Goal: Task Accomplishment & Management: Manage account settings

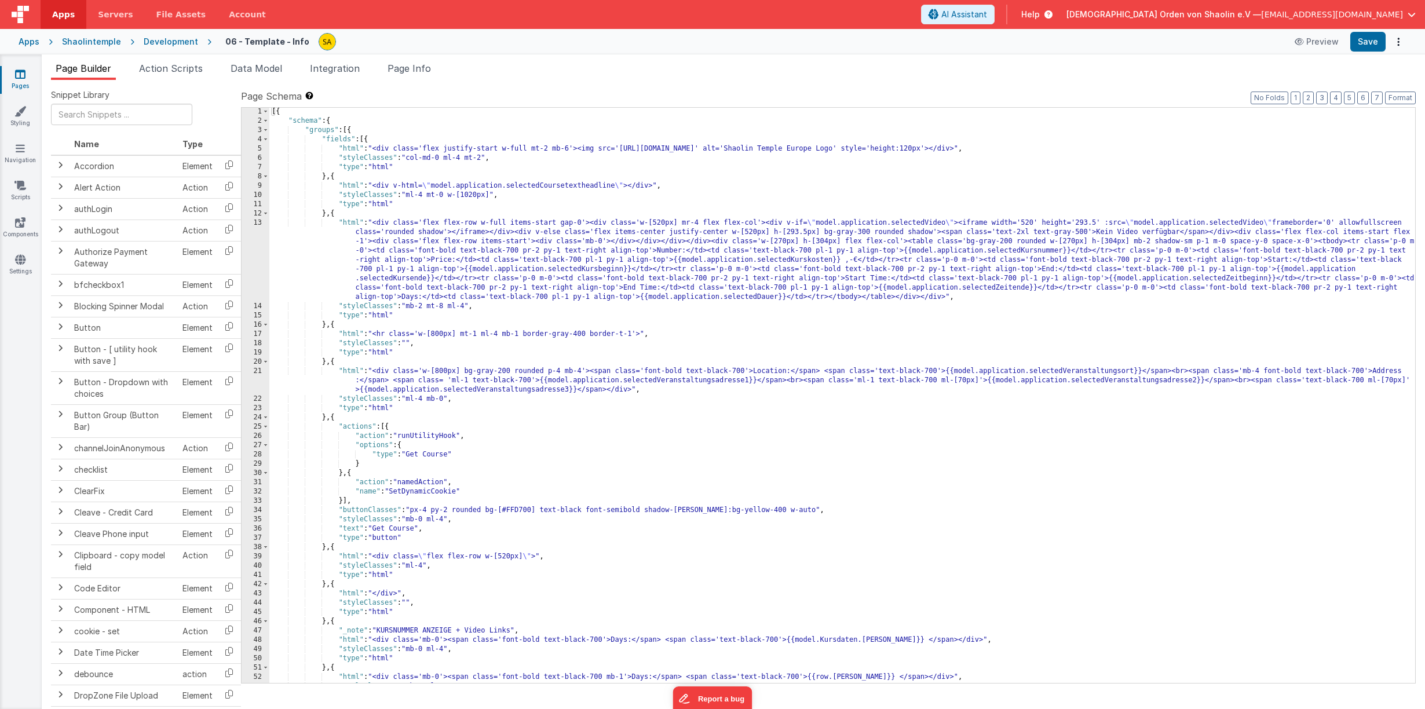
scroll to position [1, 0]
click at [1322, 45] on button "Preview" at bounding box center [1317, 41] width 58 height 19
click at [1411, 16] on span "button" at bounding box center [1412, 14] width 8 height 8
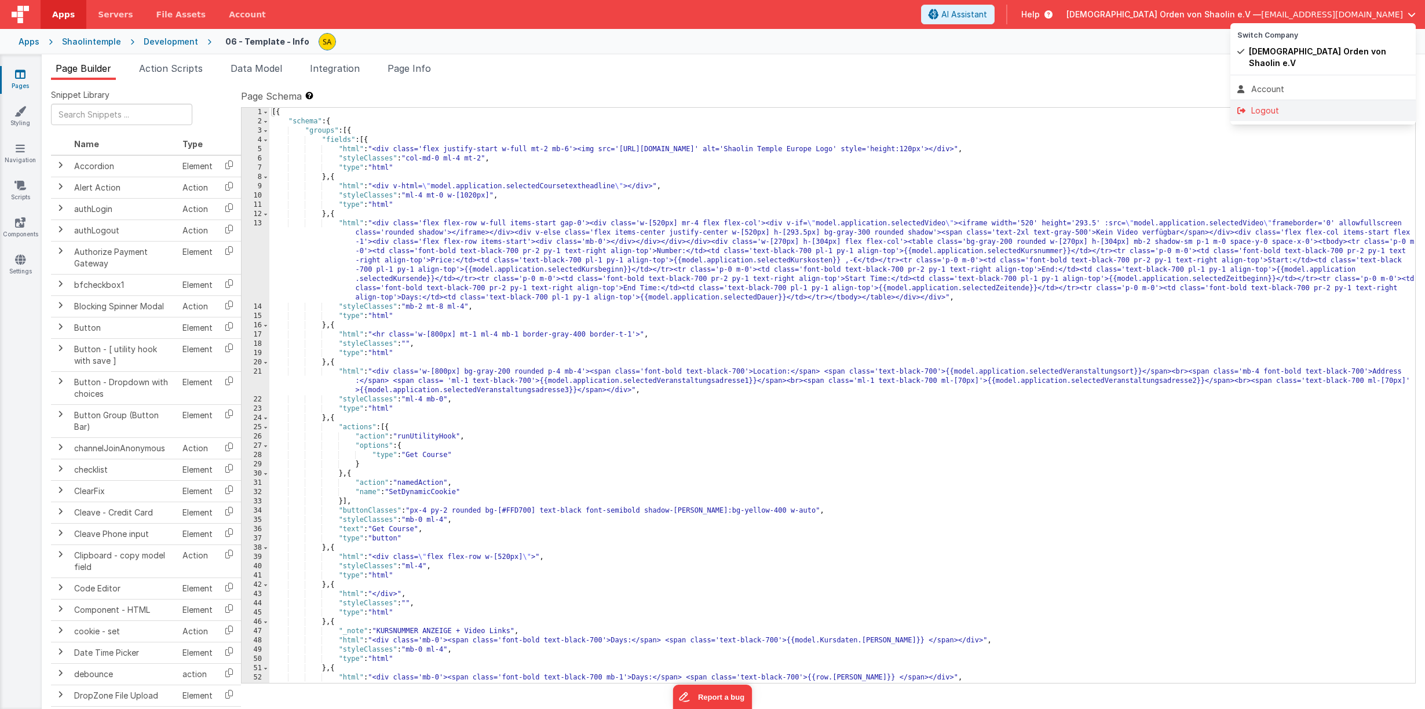
click at [1256, 105] on div "Logout" at bounding box center [1324, 111] width 172 height 12
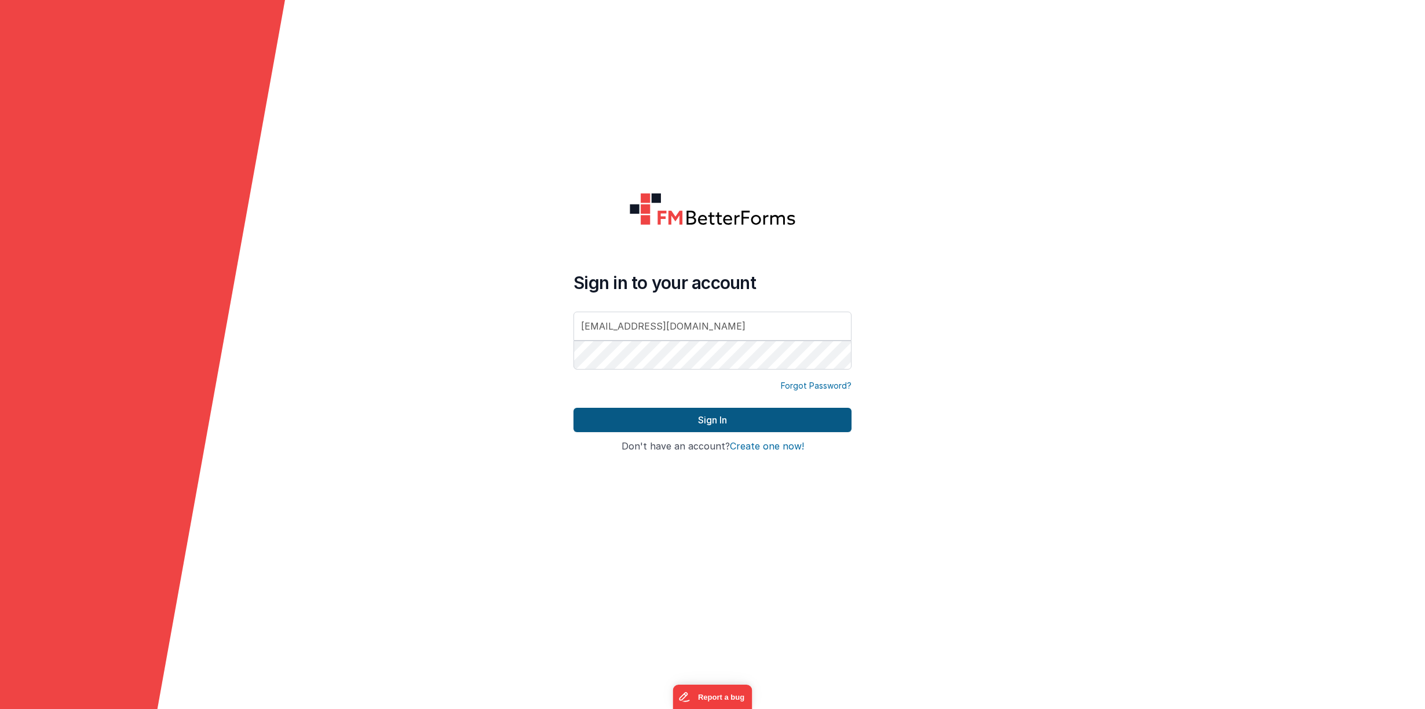
type input "[EMAIL_ADDRESS][DOMAIN_NAME]"
click at [723, 422] on button "Sign In" at bounding box center [713, 420] width 278 height 24
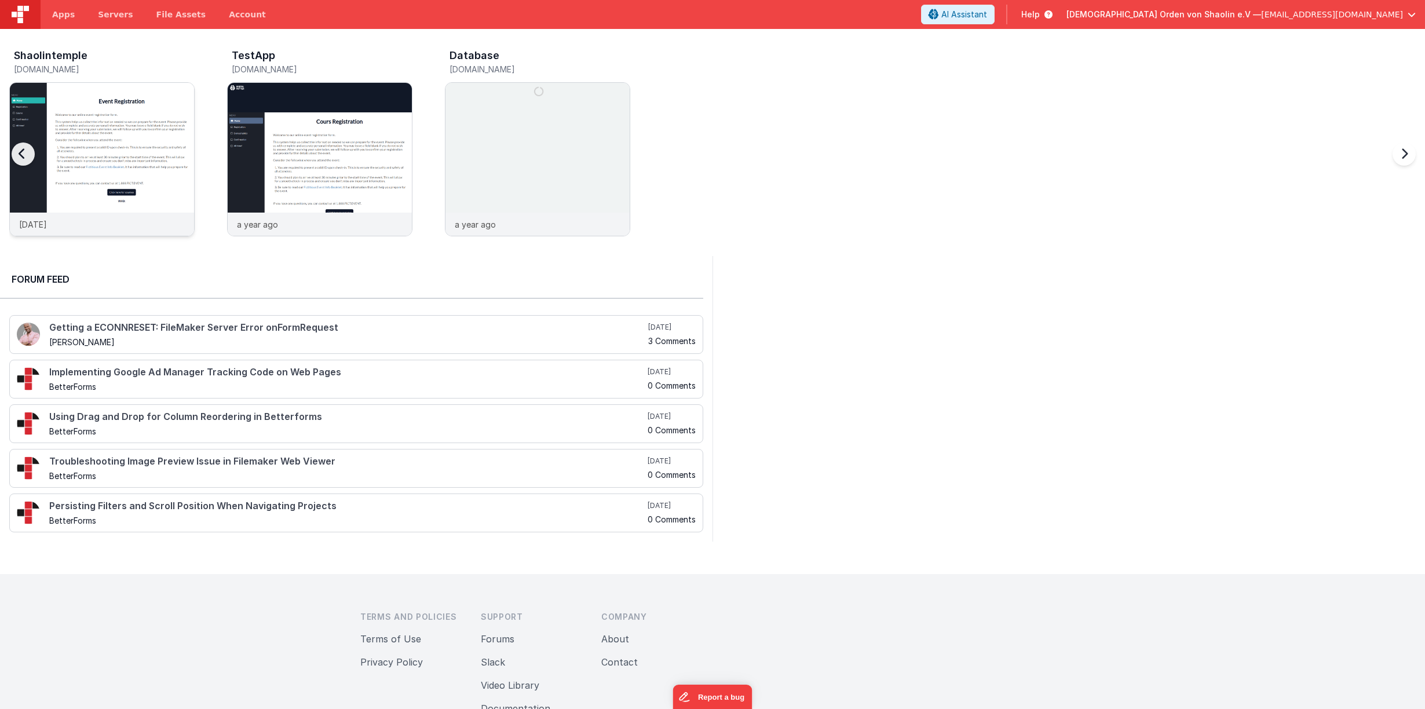
click at [114, 173] on img at bounding box center [102, 175] width 184 height 184
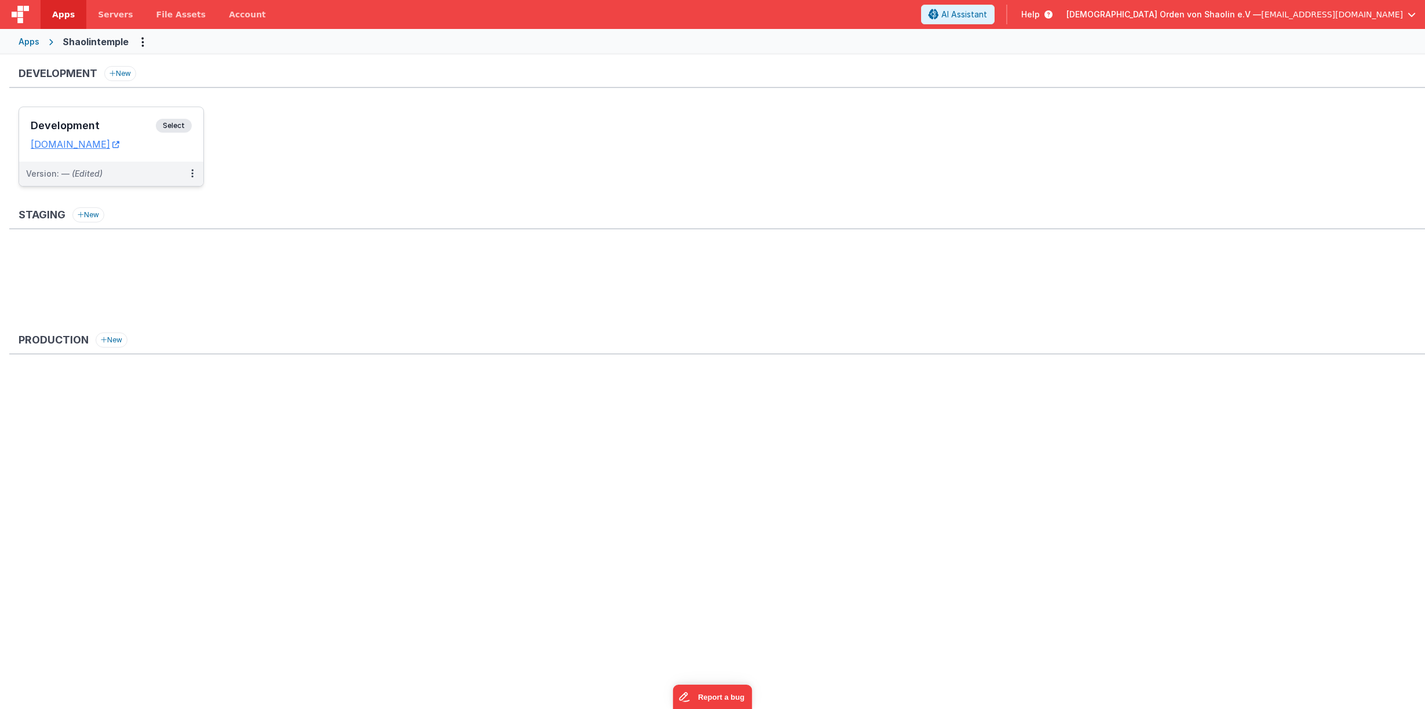
click at [183, 125] on span "Select" at bounding box center [174, 126] width 36 height 14
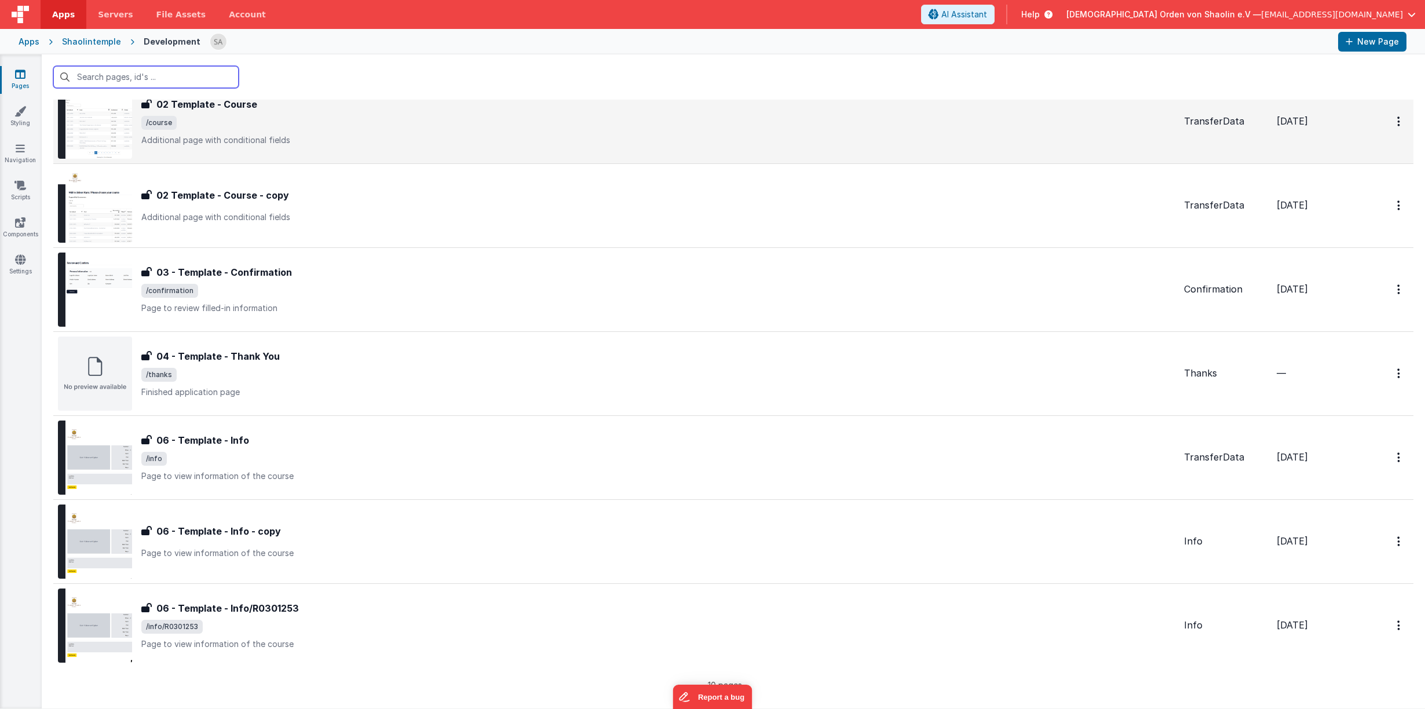
scroll to position [311, 0]
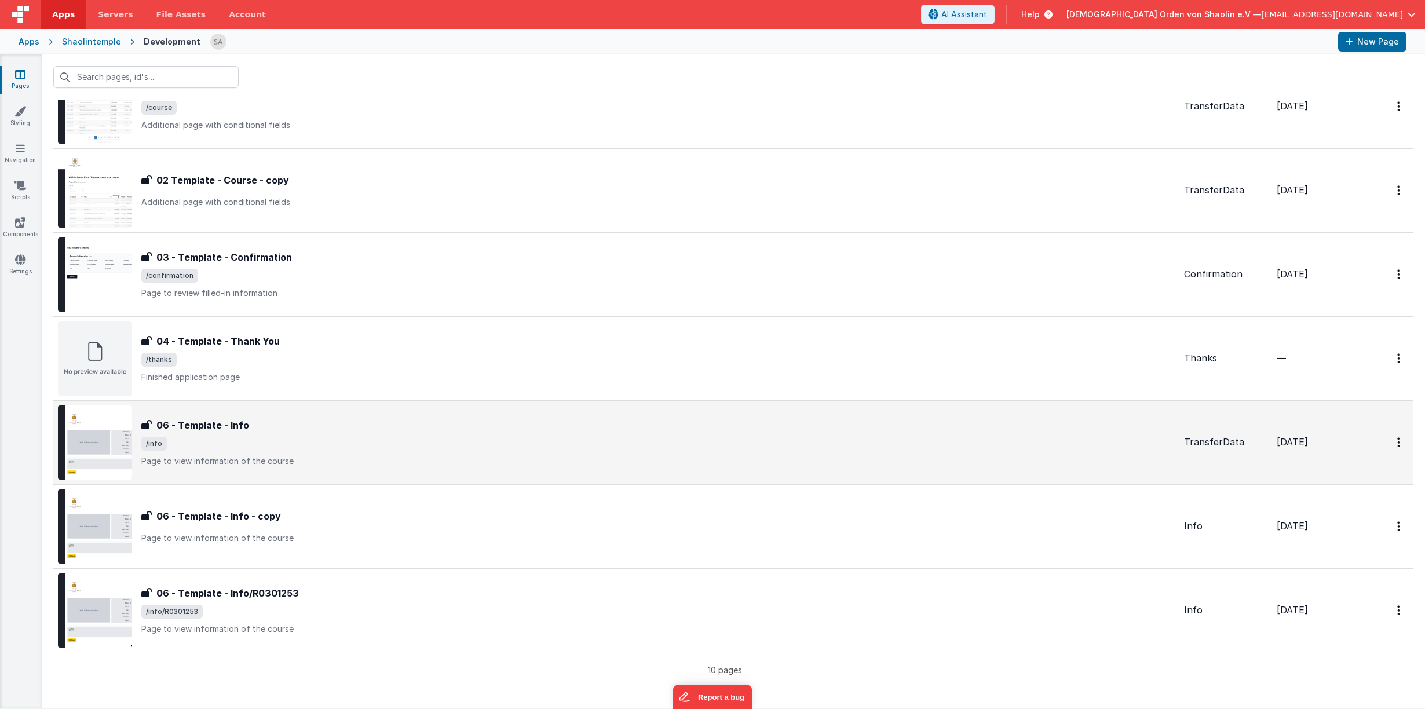
click at [541, 430] on div "06 - Template - Info" at bounding box center [658, 425] width 1034 height 14
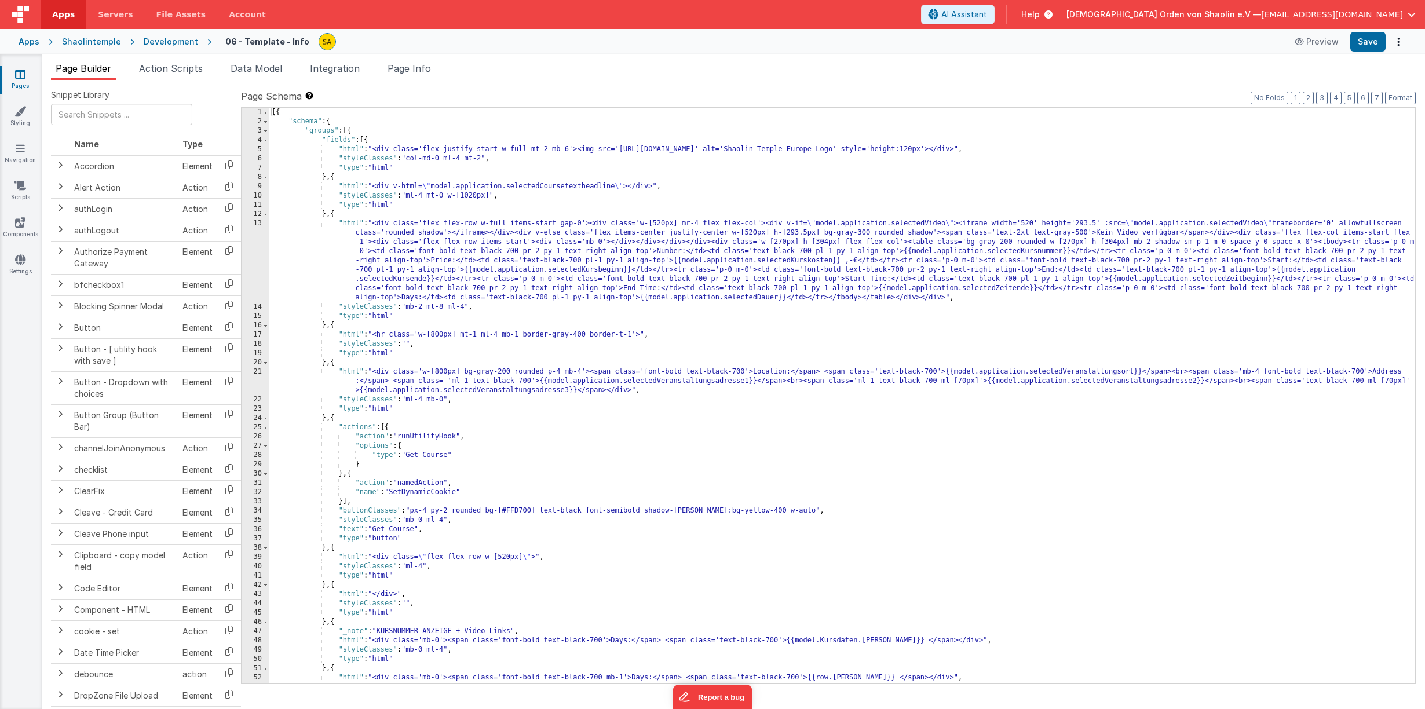
click at [24, 80] on link "Pages" at bounding box center [20, 79] width 42 height 23
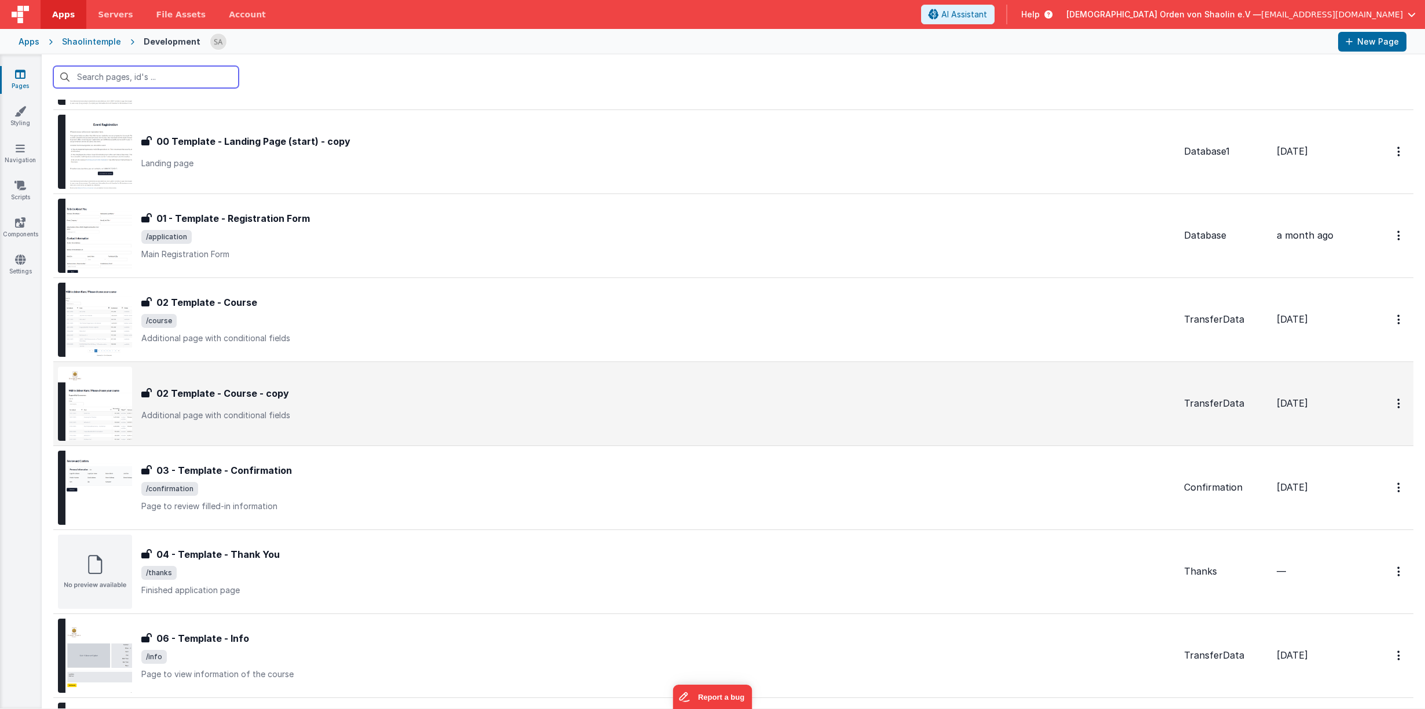
scroll to position [99, 0]
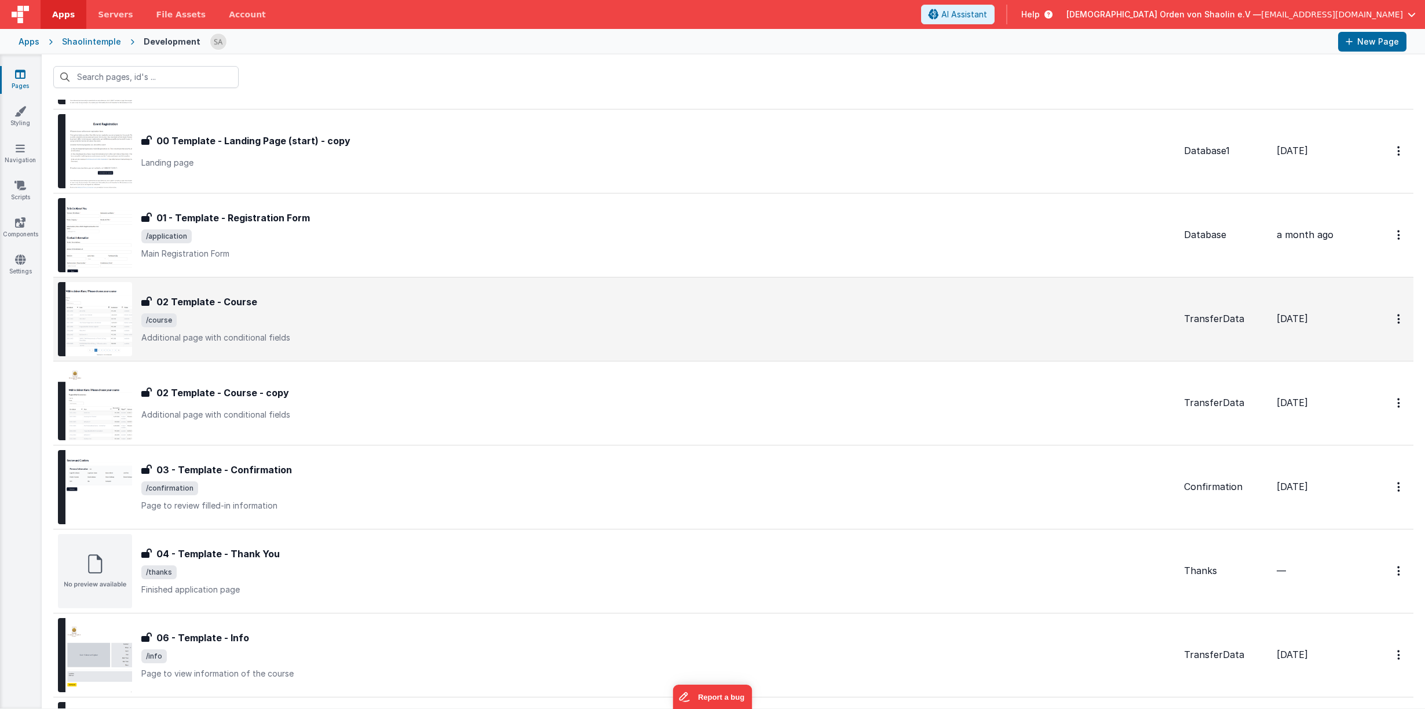
click at [297, 313] on div "02 Template - Course 02 Template - Course /course Additional page with conditio…" at bounding box center [658, 319] width 1034 height 49
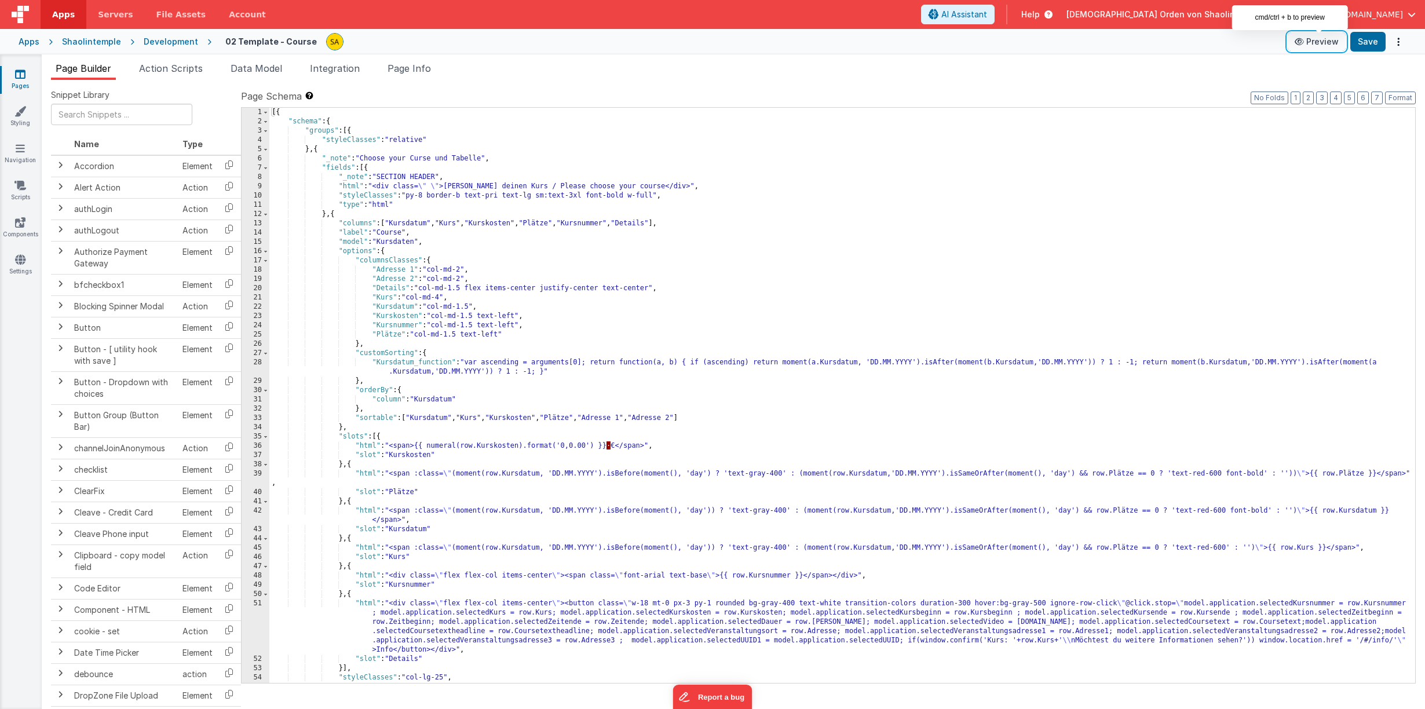
click at [1318, 44] on button "Preview" at bounding box center [1317, 41] width 58 height 19
click at [820, 228] on div "[{ "schema" : { "groups" : [{ "styleClasses" : "relative" } , { "_note" : "Choo…" at bounding box center [842, 405] width 1146 height 594
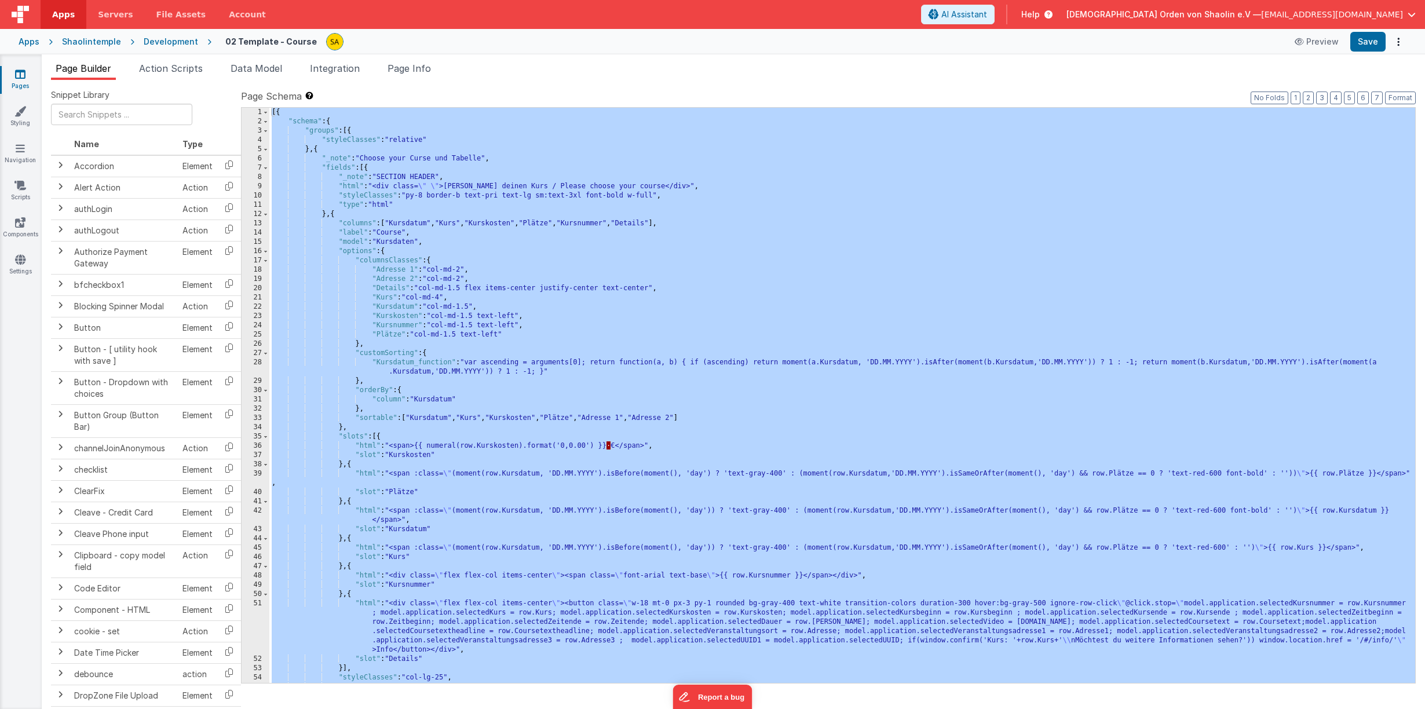
click at [19, 75] on icon at bounding box center [20, 74] width 10 height 12
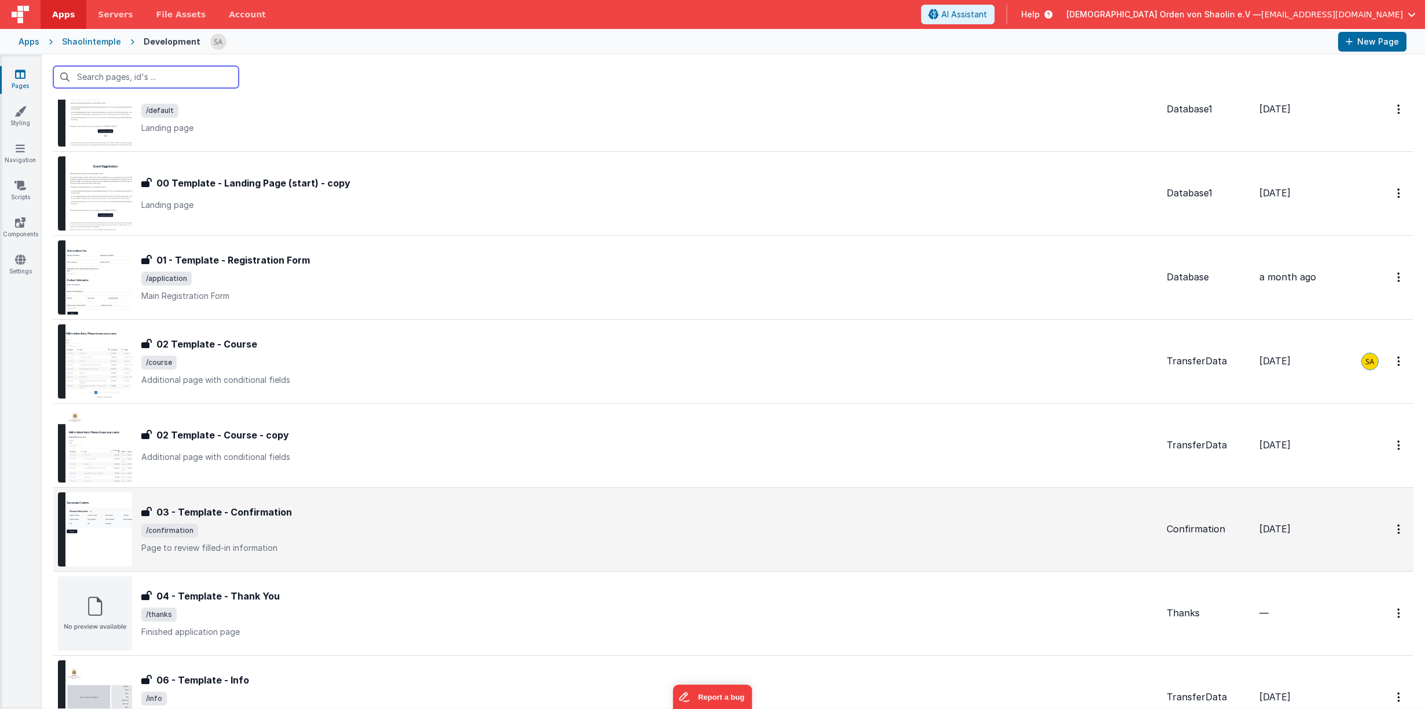
scroll to position [76, 0]
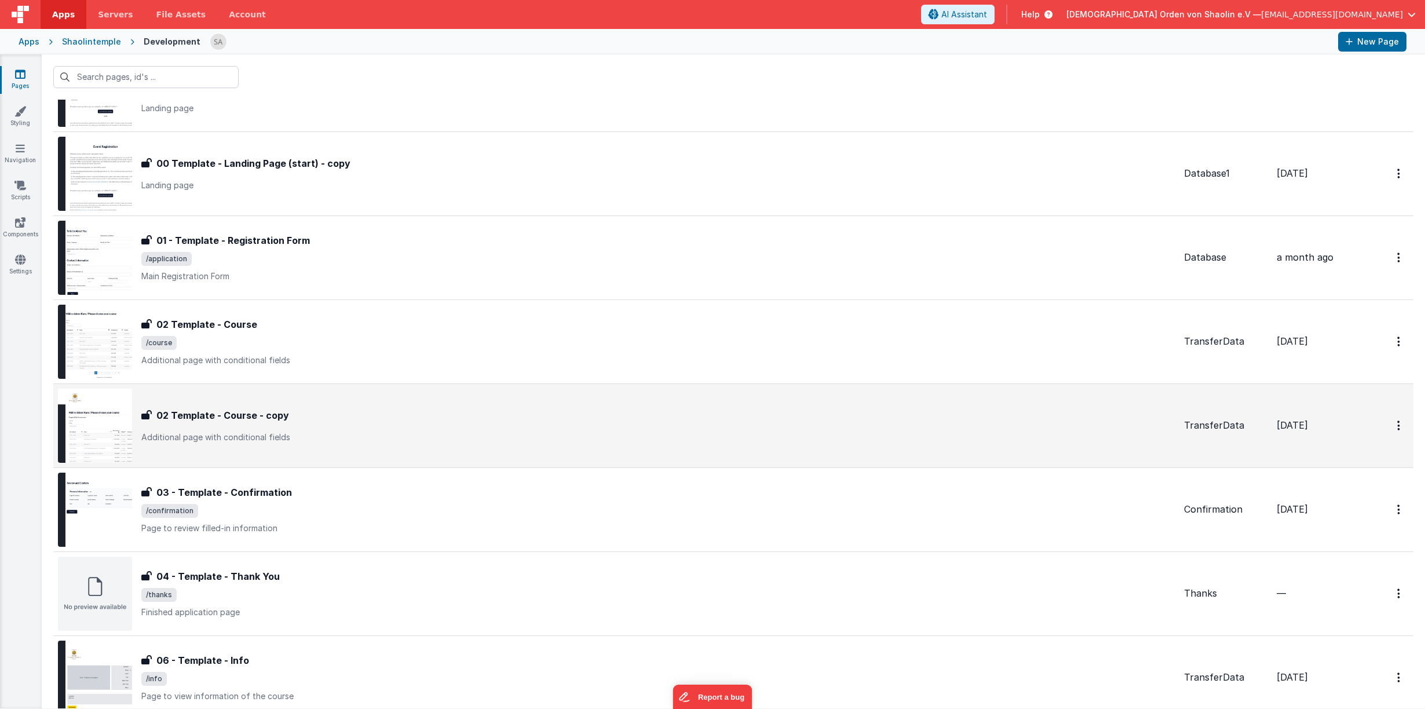
click at [414, 428] on div "02 Template - Course - copy 02 Template - Course - copy Additional page with co…" at bounding box center [658, 425] width 1034 height 35
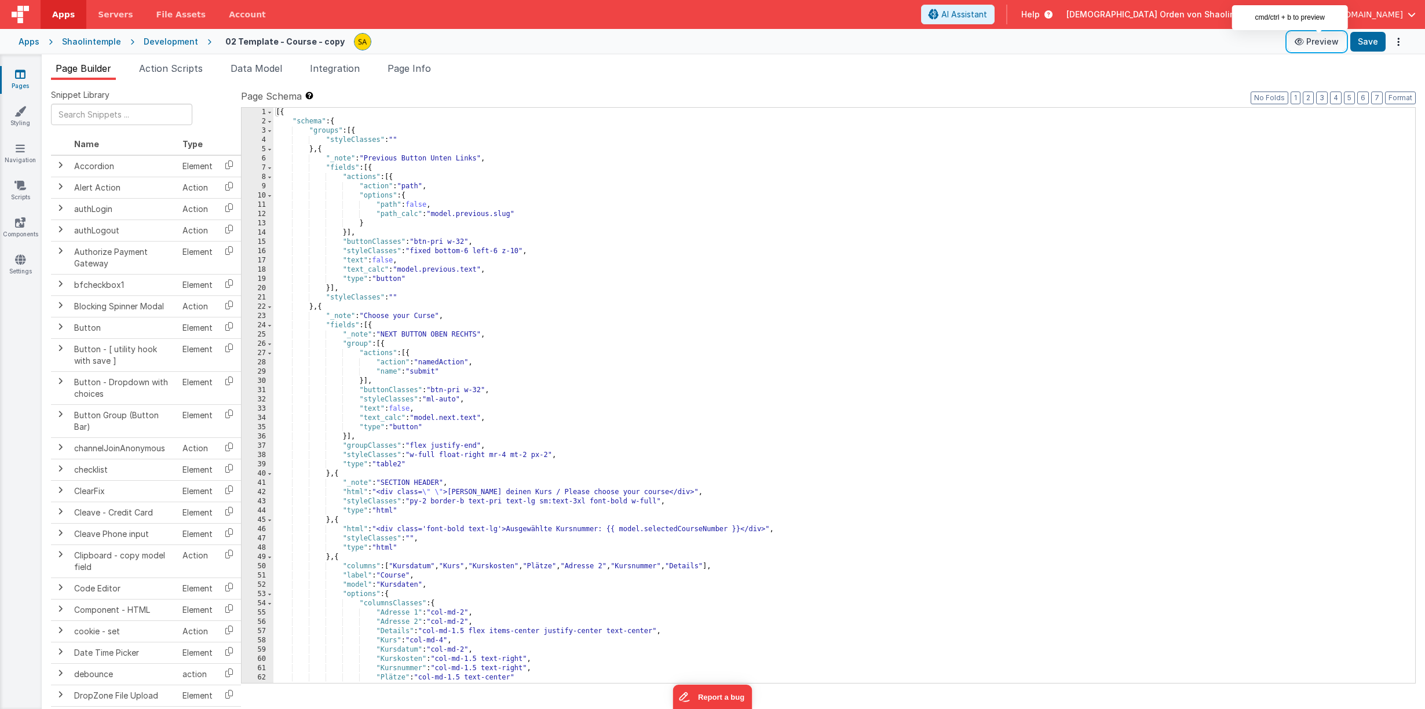
click at [1316, 42] on button "Preview" at bounding box center [1317, 41] width 58 height 19
click at [672, 282] on div "[{ "schema" : { "groups" : [{ "styleClasses" : "" } , { "_note" : "Previous But…" at bounding box center [844, 405] width 1142 height 594
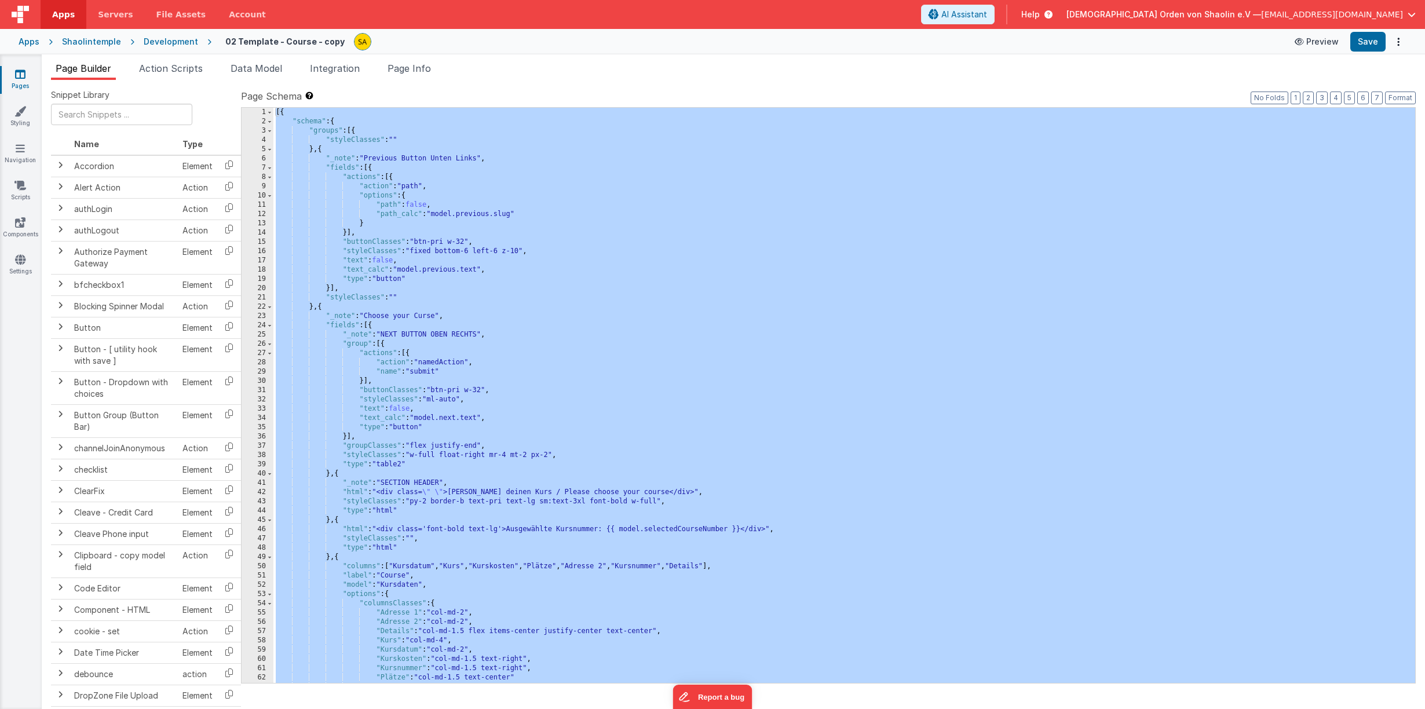
scroll to position [370, 0]
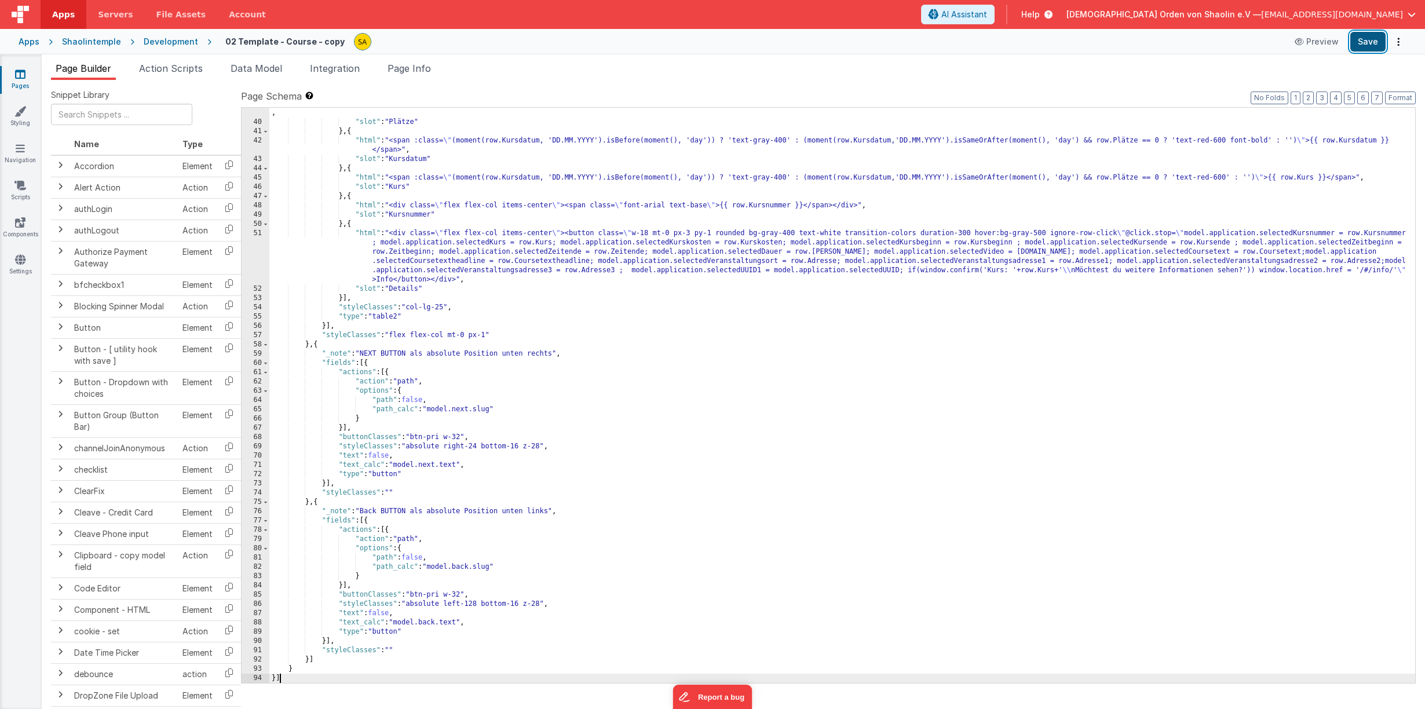
click at [1366, 43] on button "Save" at bounding box center [1368, 42] width 35 height 20
click at [1325, 45] on button "Preview" at bounding box center [1317, 41] width 58 height 19
click at [24, 76] on icon at bounding box center [20, 74] width 10 height 12
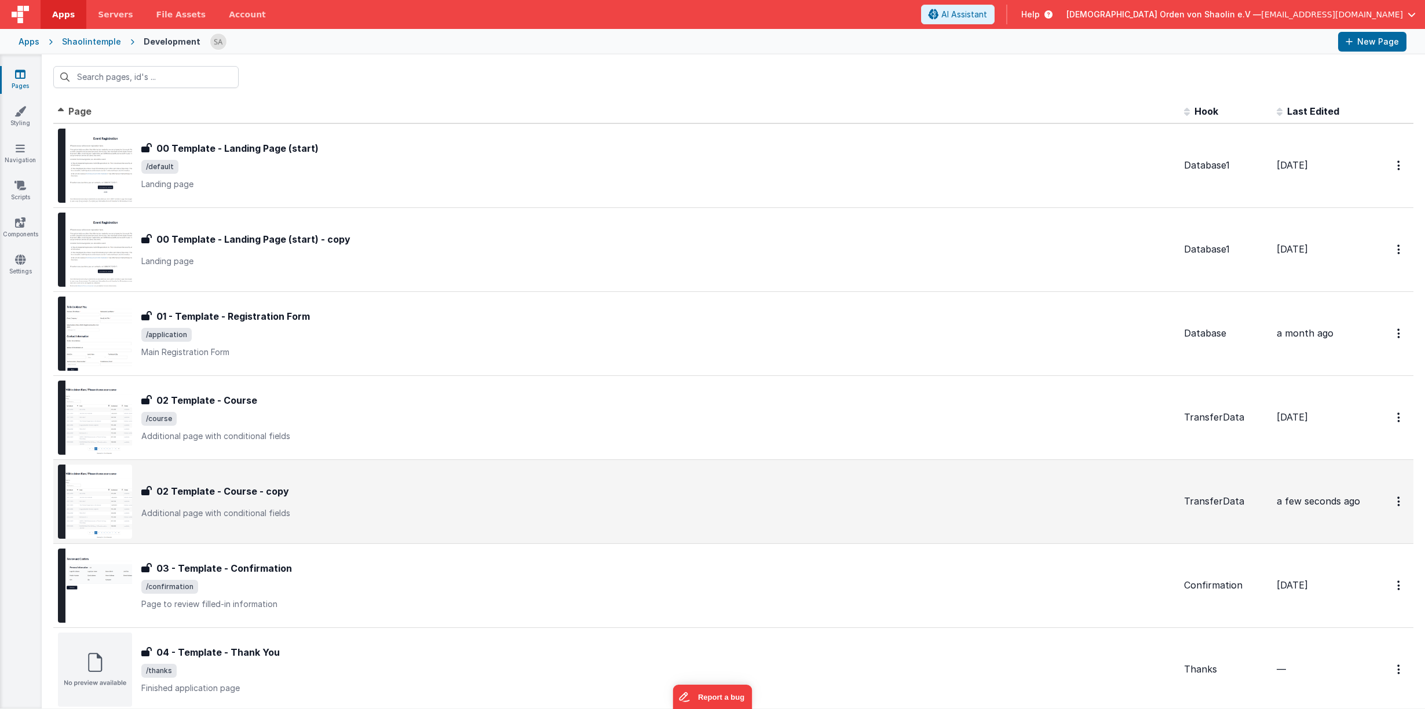
click at [254, 506] on div "02 Template - Course - copy 02 Template - Course - copy Additional page with co…" at bounding box center [658, 501] width 1034 height 35
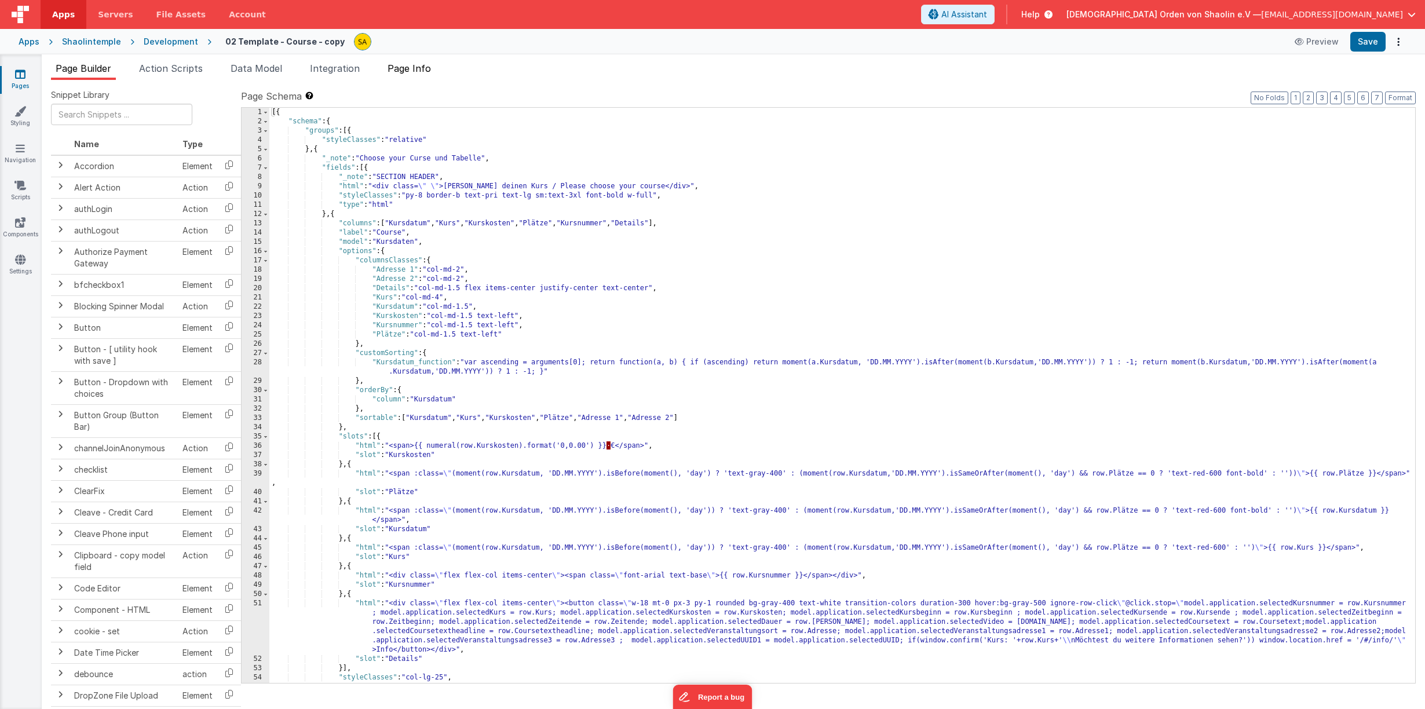
click at [411, 70] on span "Page Info" at bounding box center [409, 69] width 43 height 12
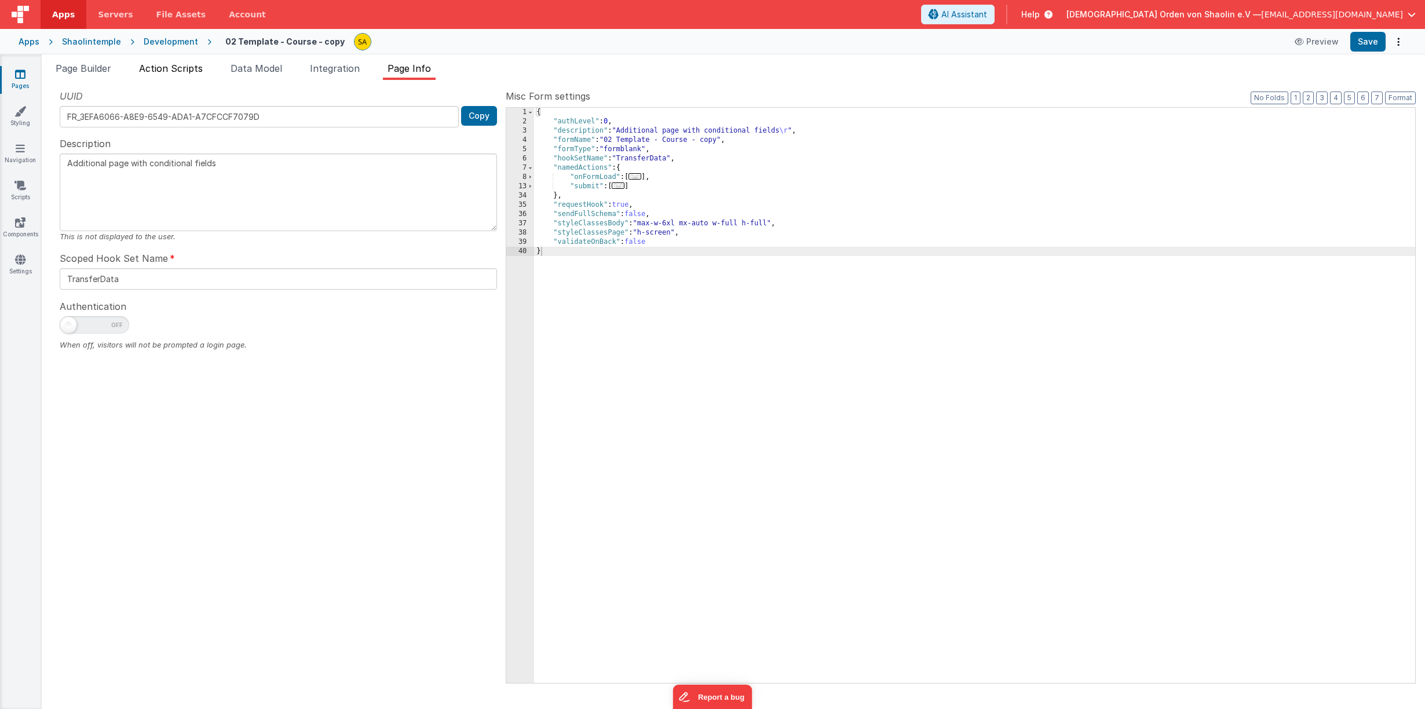
drag, startPoint x: 107, startPoint y: 66, endPoint x: 143, endPoint y: 68, distance: 35.4
click at [107, 66] on span "Page Builder" at bounding box center [84, 69] width 56 height 12
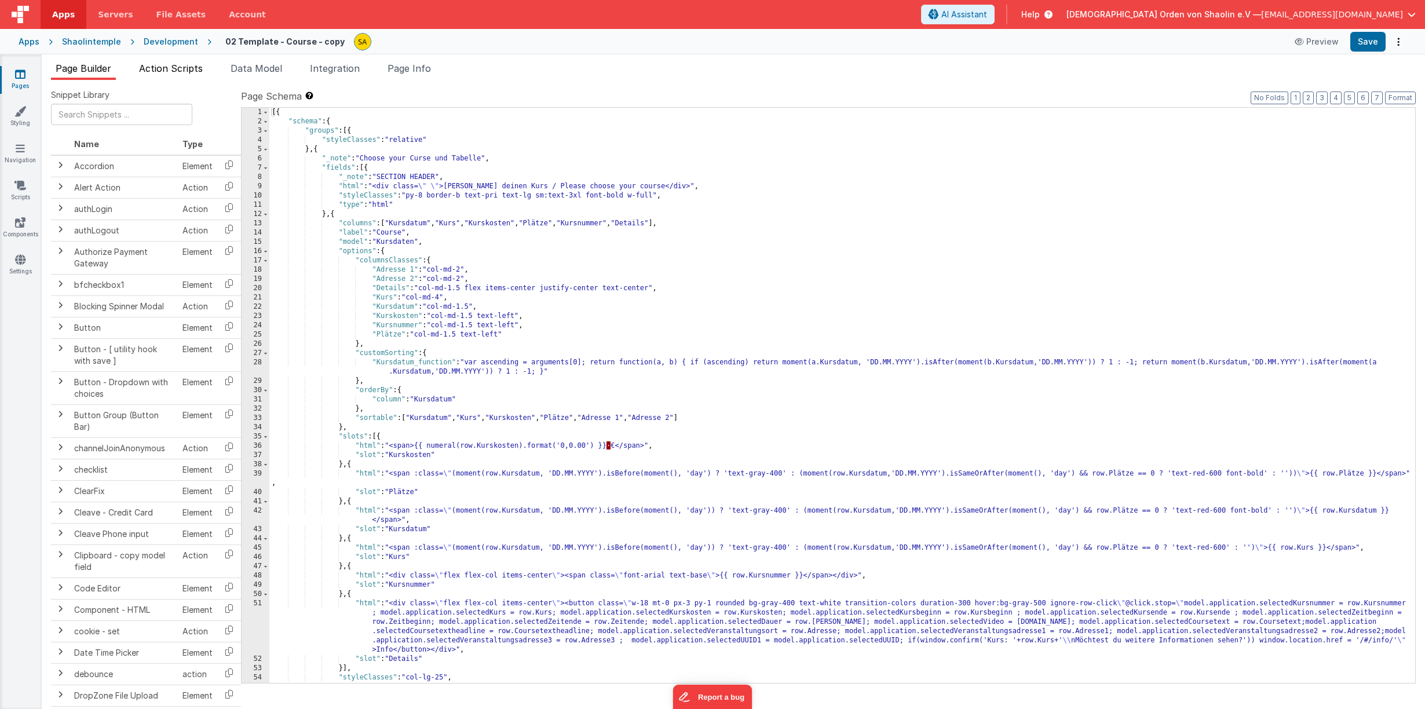
click at [183, 70] on span "Action Scripts" at bounding box center [171, 69] width 64 height 12
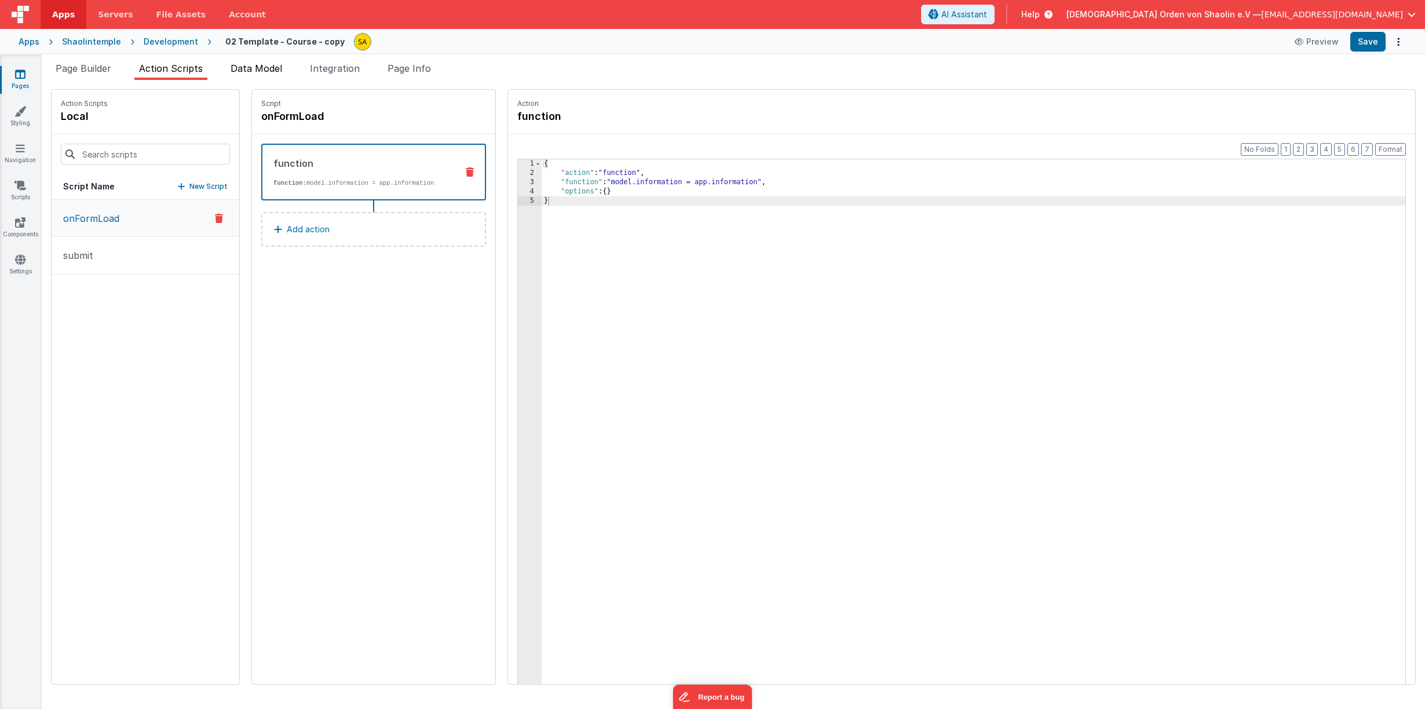
click at [240, 70] on span "Data Model" at bounding box center [257, 69] width 52 height 12
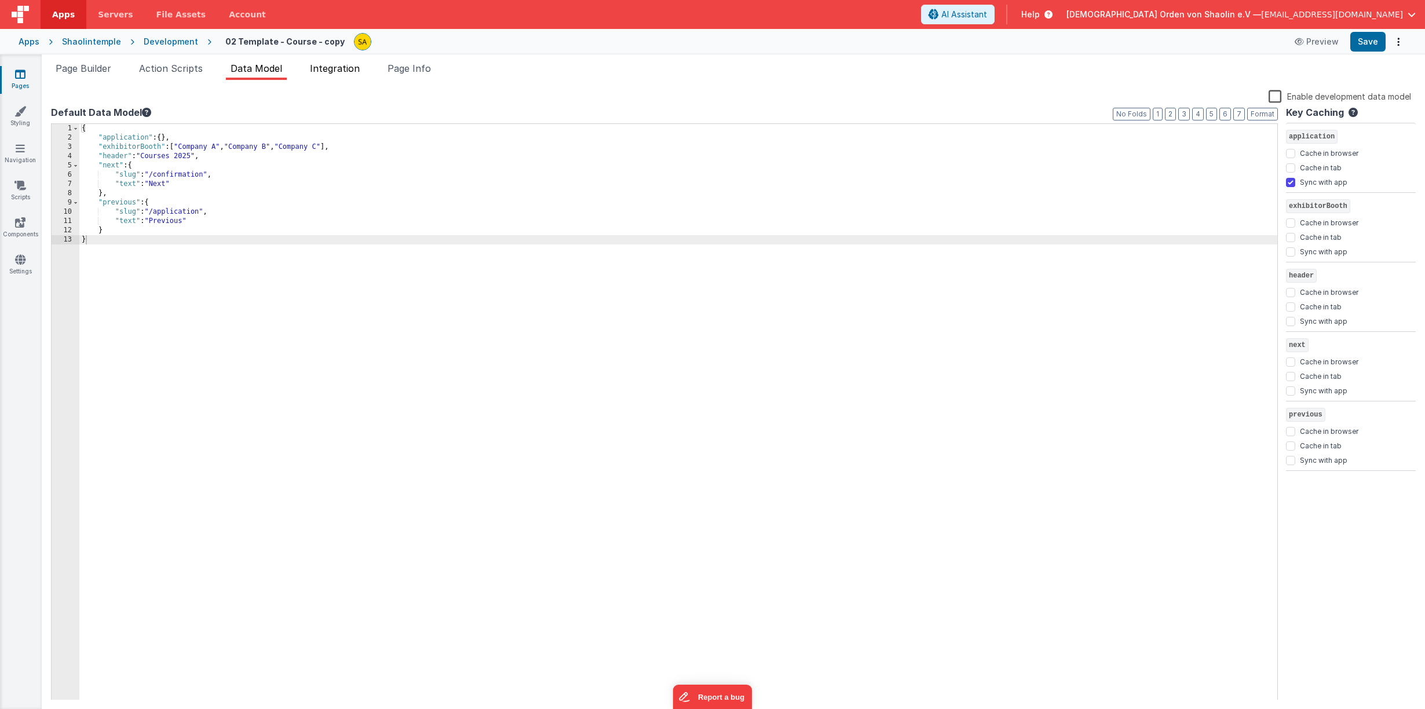
click at [324, 69] on span "Integration" at bounding box center [335, 69] width 50 height 12
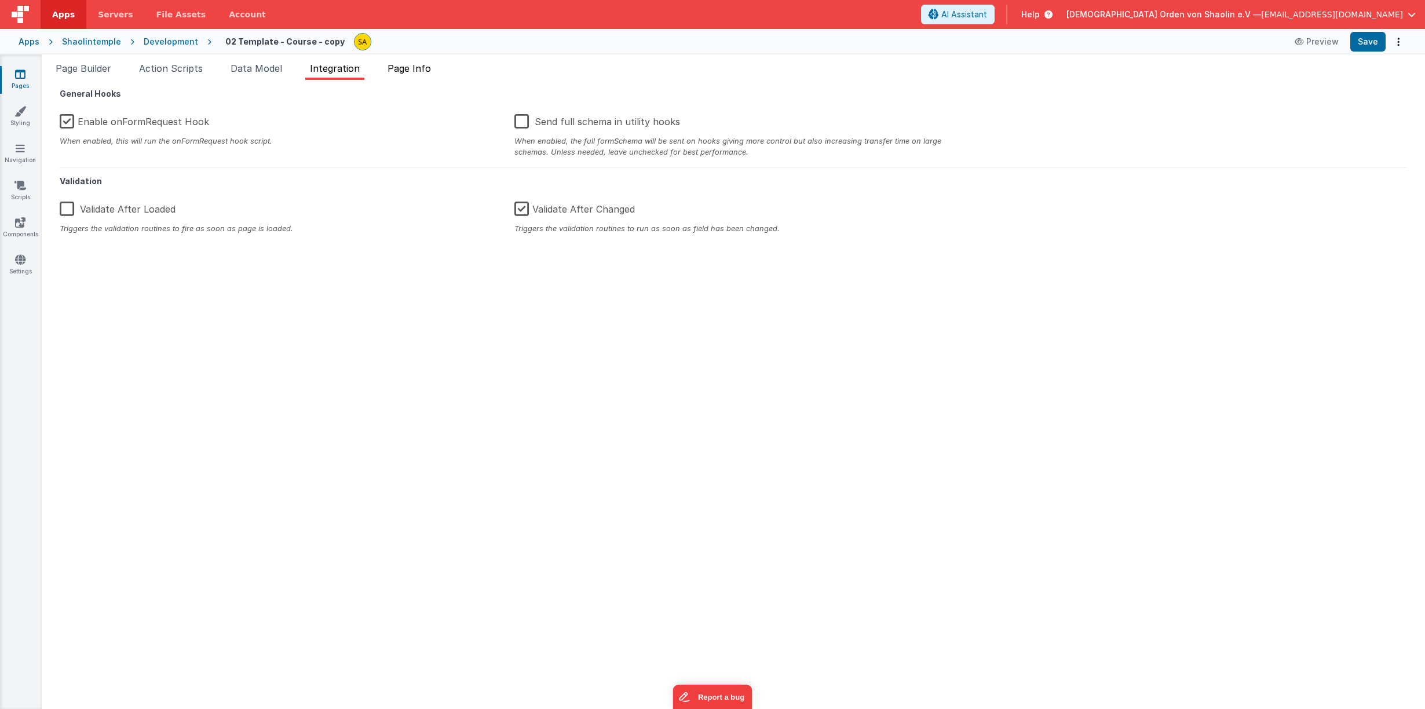
click at [416, 70] on span "Page Info" at bounding box center [409, 69] width 43 height 12
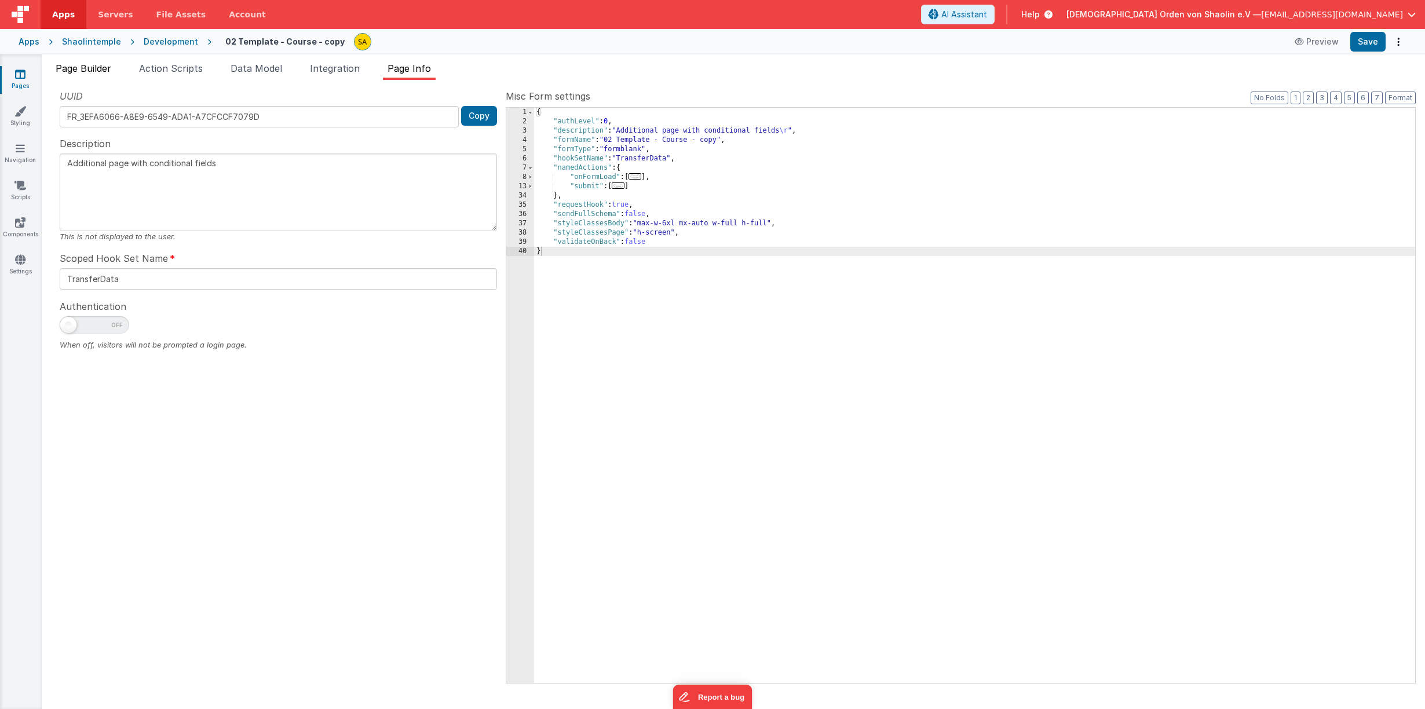
click at [90, 72] on span "Page Builder" at bounding box center [84, 69] width 56 height 12
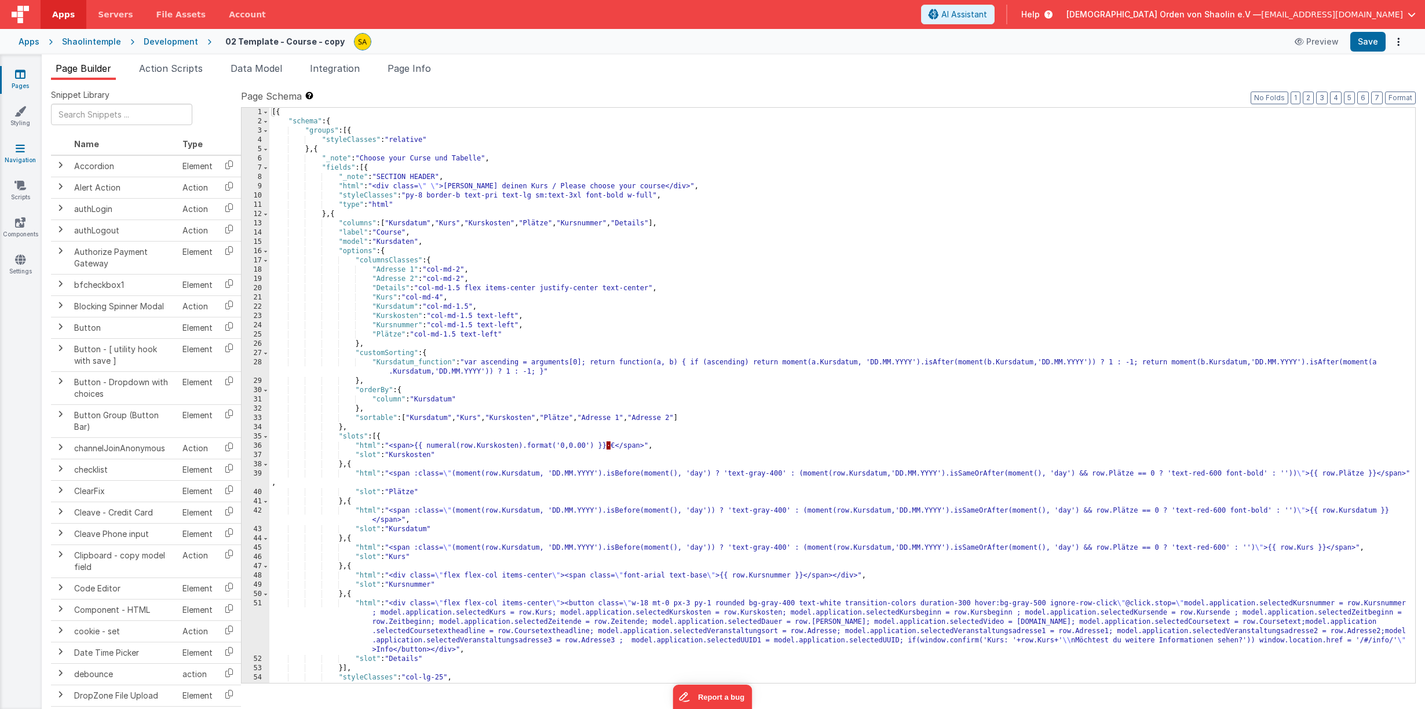
click at [28, 153] on link "Navigation" at bounding box center [20, 154] width 42 height 23
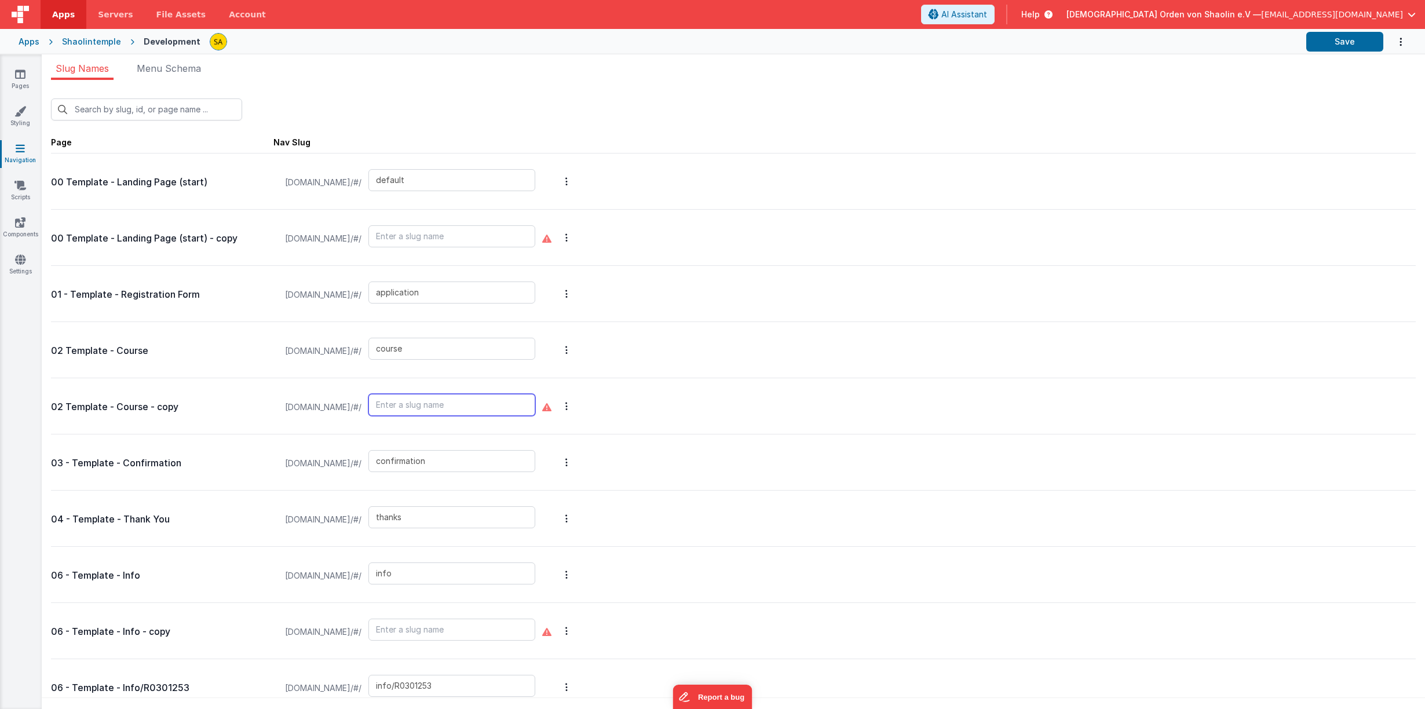
click at [475, 403] on input "text" at bounding box center [452, 405] width 167 height 22
type input "course_overview"
click at [1339, 38] on button "Save" at bounding box center [1345, 42] width 77 height 20
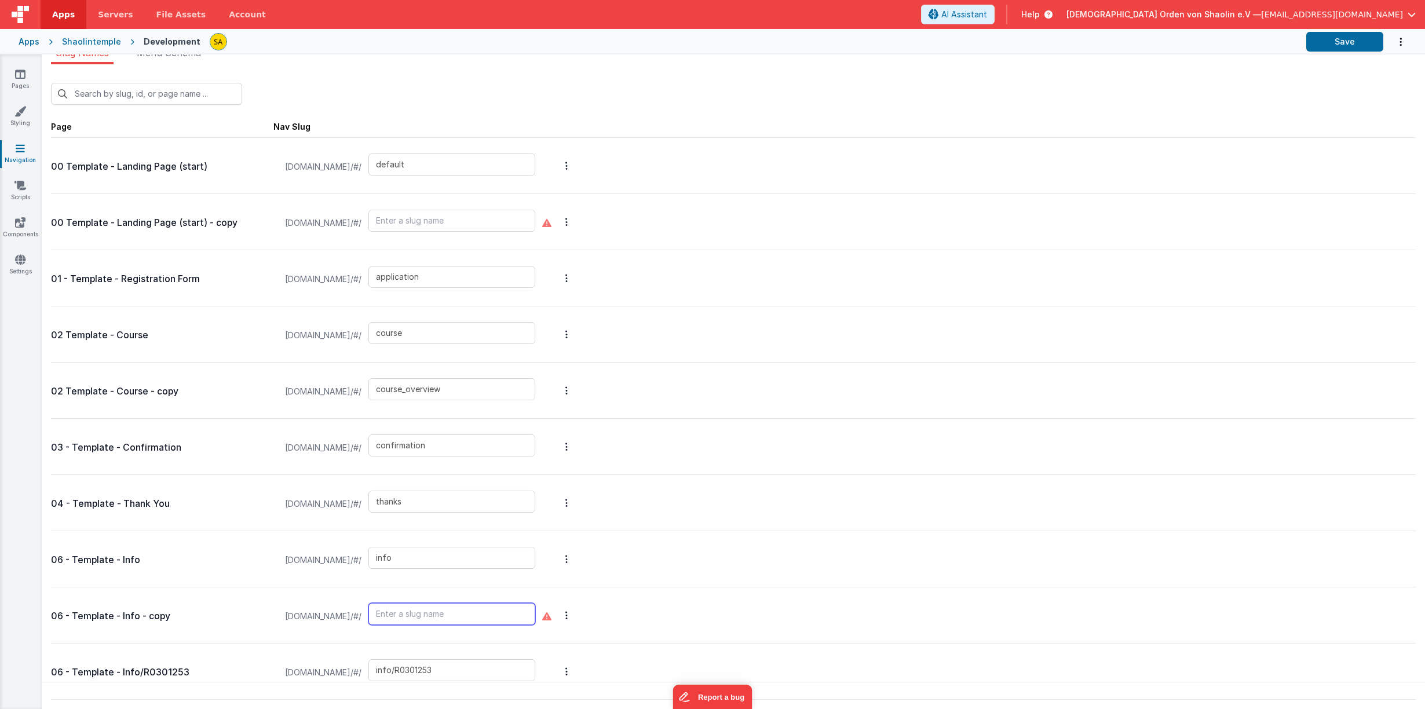
click at [446, 612] on input "text" at bounding box center [452, 614] width 167 height 22
type input "info_overview"
click at [1348, 42] on button "Save" at bounding box center [1345, 42] width 77 height 20
click at [23, 69] on icon at bounding box center [20, 74] width 10 height 12
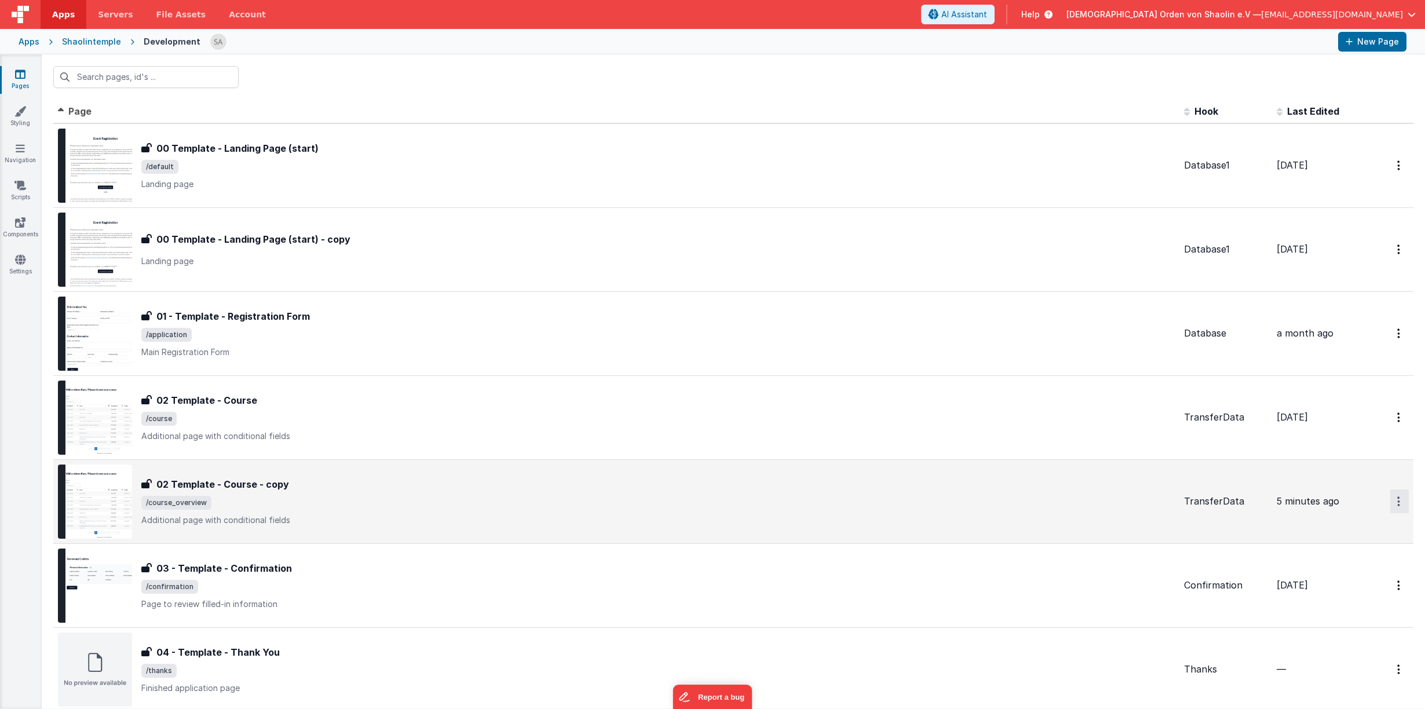
click at [1398, 502] on icon "Options" at bounding box center [1399, 502] width 3 height 10
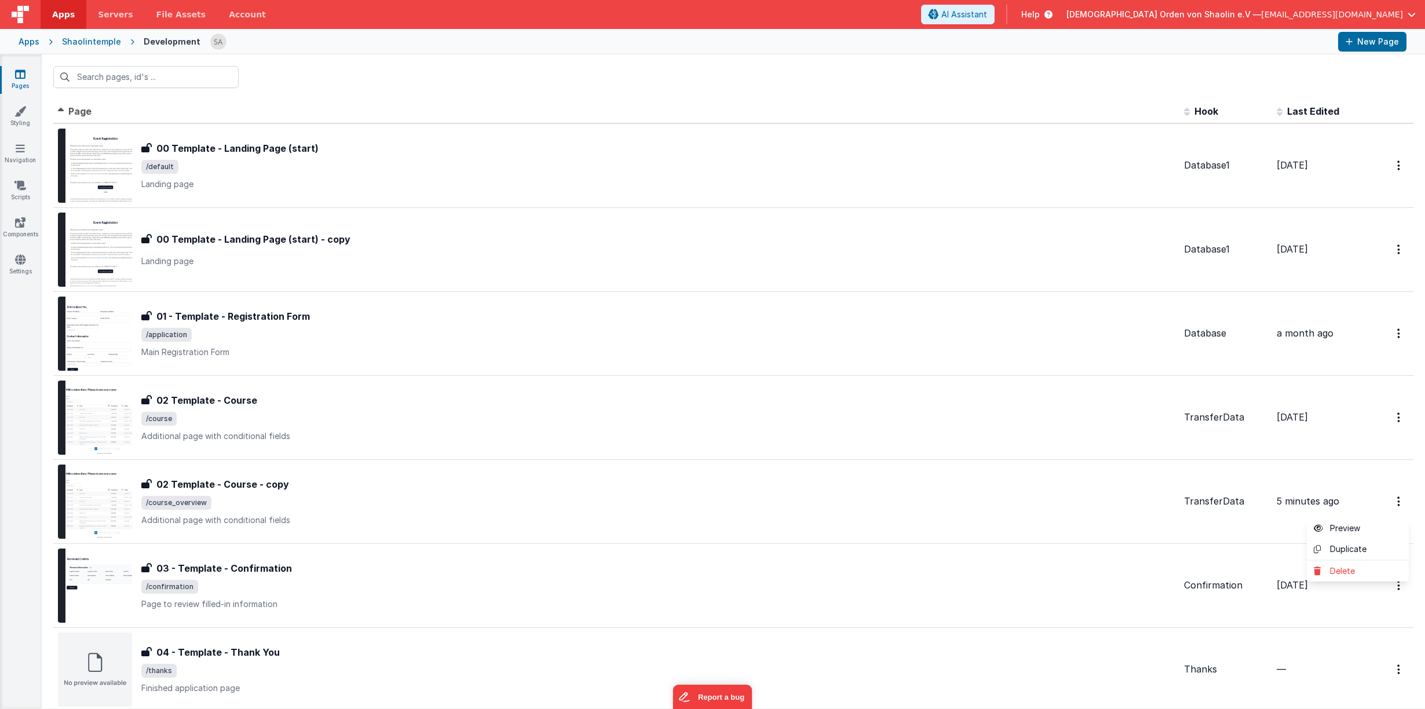
click at [961, 498] on button at bounding box center [712, 354] width 1425 height 709
click at [20, 118] on link "Styling" at bounding box center [20, 116] width 42 height 23
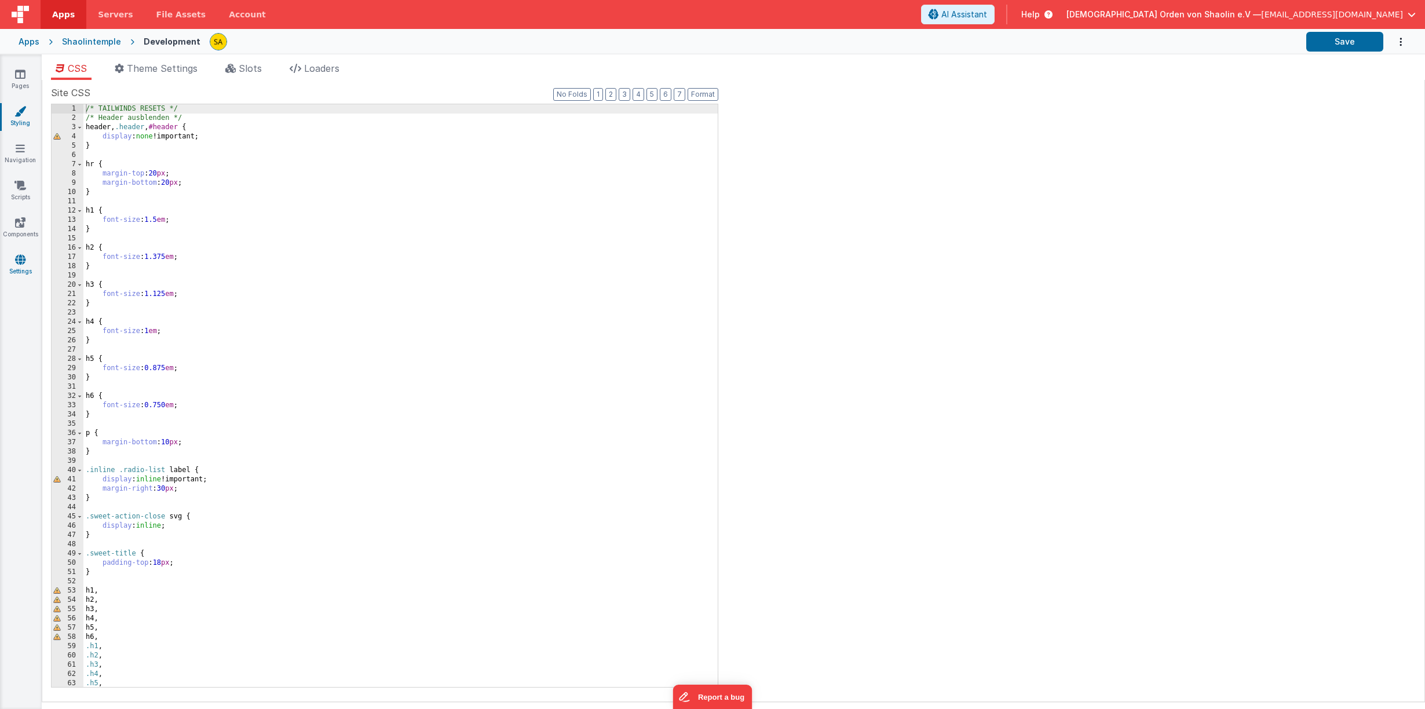
click at [21, 258] on icon at bounding box center [20, 260] width 10 height 12
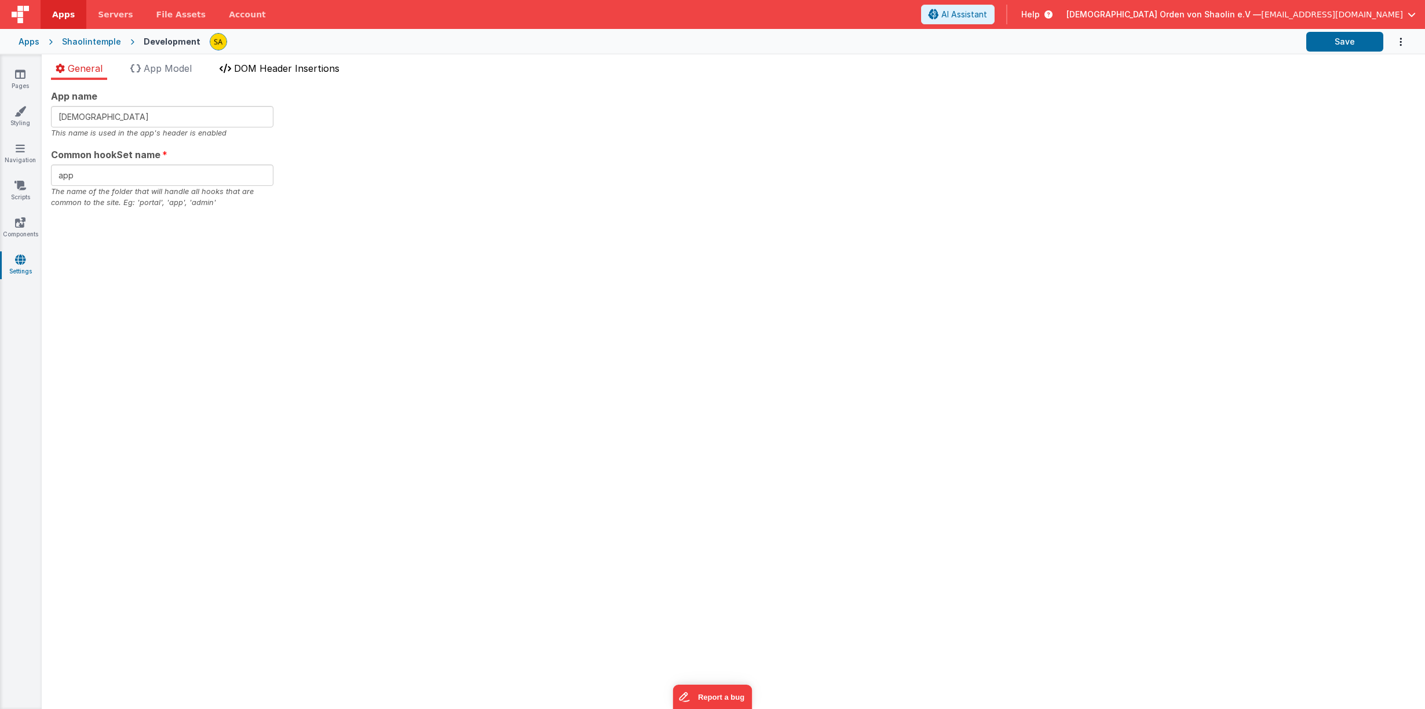
click at [296, 64] on span "DOM Header Insertions" at bounding box center [286, 69] width 105 height 12
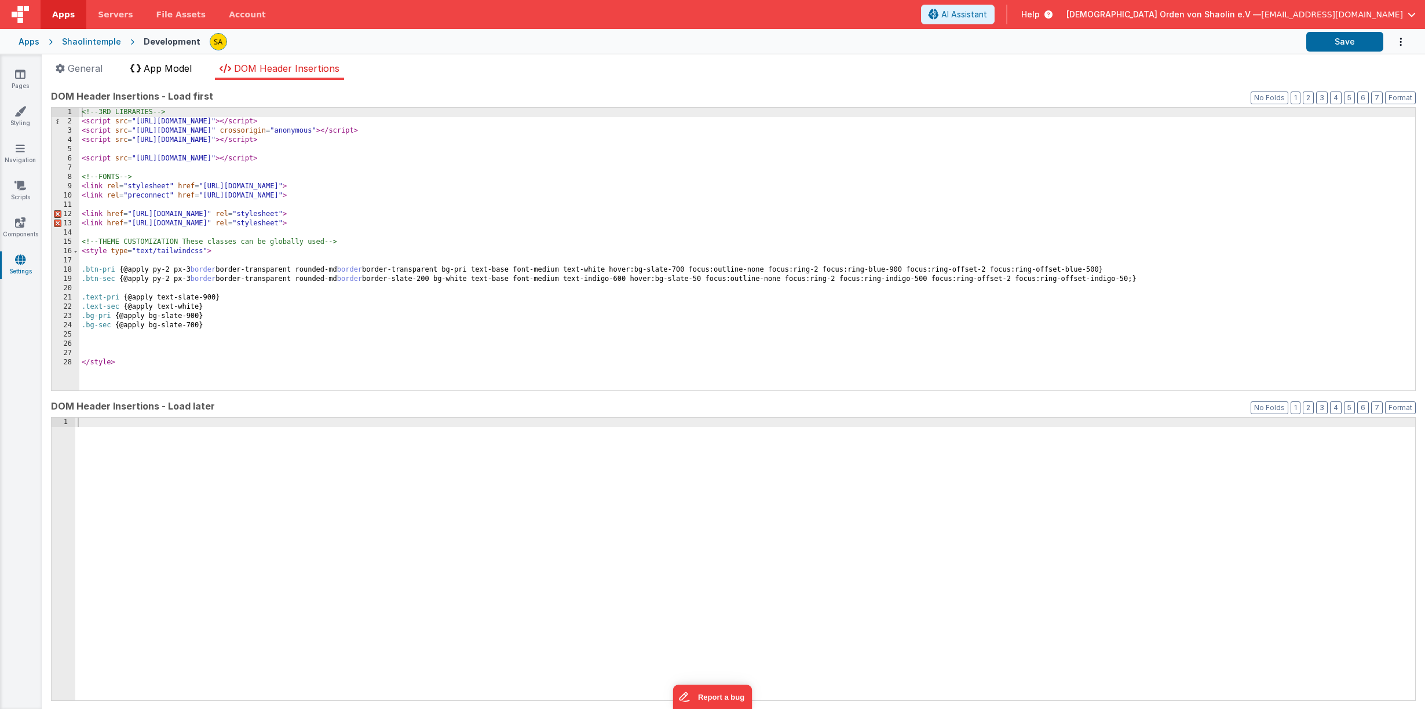
click at [176, 65] on span "App Model" at bounding box center [168, 69] width 48 height 12
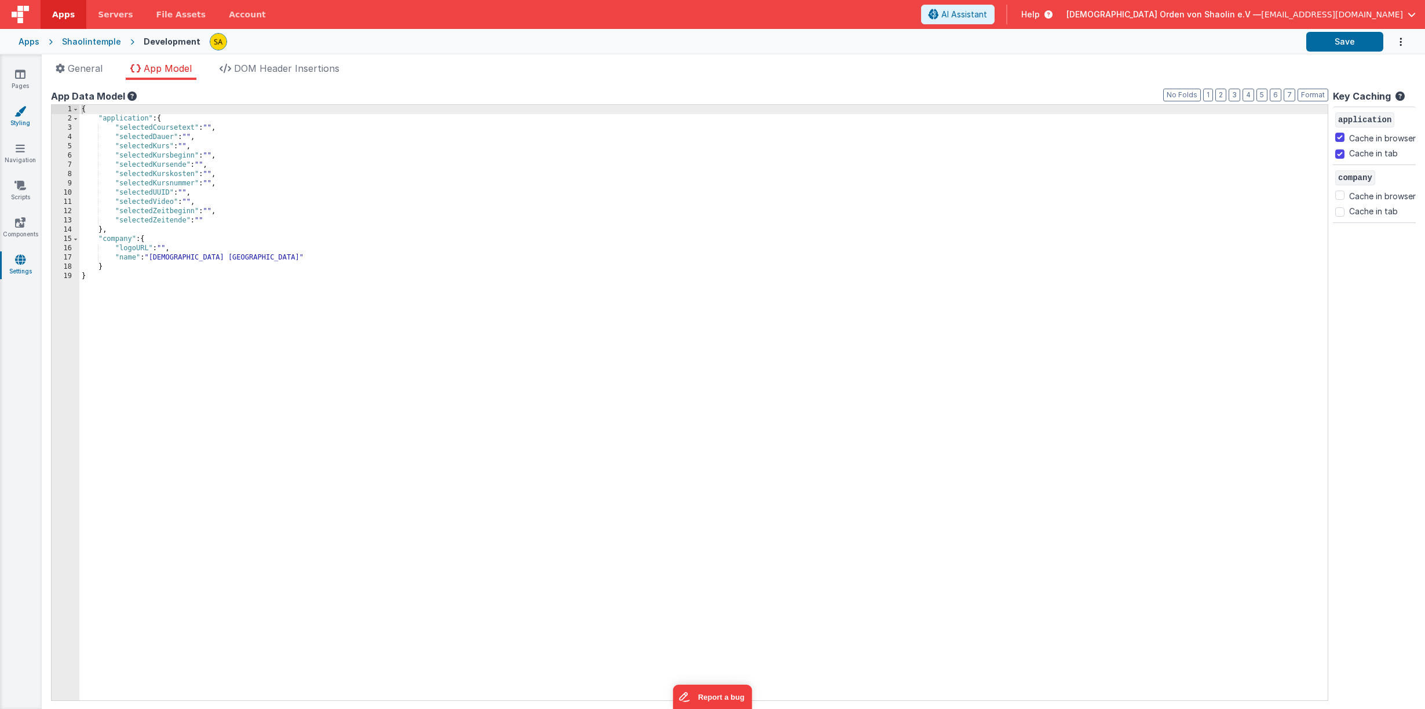
click at [12, 115] on link "Styling" at bounding box center [20, 116] width 42 height 23
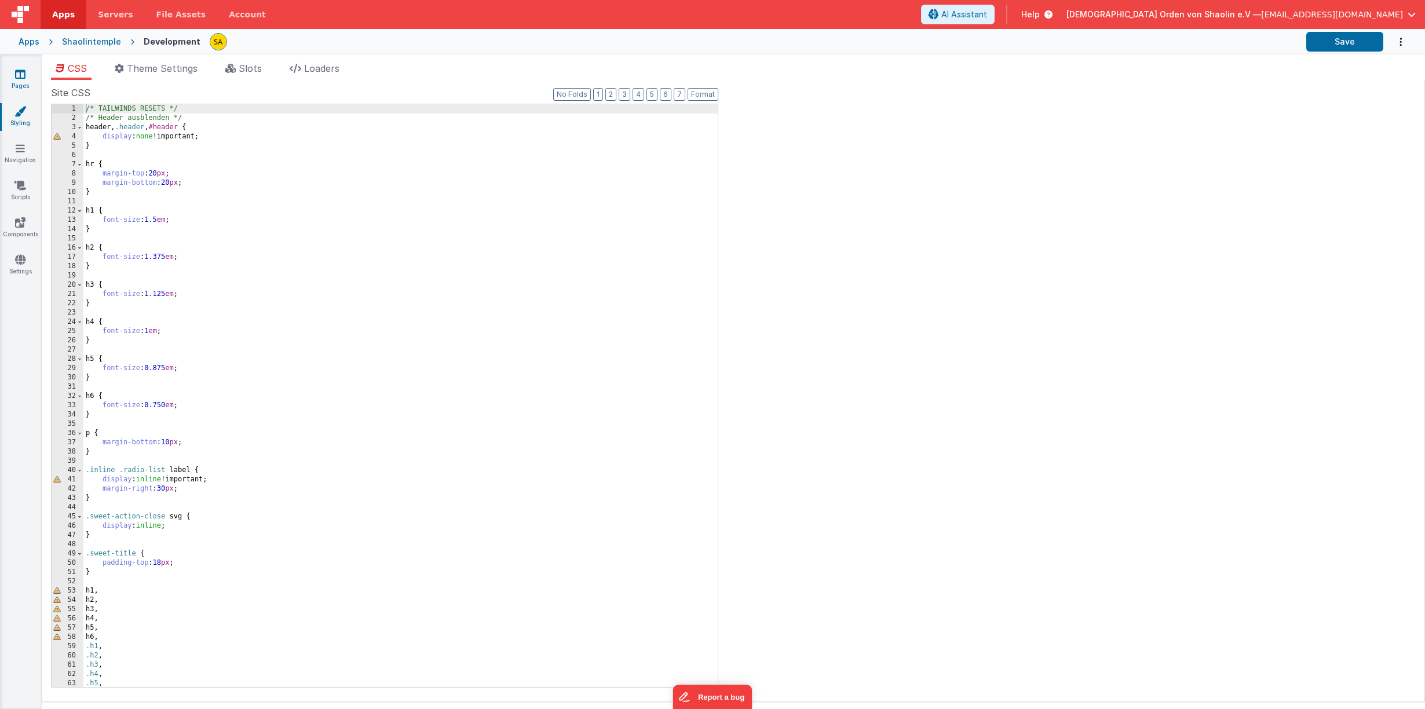
click at [17, 90] on link "Pages" at bounding box center [20, 79] width 42 height 23
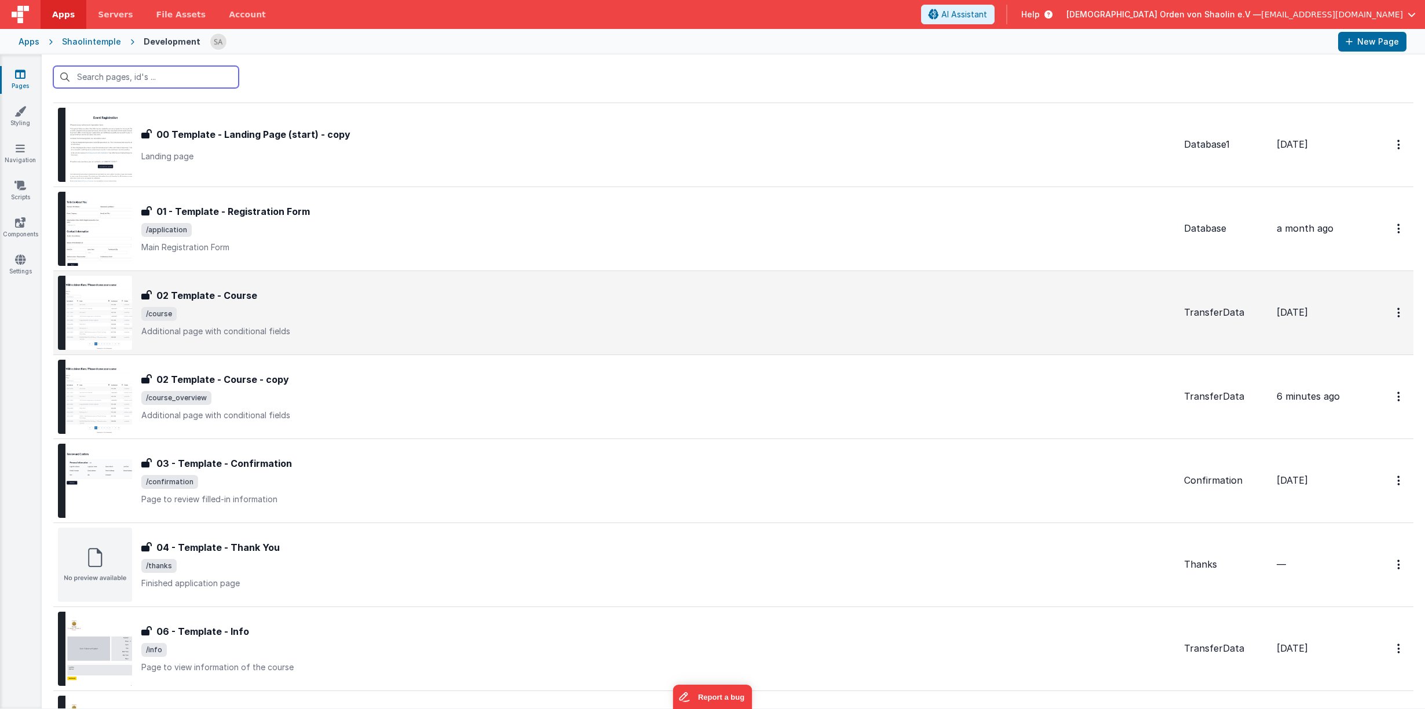
scroll to position [106, 0]
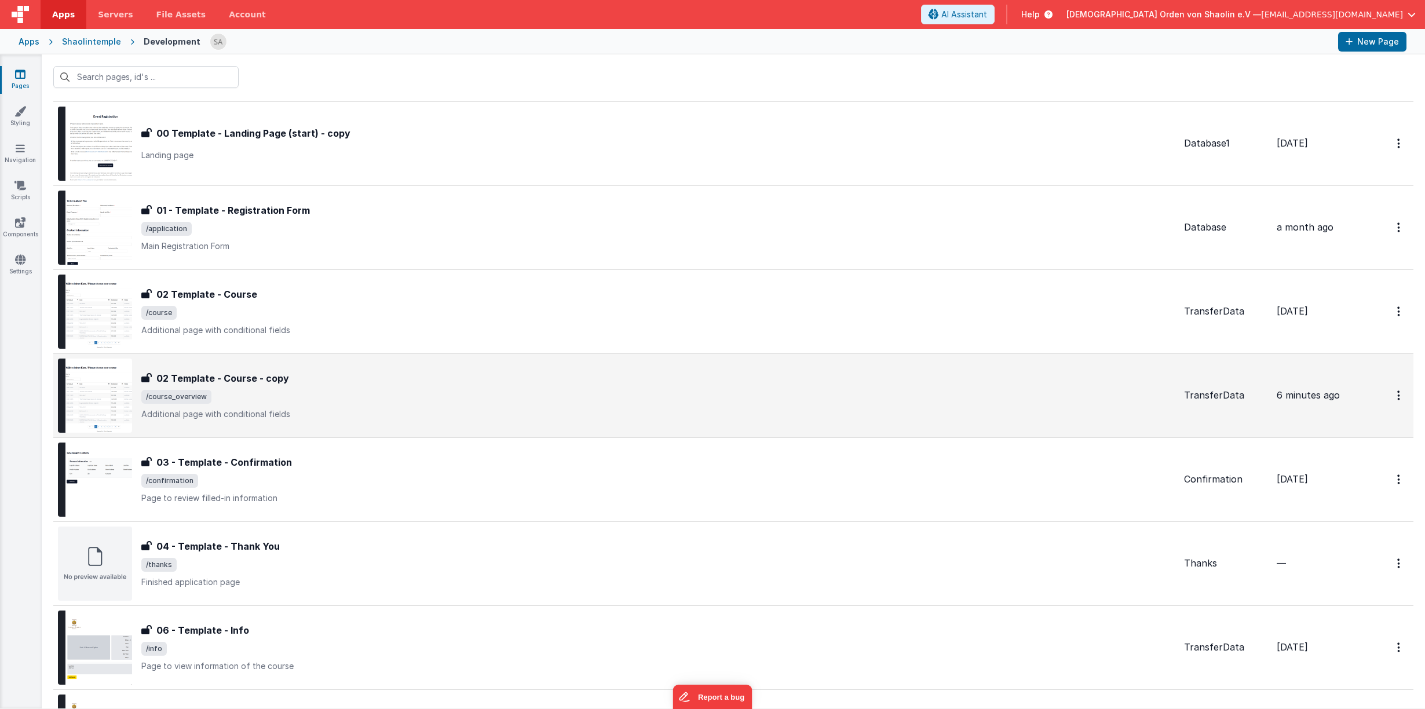
click at [114, 378] on img at bounding box center [95, 396] width 74 height 74
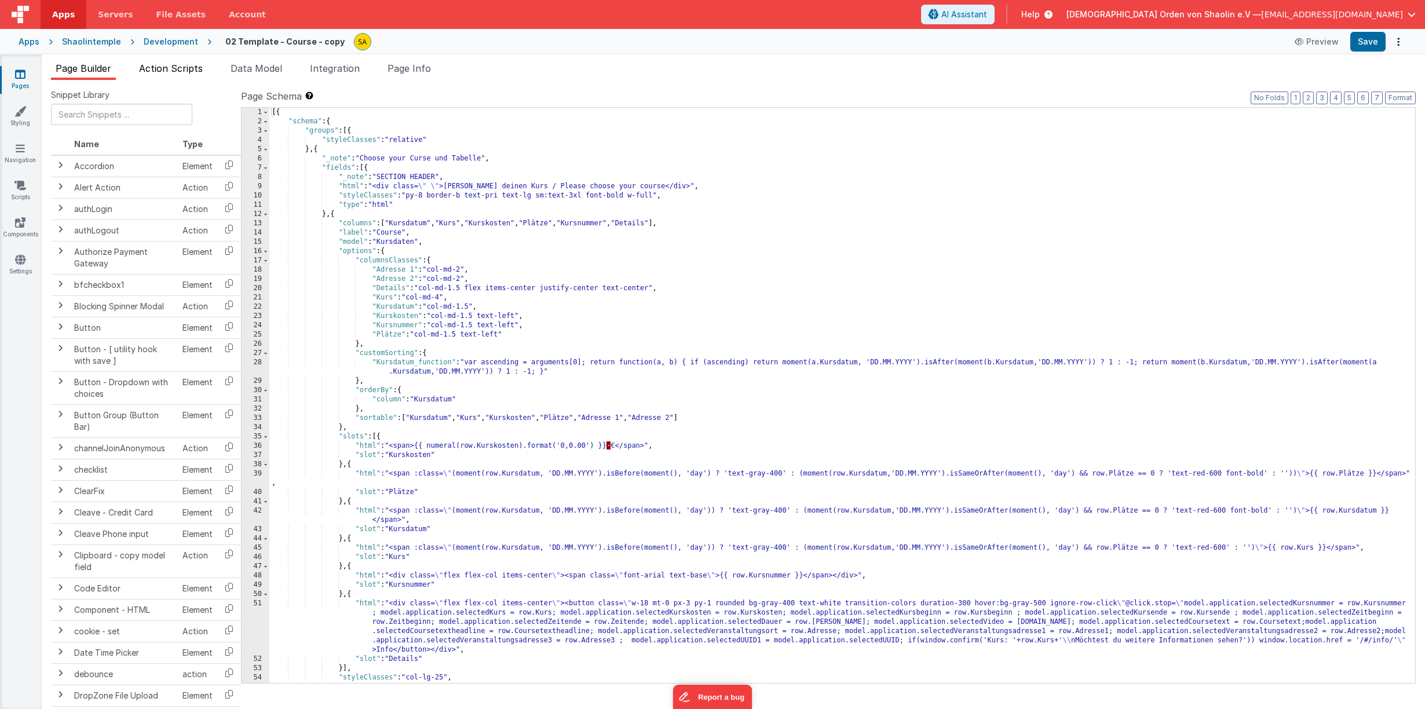
click at [177, 71] on span "Action Scripts" at bounding box center [171, 69] width 64 height 12
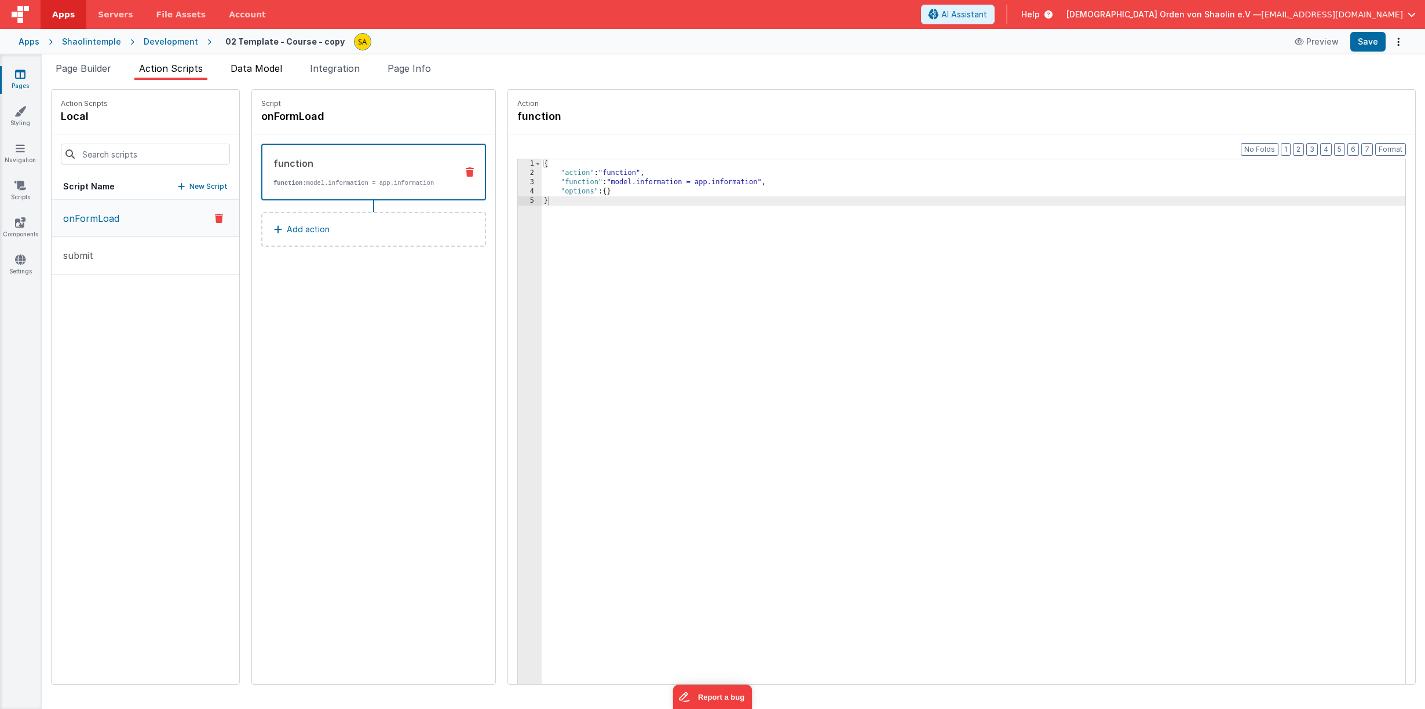
click at [268, 71] on span "Data Model" at bounding box center [257, 69] width 52 height 12
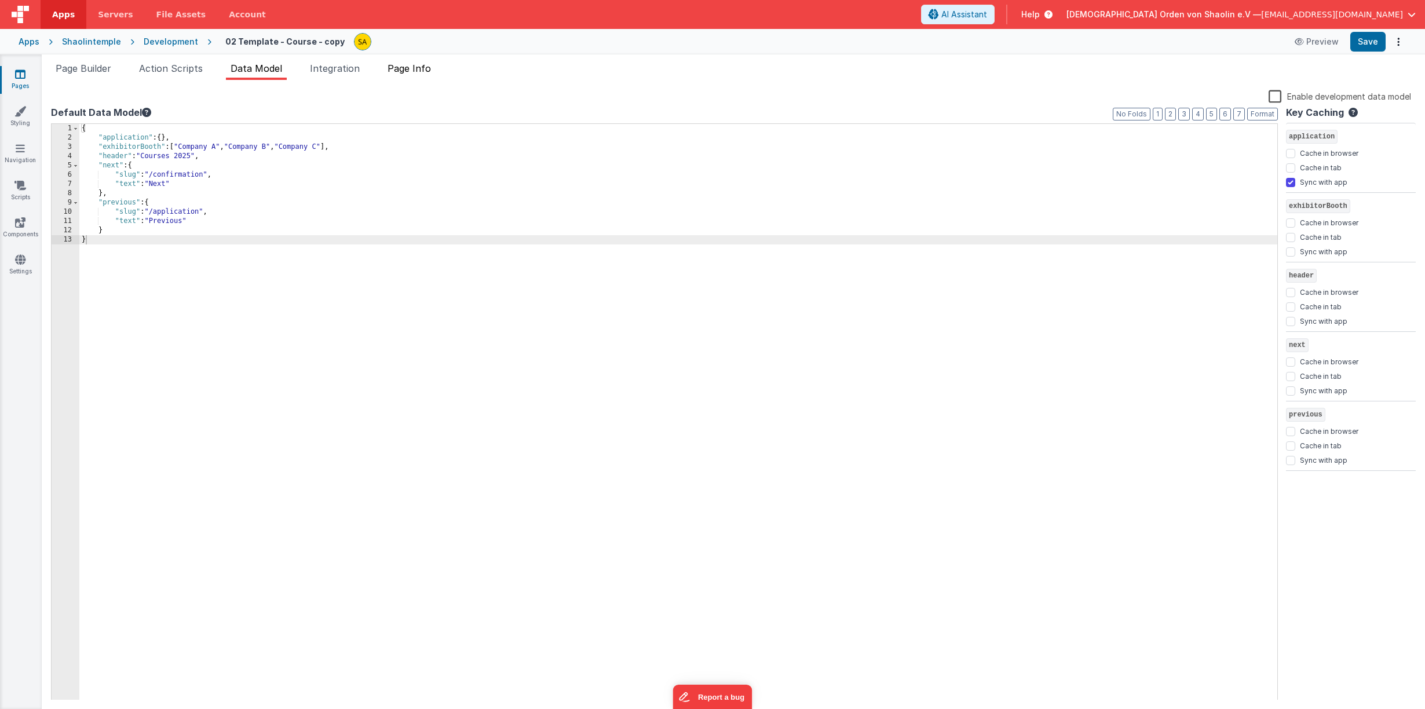
click at [431, 73] on span "Page Info" at bounding box center [409, 69] width 43 height 12
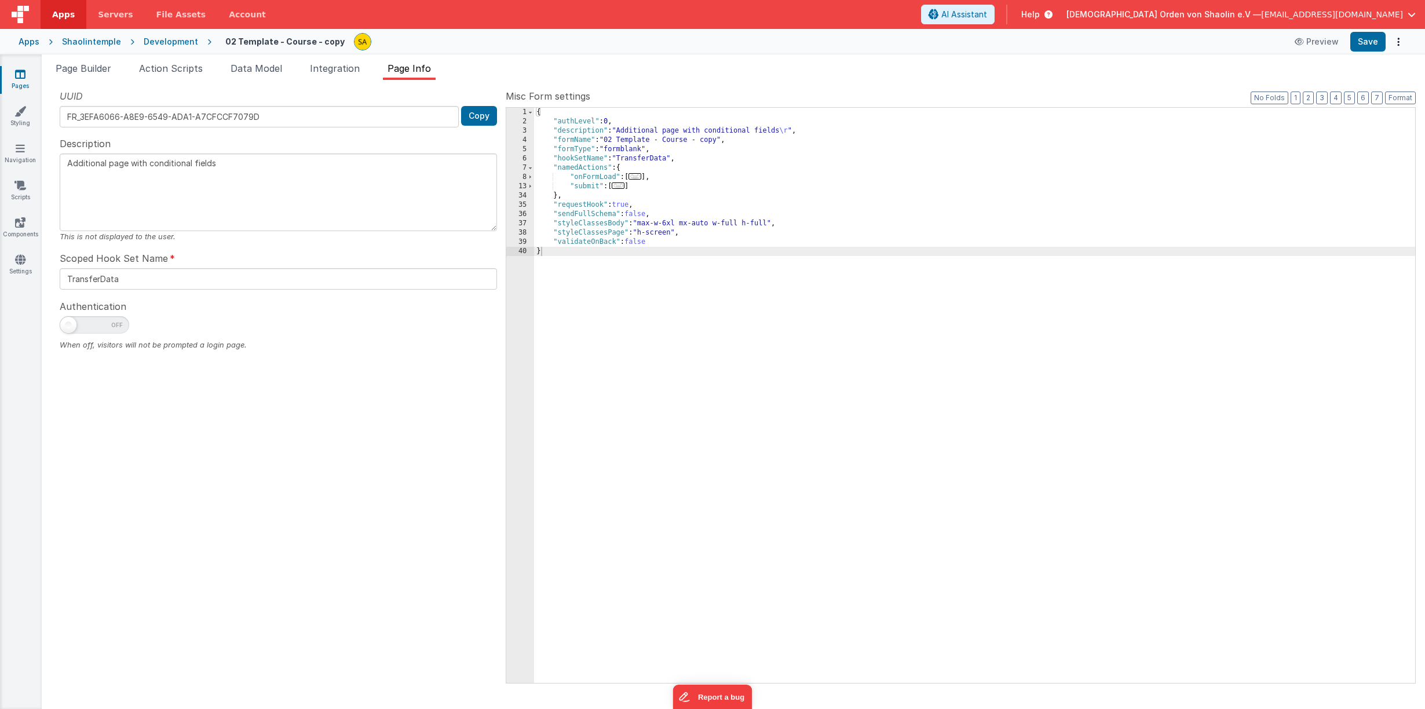
click at [720, 141] on div "{ "authLevel" : 0 , "description" : "Additional page with conditional fields \r…" at bounding box center [974, 405] width 881 height 594
type textarea "Additional page with conditional fields"
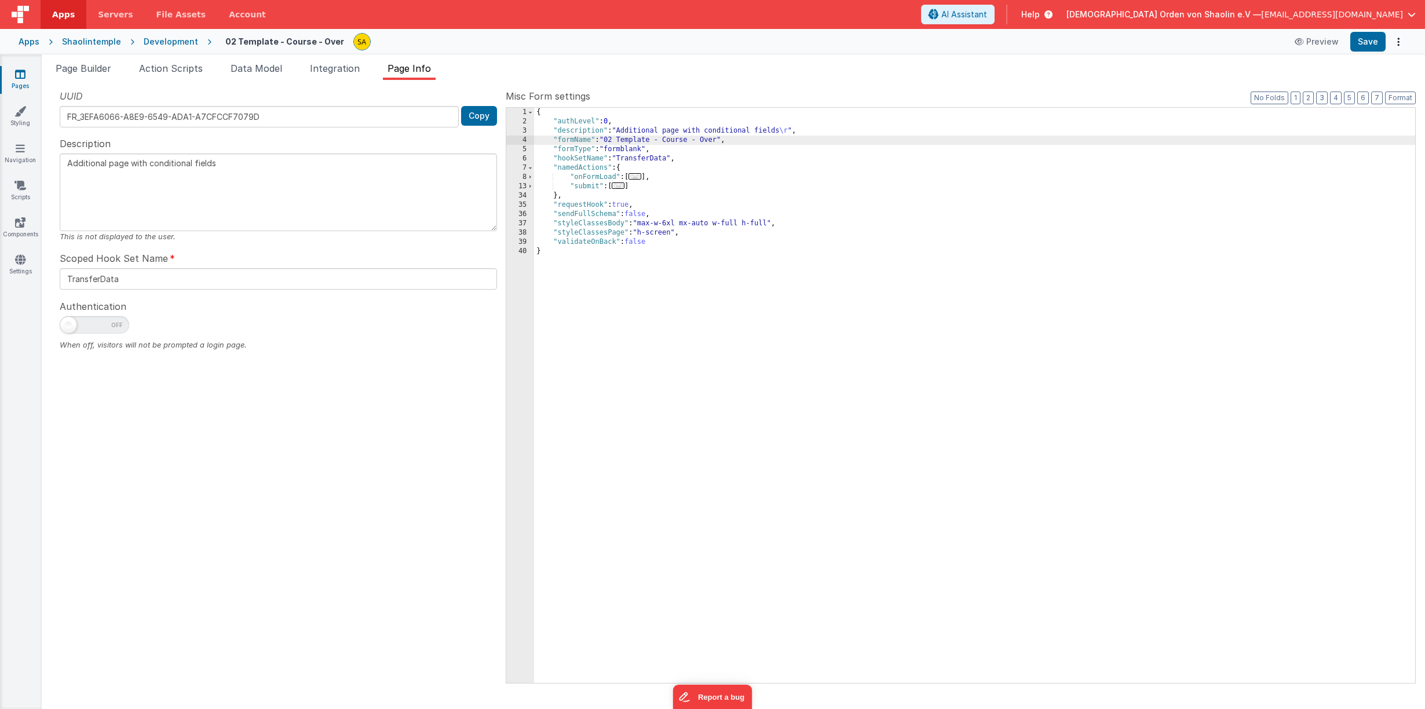
type textarea "Additional page with conditional fields"
click at [1376, 40] on button "Save" at bounding box center [1368, 42] width 35 height 20
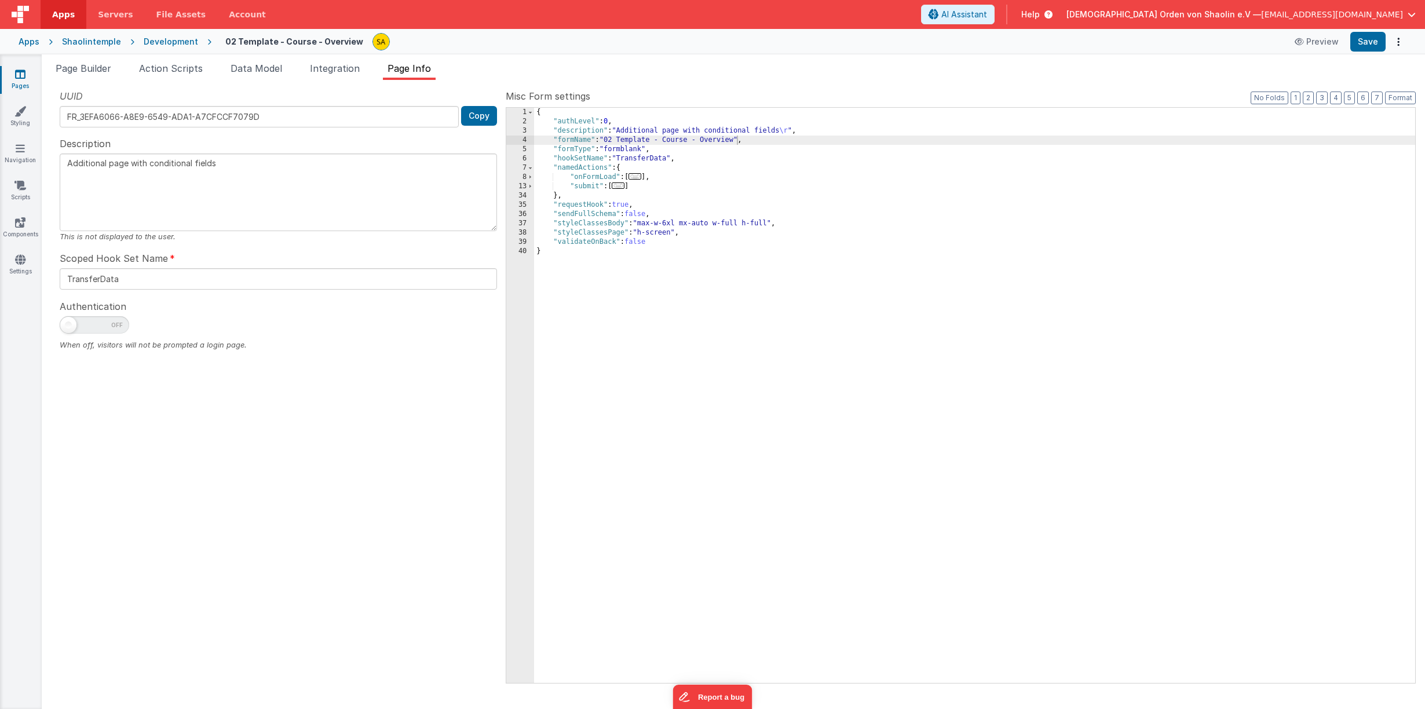
click at [26, 77] on link "Pages" at bounding box center [20, 79] width 42 height 23
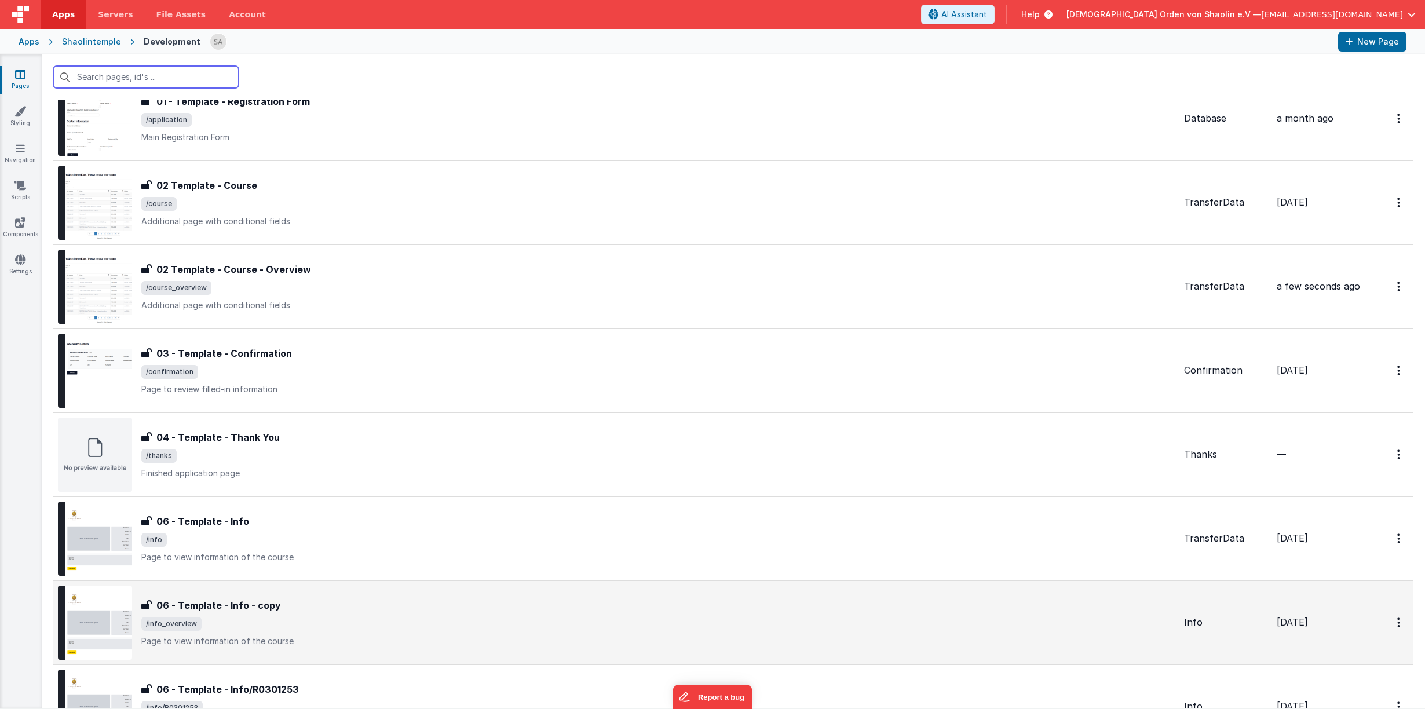
scroll to position [216, 0]
click at [335, 615] on div "06 - Template - Info - copy 06 - Template - Info - copy /info_overview Page to …" at bounding box center [658, 621] width 1034 height 49
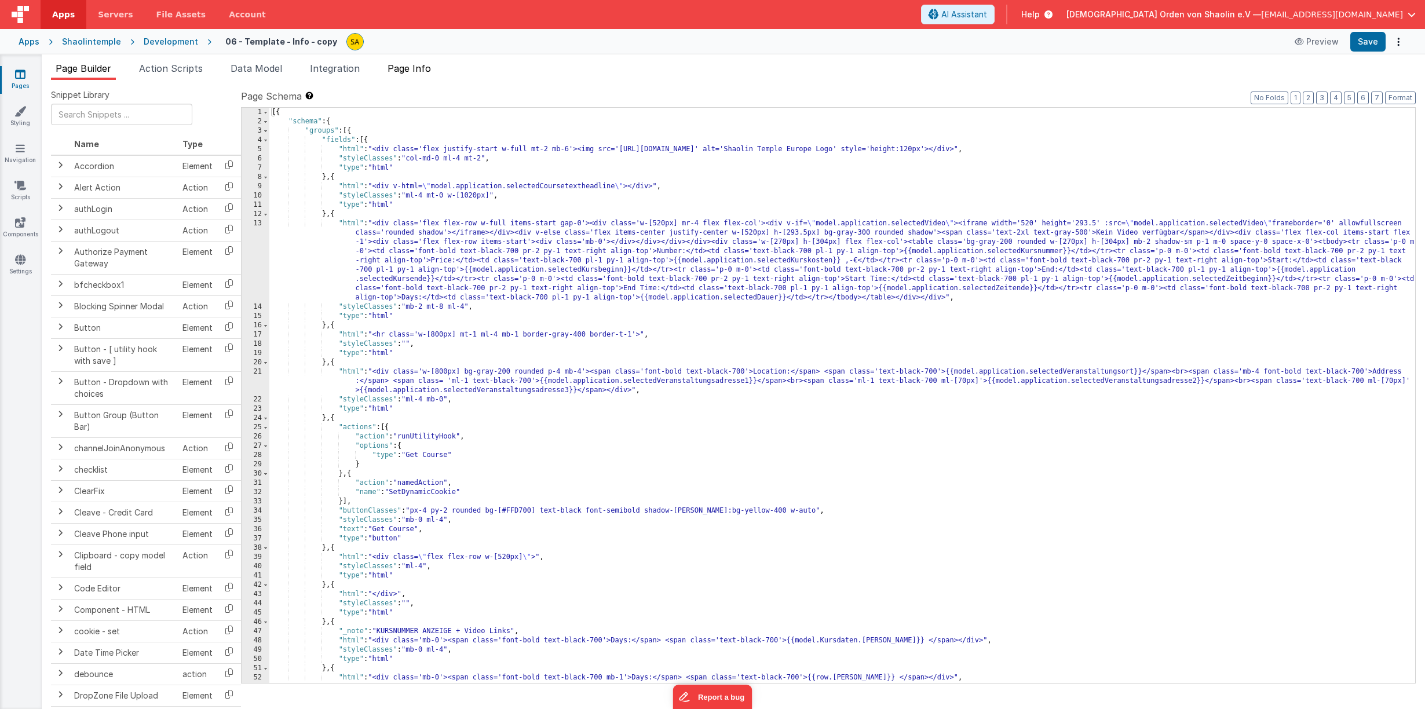
click at [424, 66] on span "Page Info" at bounding box center [409, 69] width 43 height 12
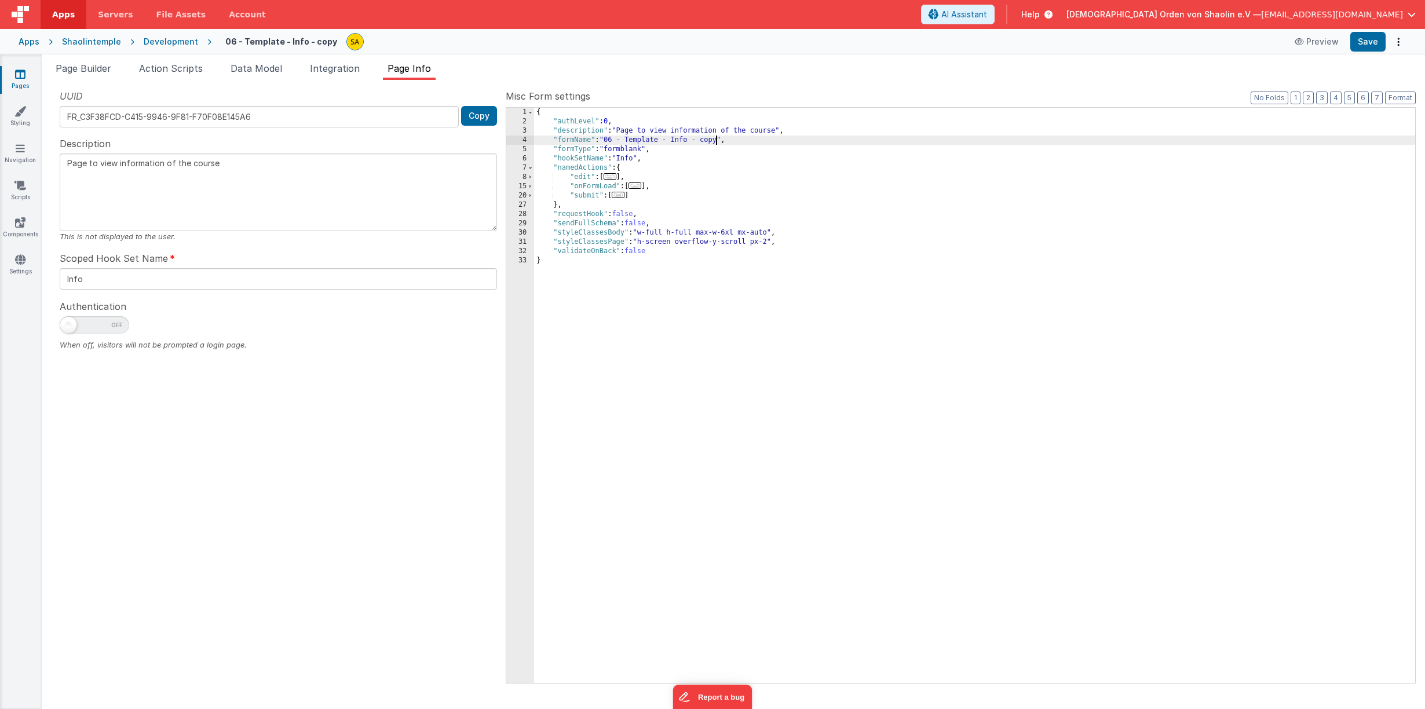
drag, startPoint x: 717, startPoint y: 140, endPoint x: 746, endPoint y: 187, distance: 55.0
click at [717, 140] on div "{ "authLevel" : 0 , "description" : "Page to view information of the course" , …" at bounding box center [974, 405] width 881 height 594
click at [1371, 43] on button "Save" at bounding box center [1368, 42] width 35 height 20
click at [22, 78] on icon at bounding box center [20, 74] width 10 height 12
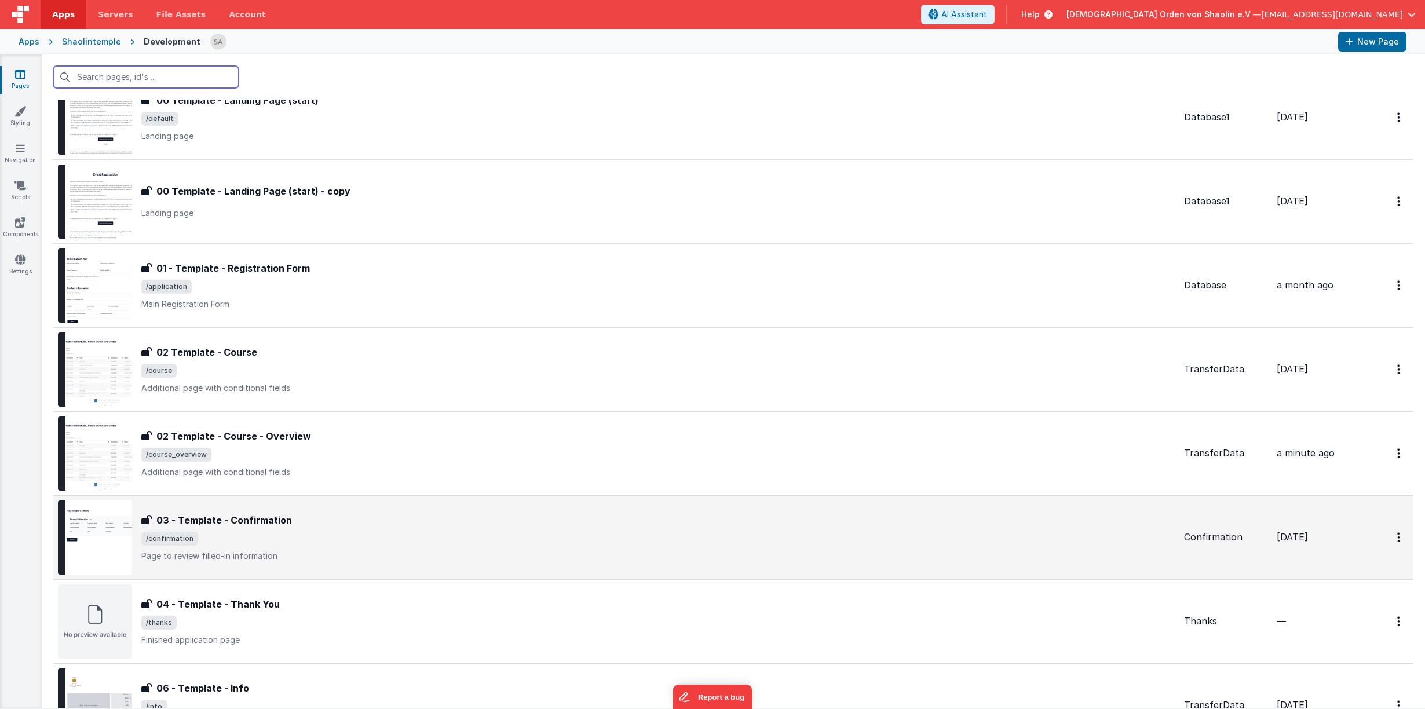
scroll to position [42, 0]
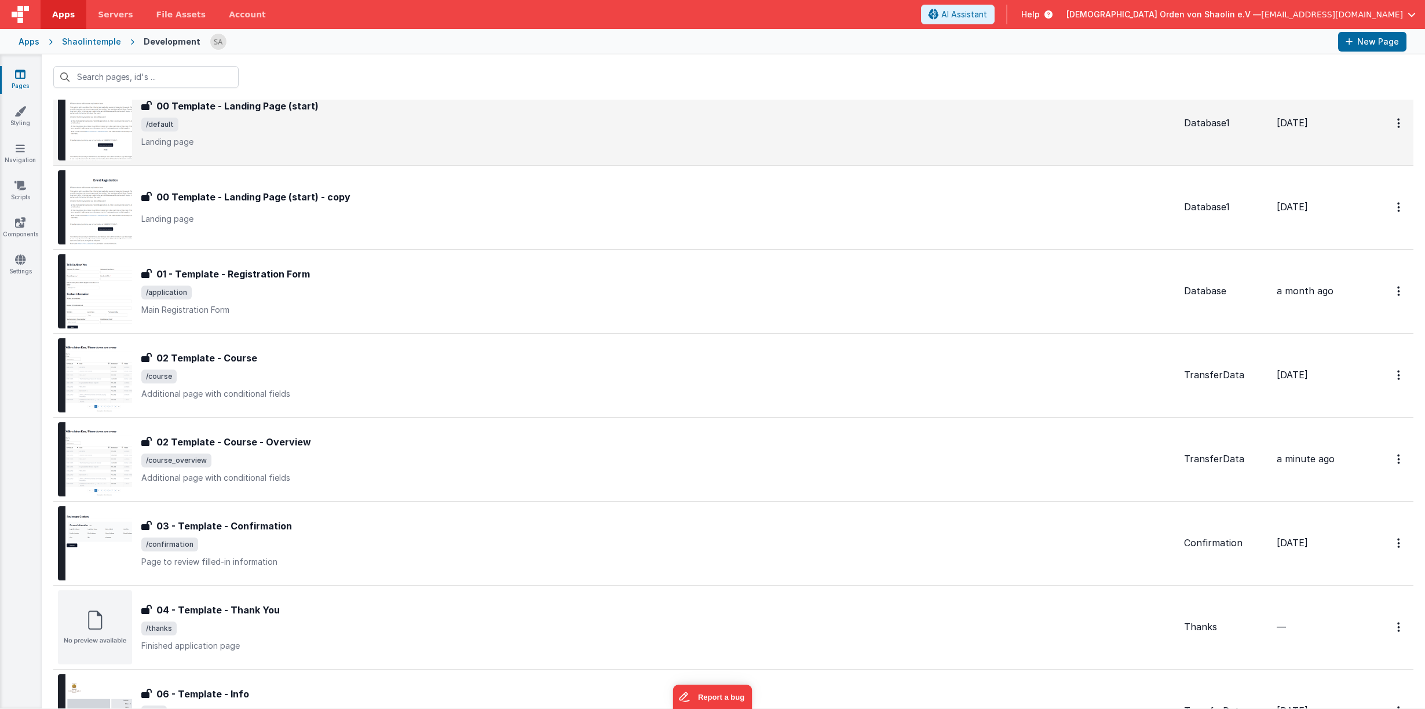
click at [214, 113] on div "00 Template - Landing Page (start) 00 Template - Landing Page (start) /default …" at bounding box center [658, 123] width 1034 height 49
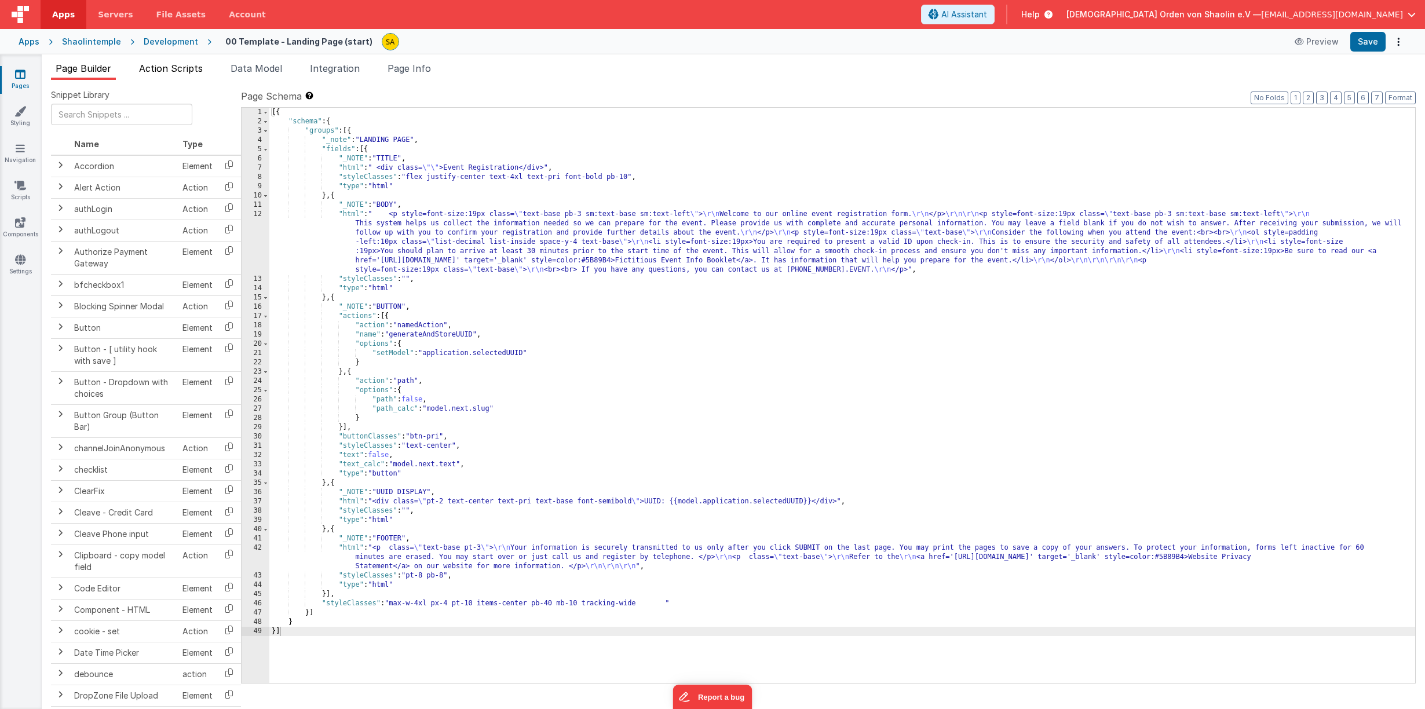
click at [168, 67] on span "Action Scripts" at bounding box center [171, 69] width 64 height 12
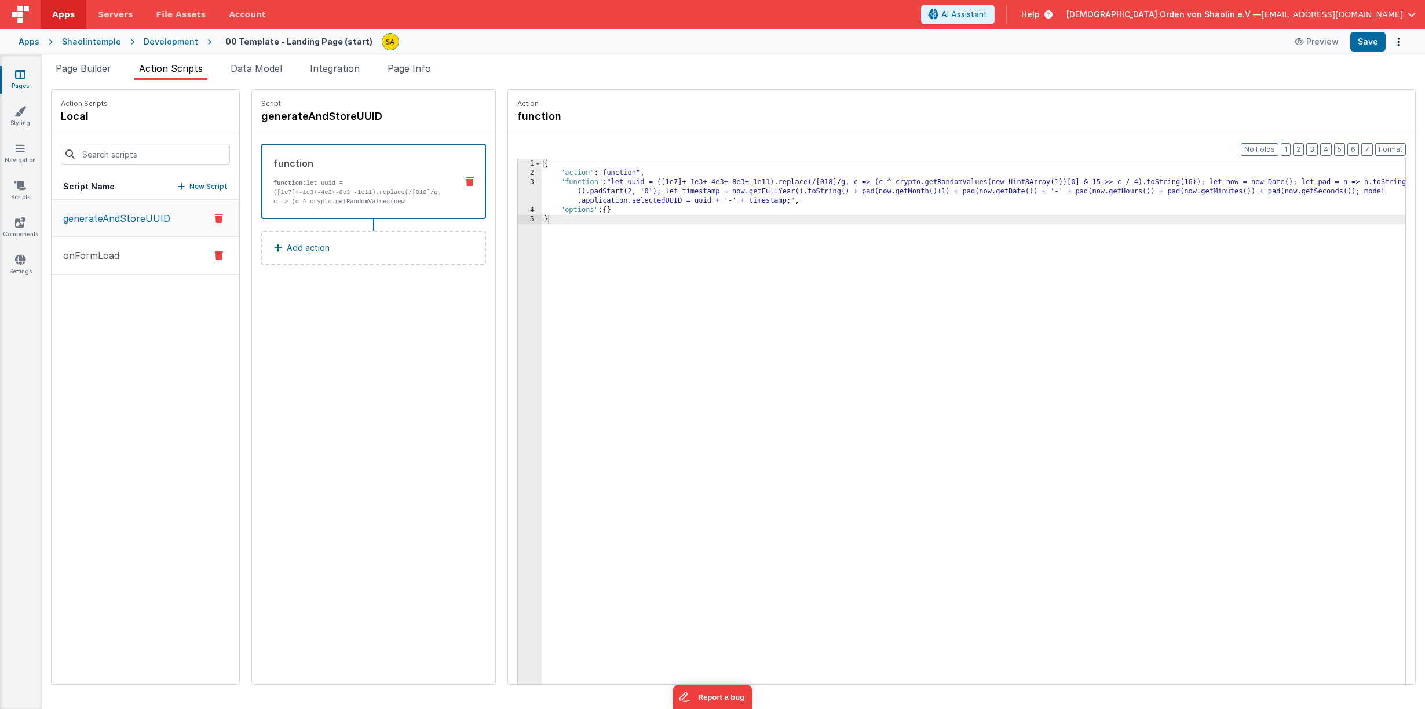
click at [127, 251] on button "onFormLoad" at bounding box center [146, 256] width 188 height 38
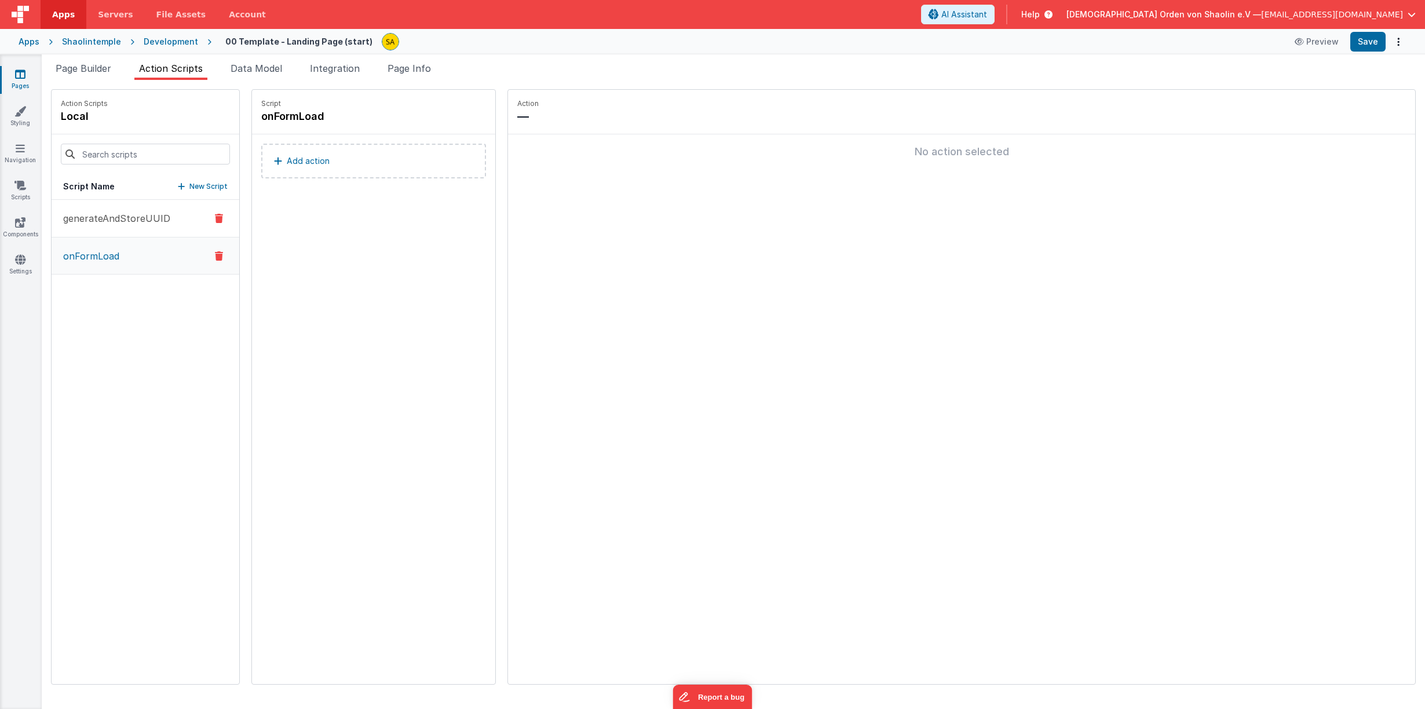
click at [122, 214] on p "generateAndStoreUUID" at bounding box center [113, 218] width 114 height 14
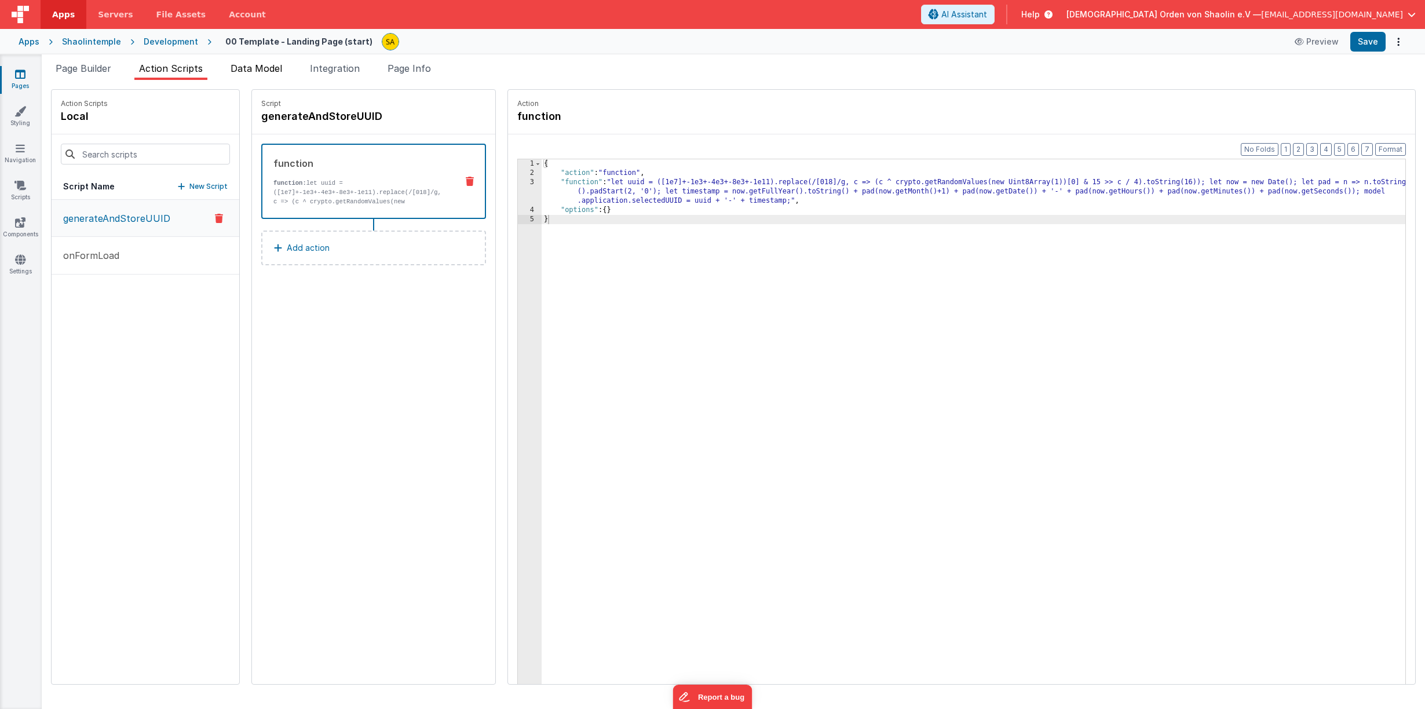
click at [272, 69] on span "Data Model" at bounding box center [257, 69] width 52 height 12
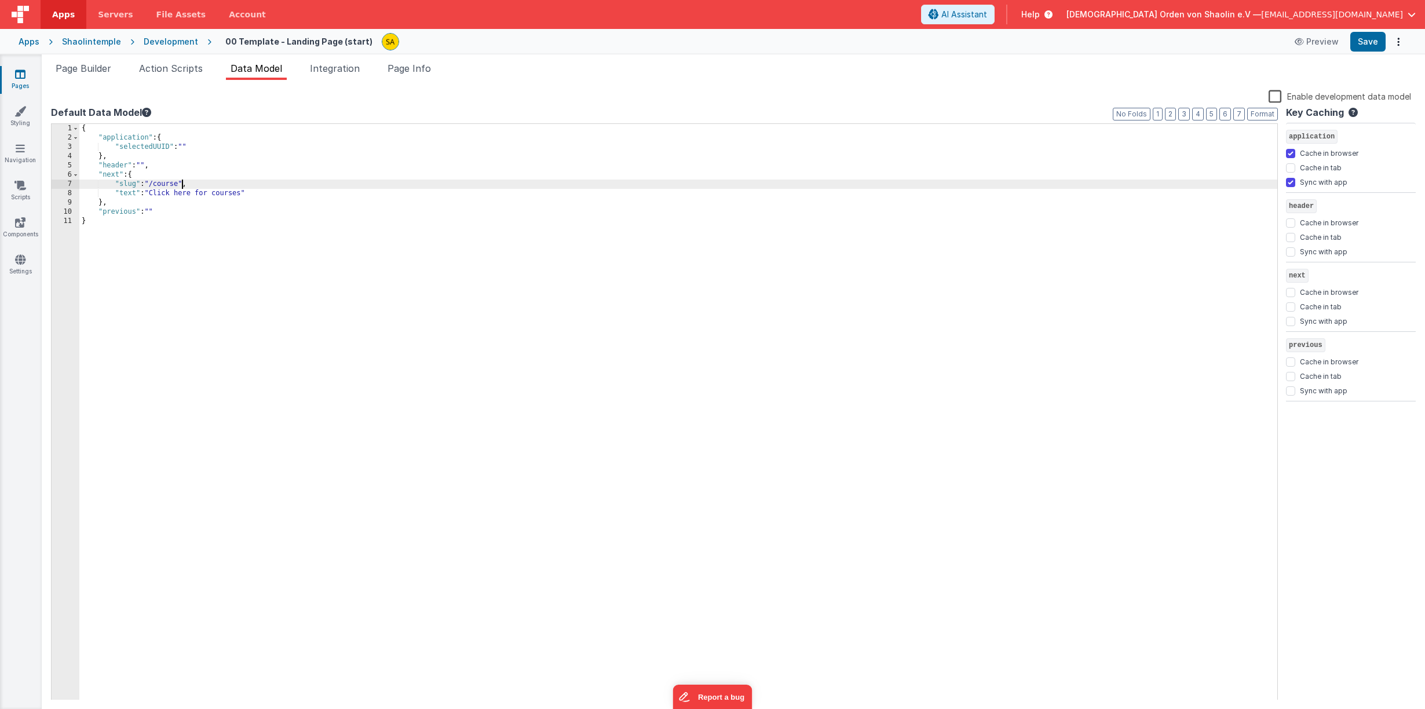
drag, startPoint x: 180, startPoint y: 181, endPoint x: 188, endPoint y: 196, distance: 17.6
click at [180, 181] on div "{ "application" : { "selectedUUID" : "" } , "header" : "" , "next" : { "slug" :…" at bounding box center [678, 422] width 1198 height 596
click at [1370, 43] on button "Save" at bounding box center [1368, 42] width 35 height 20
click at [68, 64] on span "Page Builder" at bounding box center [84, 69] width 56 height 12
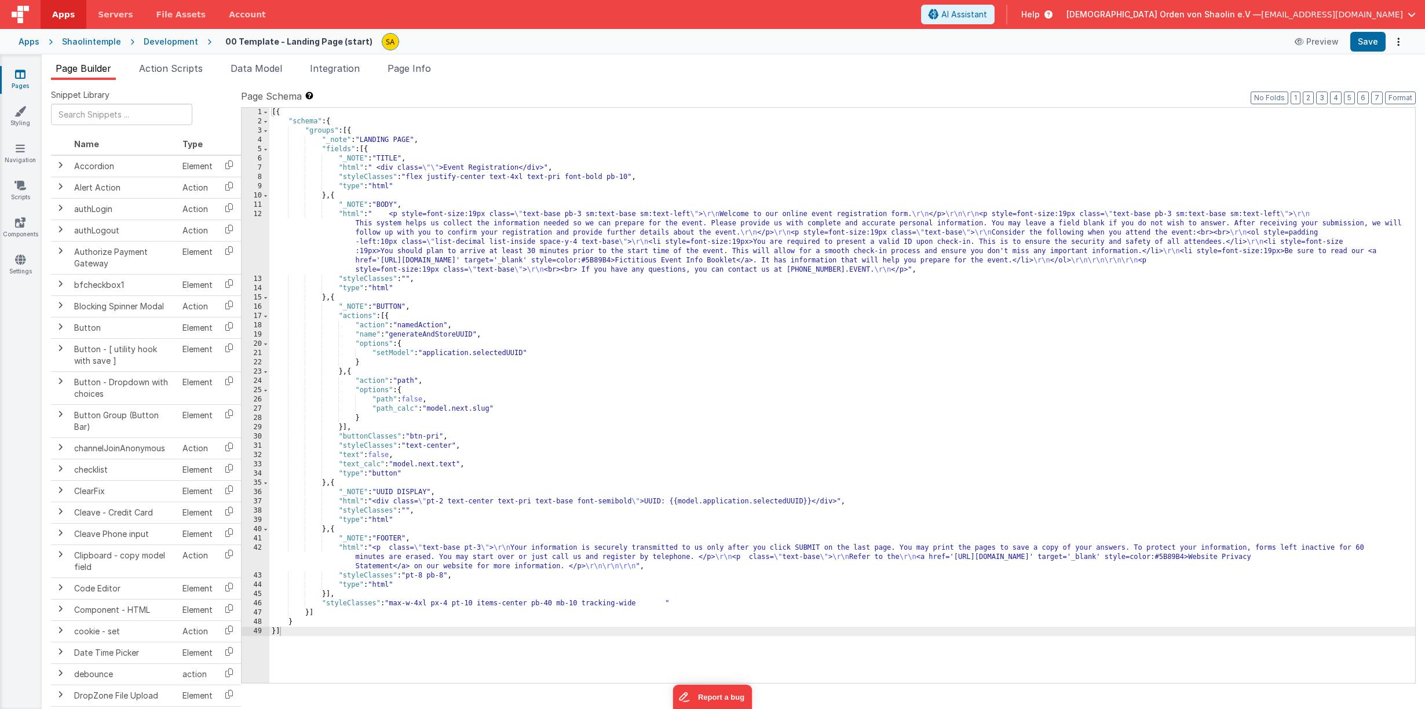
click at [17, 77] on icon at bounding box center [20, 74] width 10 height 12
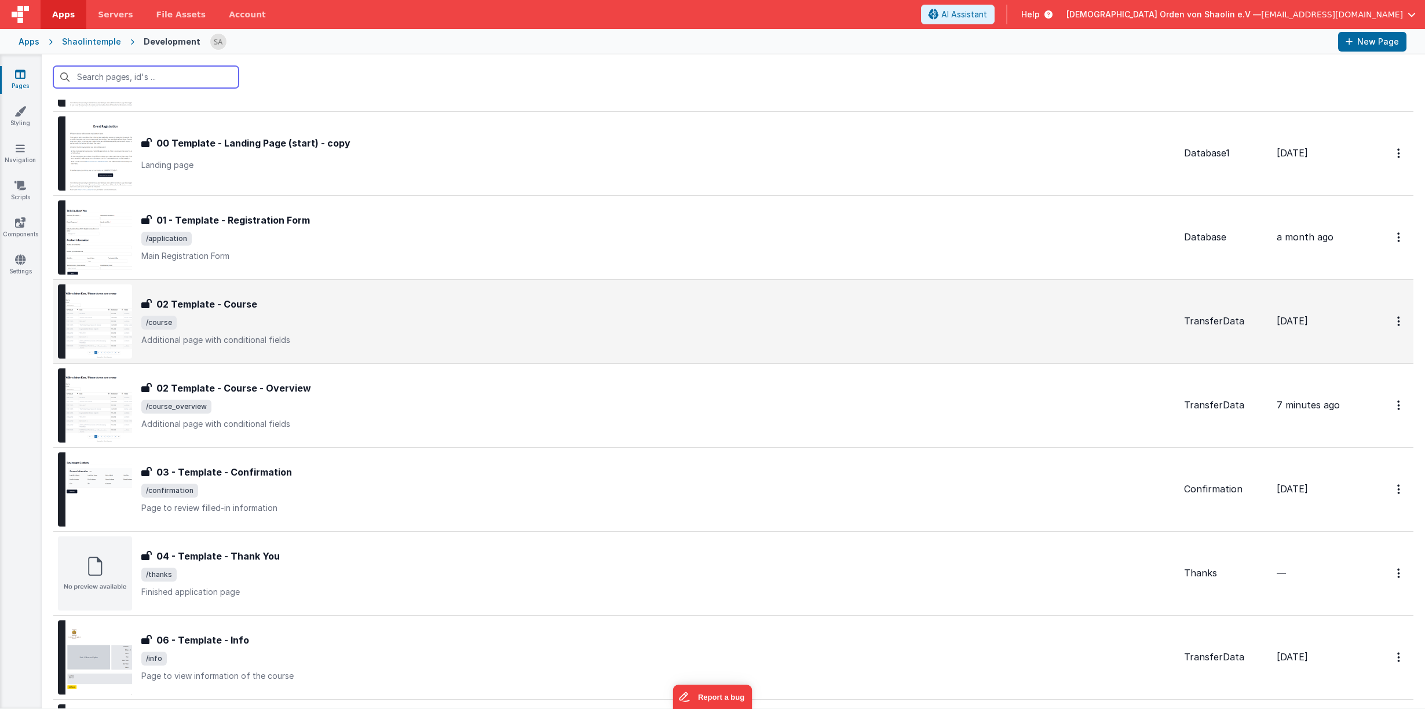
scroll to position [99, 0]
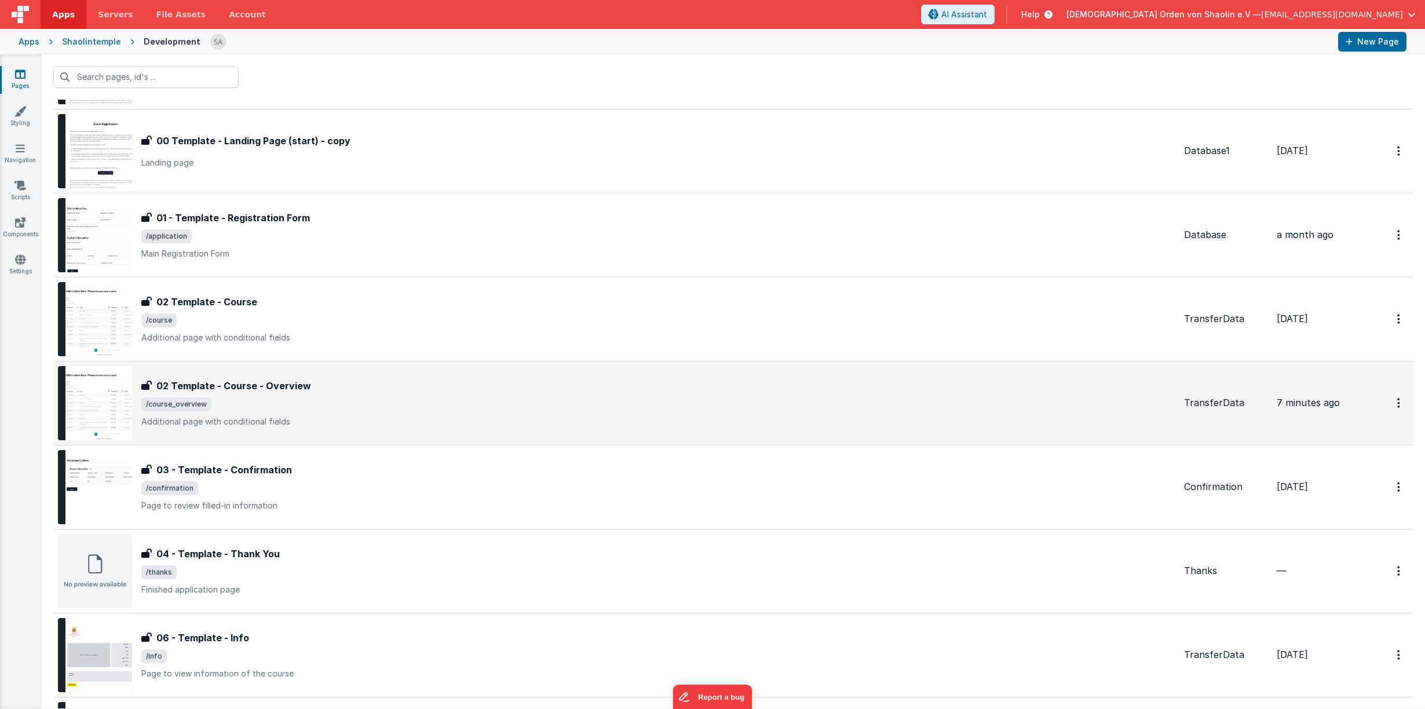
click at [514, 414] on div "02 Template - Course - Overview 02 Template - Course - Overview /course_overvie…" at bounding box center [658, 403] width 1034 height 49
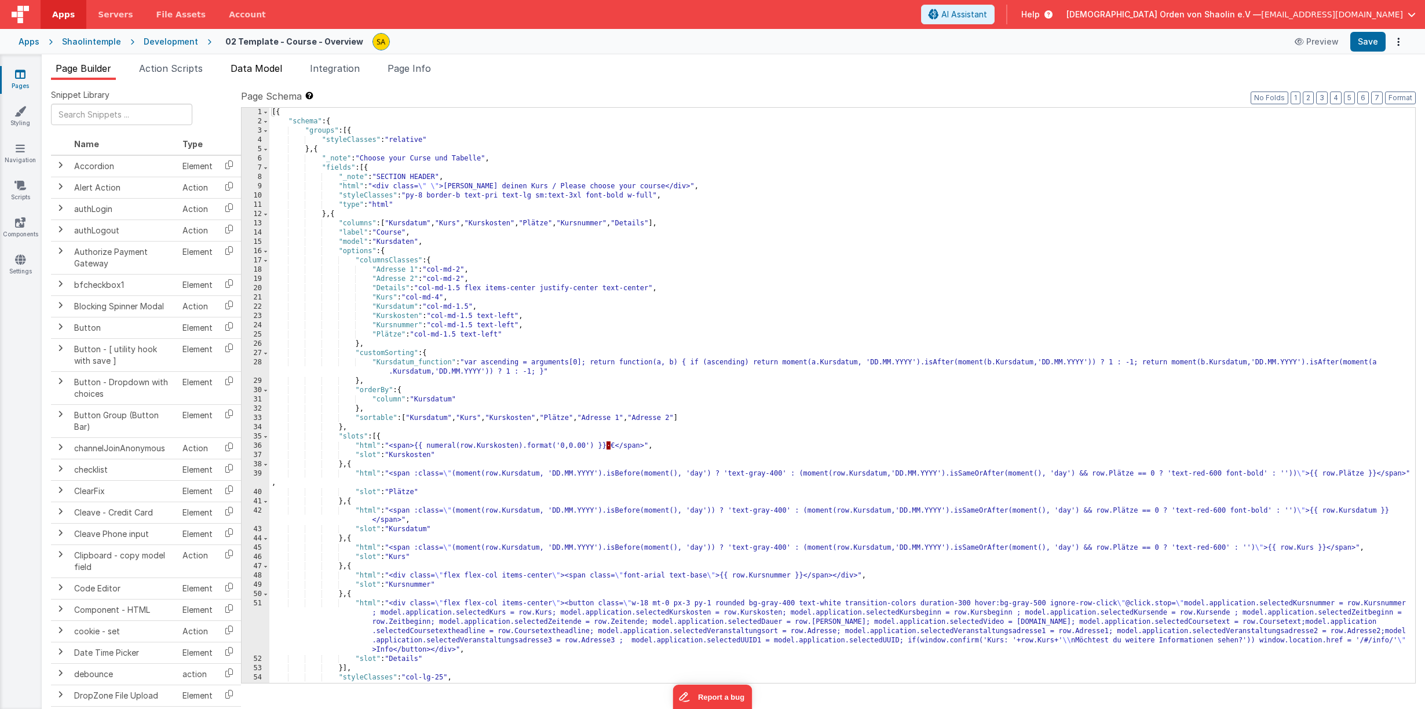
click at [234, 71] on span "Data Model" at bounding box center [257, 69] width 52 height 12
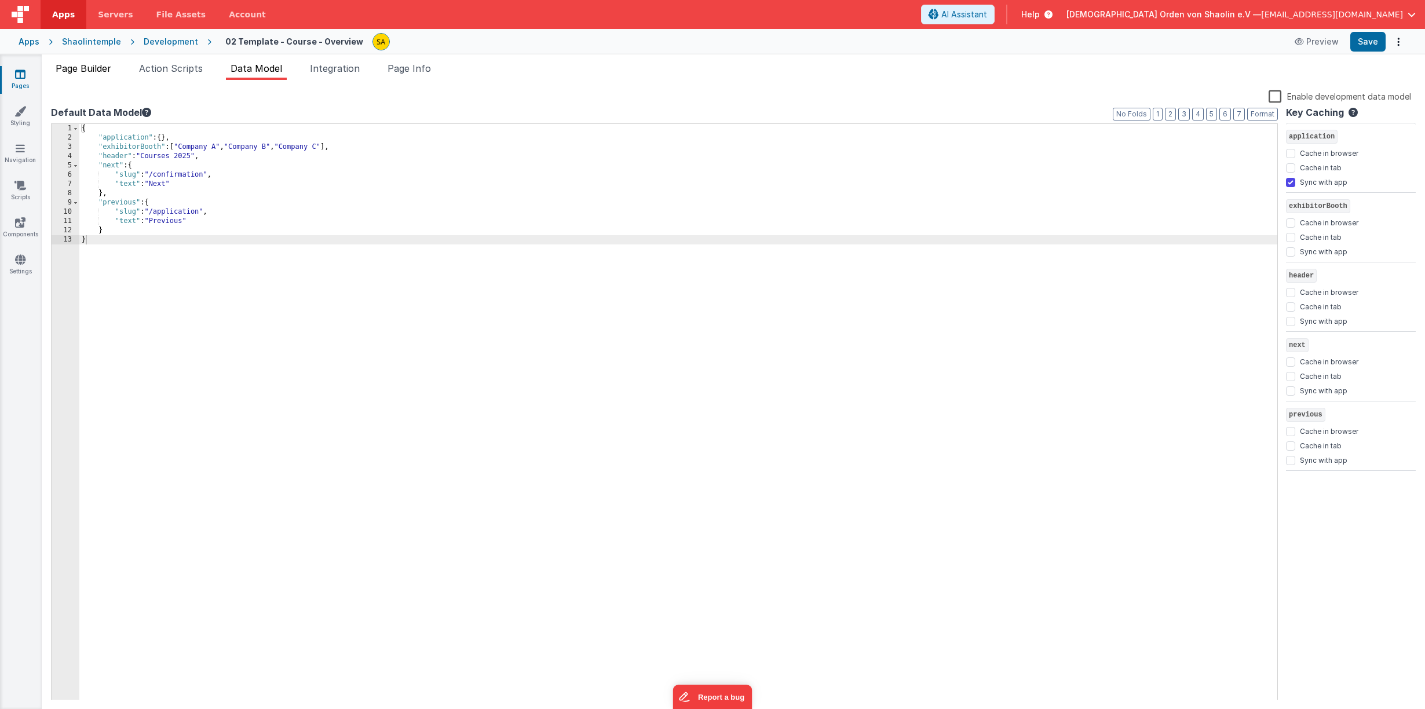
click at [79, 71] on span "Page Builder" at bounding box center [84, 69] width 56 height 12
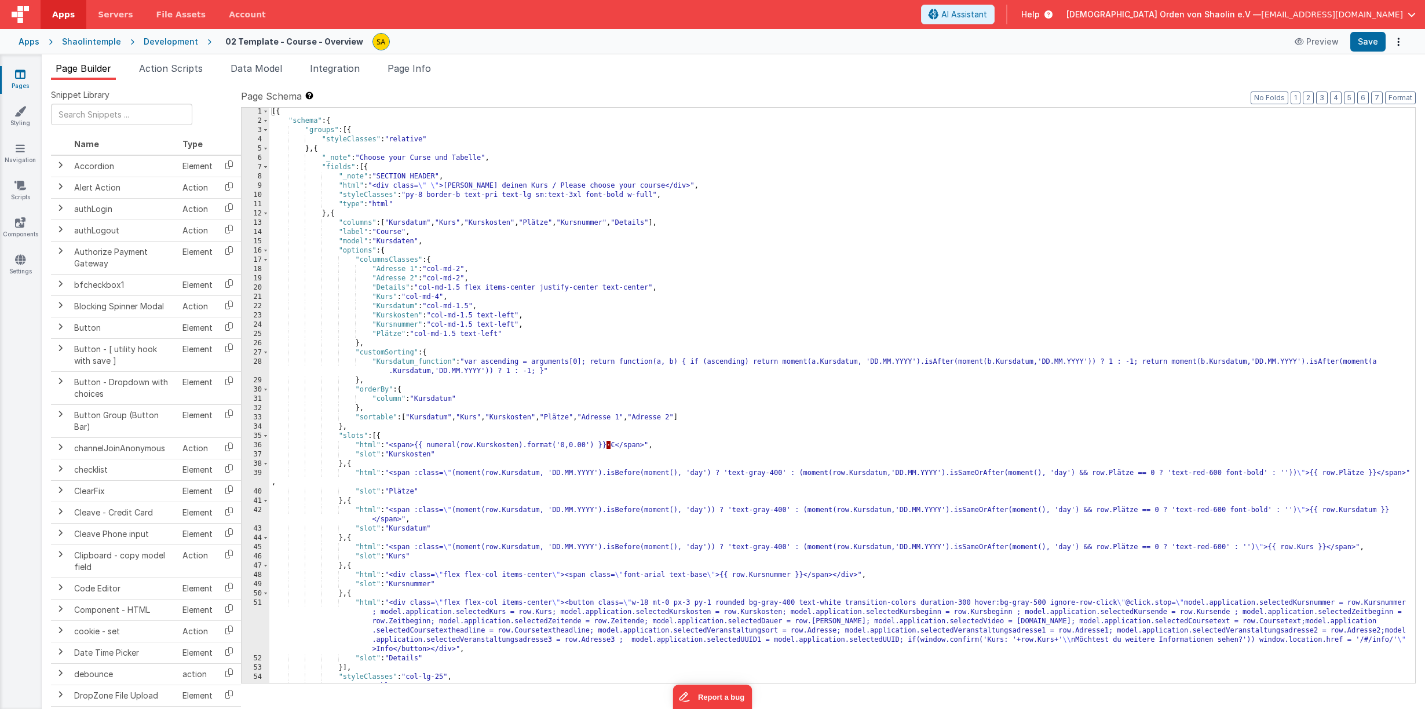
scroll to position [1, 0]
click at [908, 252] on div "[{ "schema" : { "groups" : [{ "styleClasses" : "relative" } , { "_note" : "Choo…" at bounding box center [842, 404] width 1146 height 594
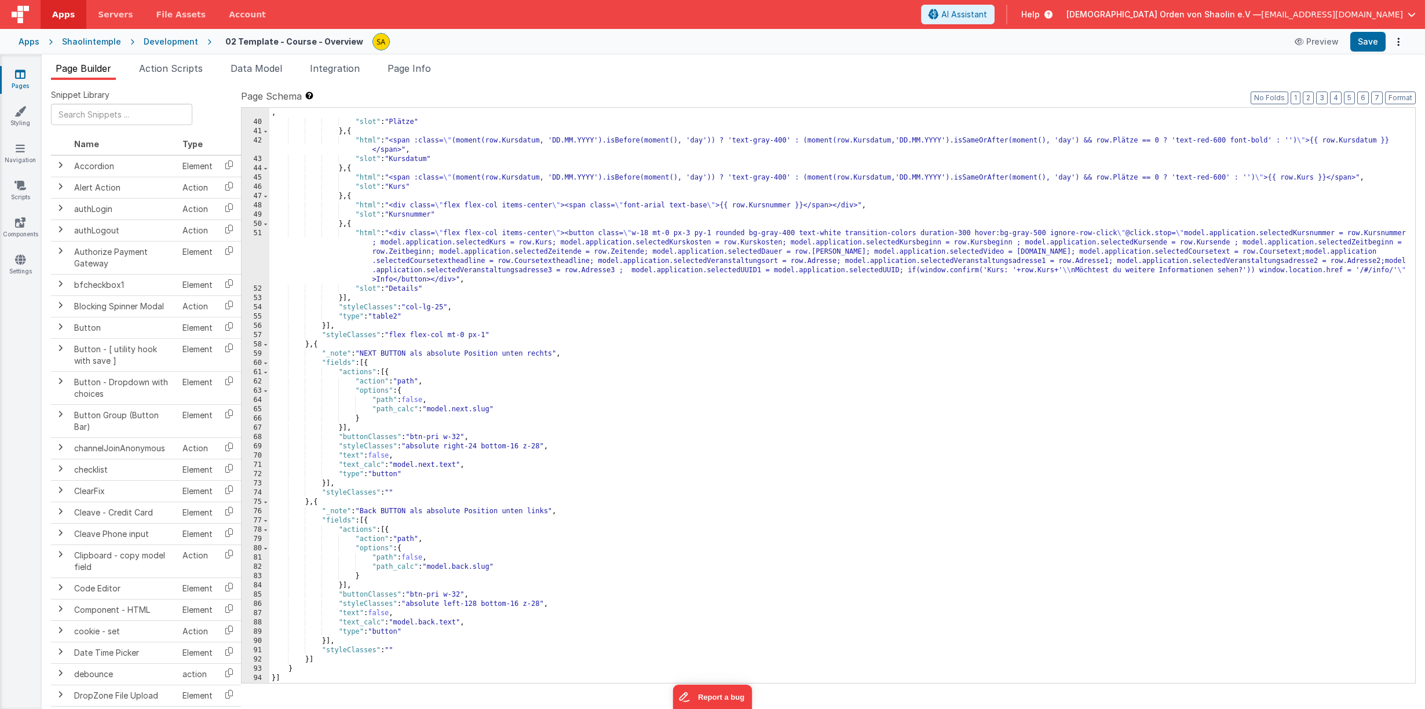
click at [28, 81] on link "Pages" at bounding box center [20, 79] width 42 height 23
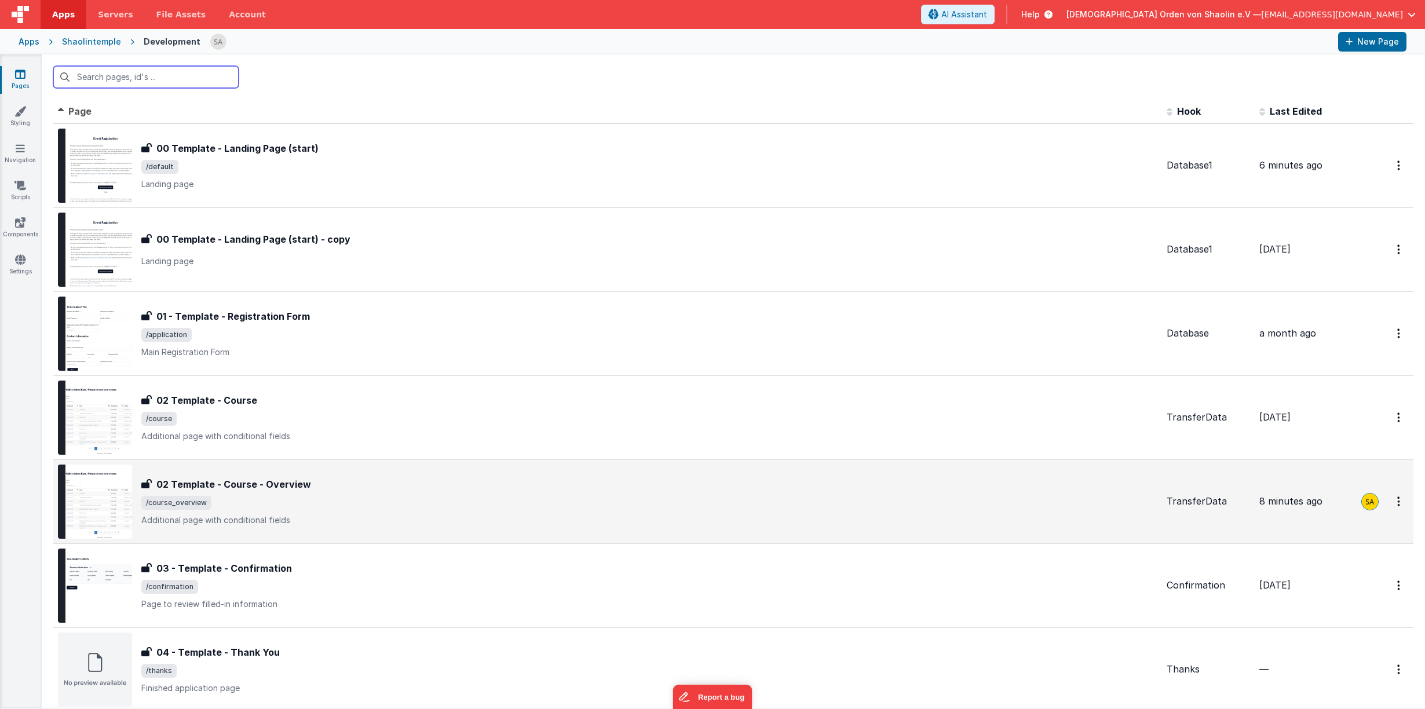
scroll to position [1, 0]
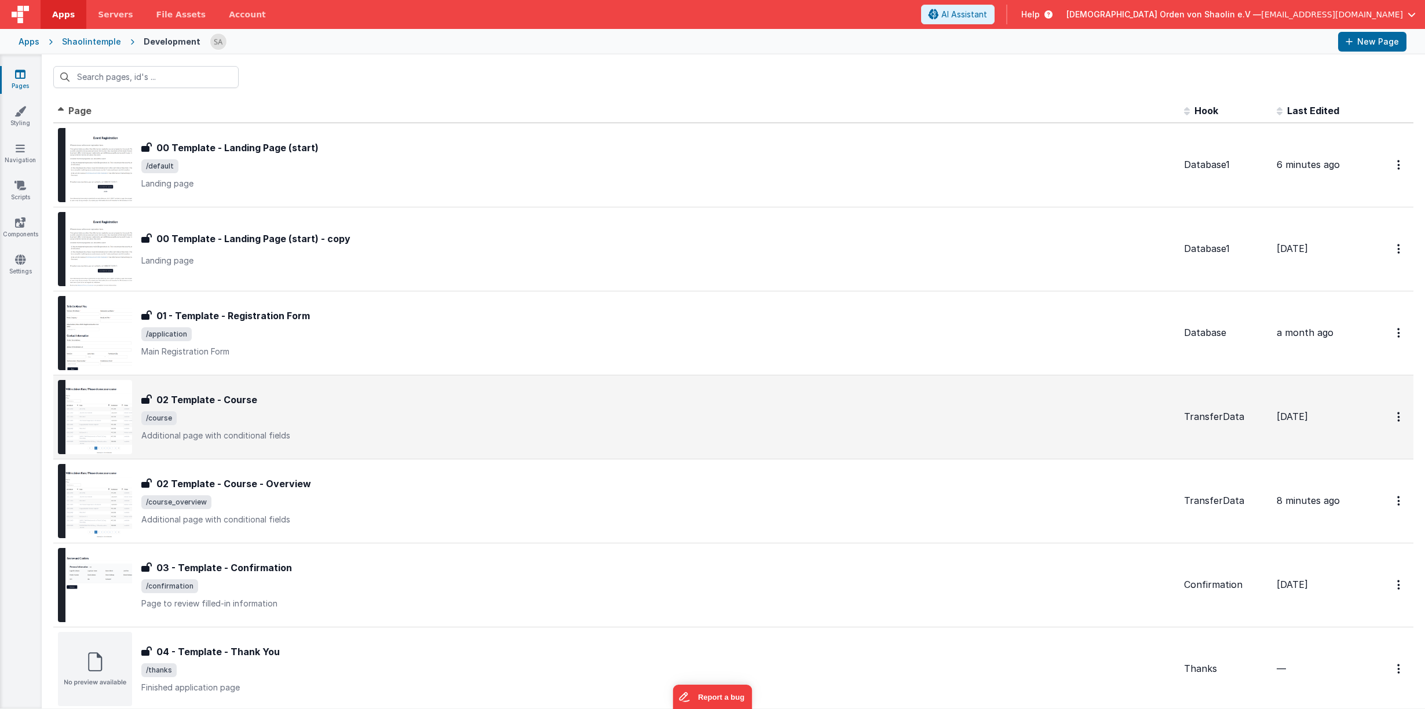
click at [394, 409] on div "02 Template - Course 02 Template - Course /course Additional page with conditio…" at bounding box center [658, 417] width 1034 height 49
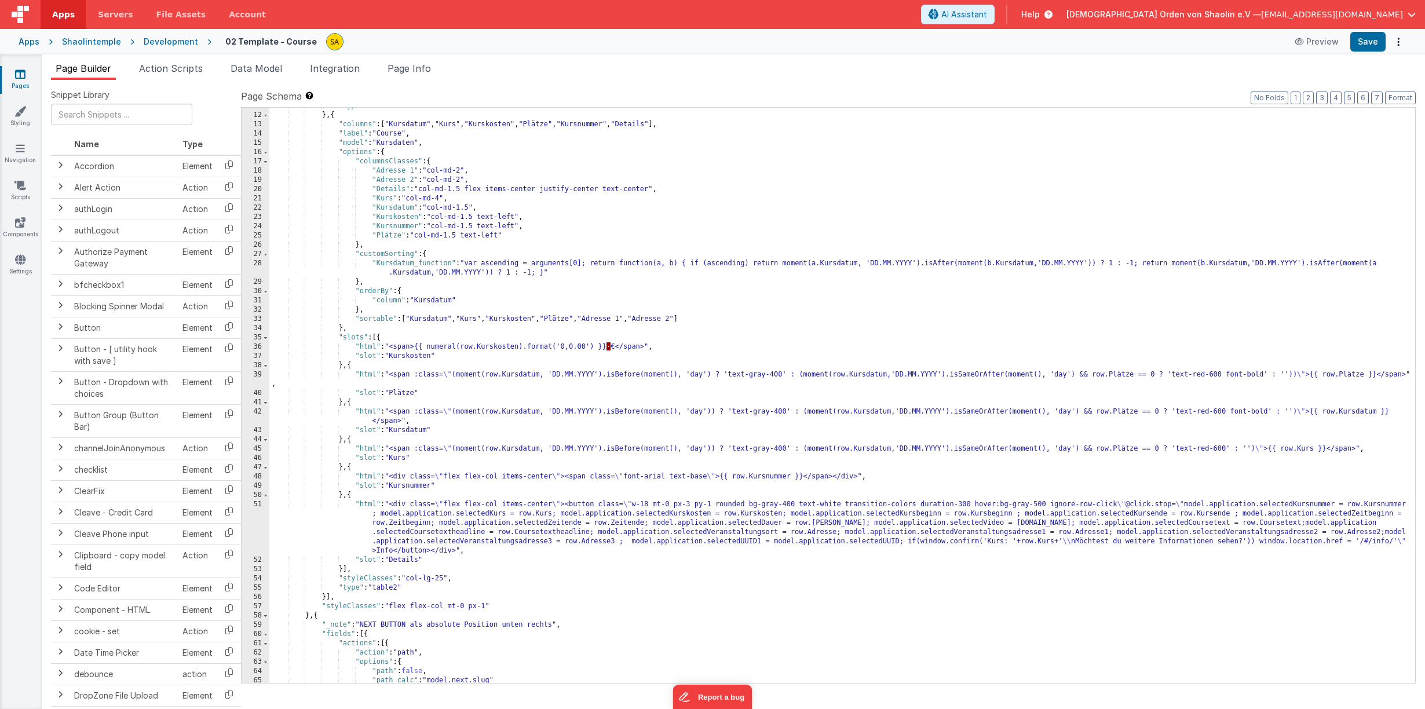
scroll to position [370, 0]
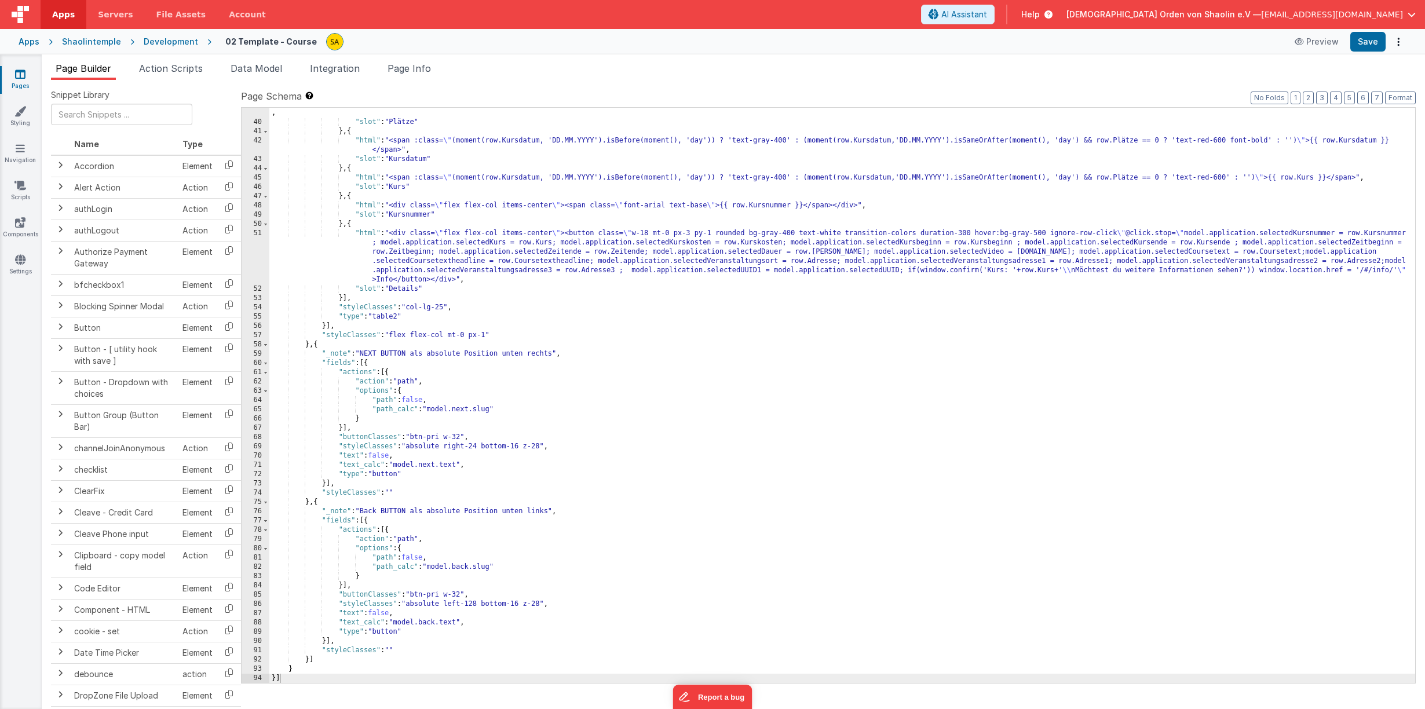
click at [17, 70] on icon at bounding box center [20, 74] width 10 height 12
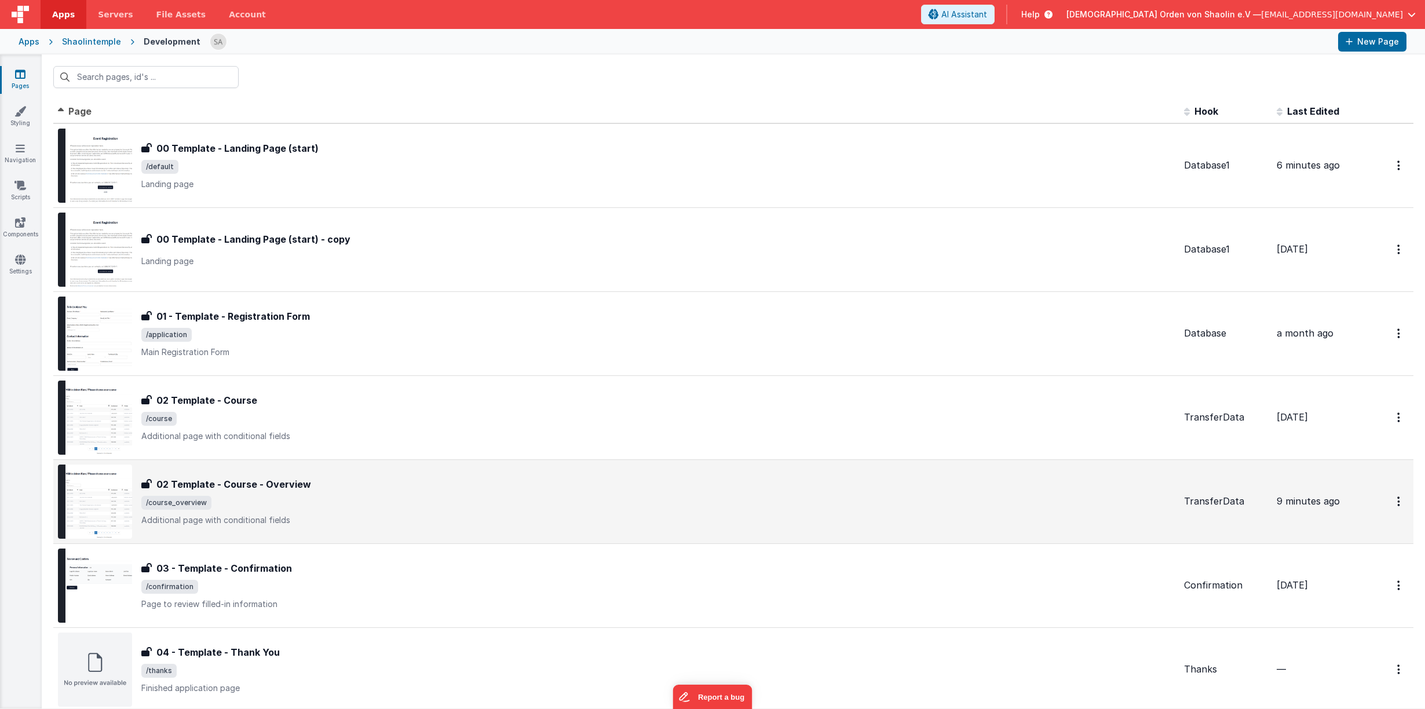
click at [334, 492] on div "02 Template - Course - Overview 02 Template - Course - Overview /course_overvie…" at bounding box center [658, 501] width 1034 height 49
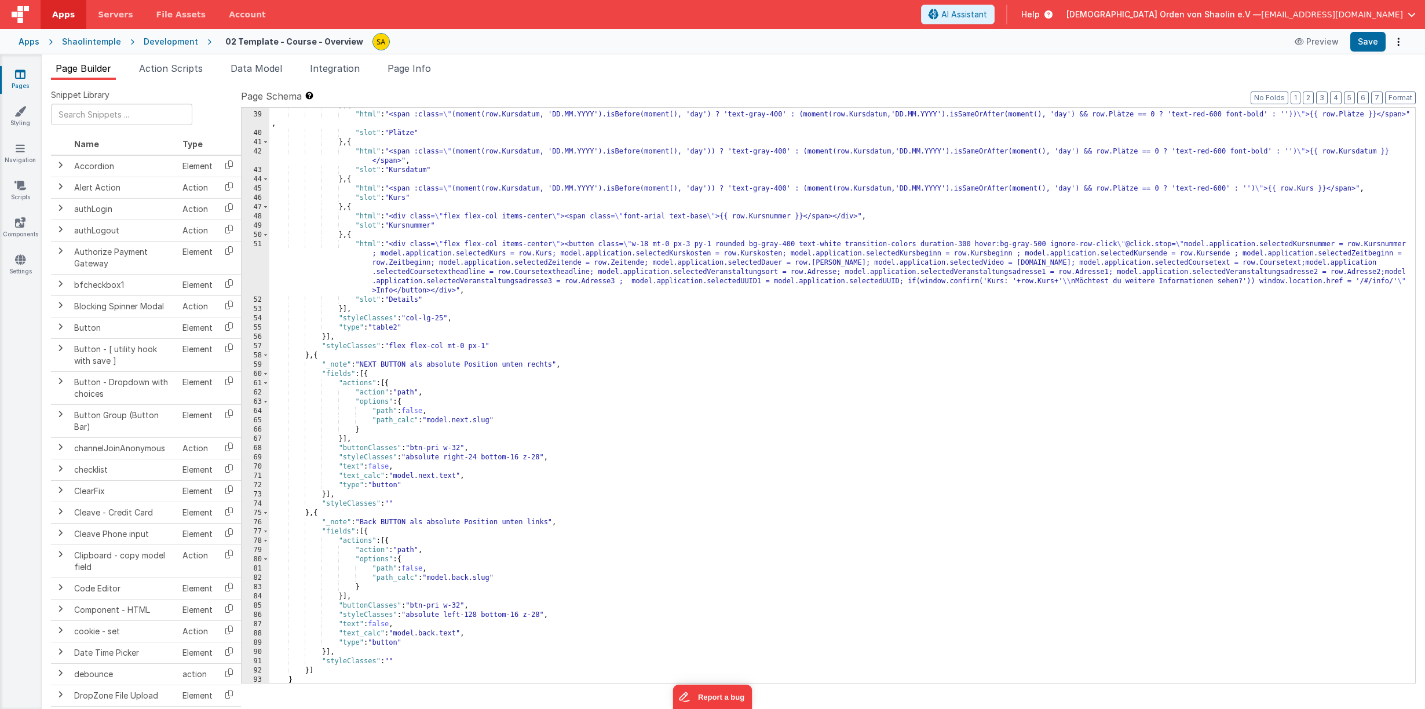
scroll to position [370, 0]
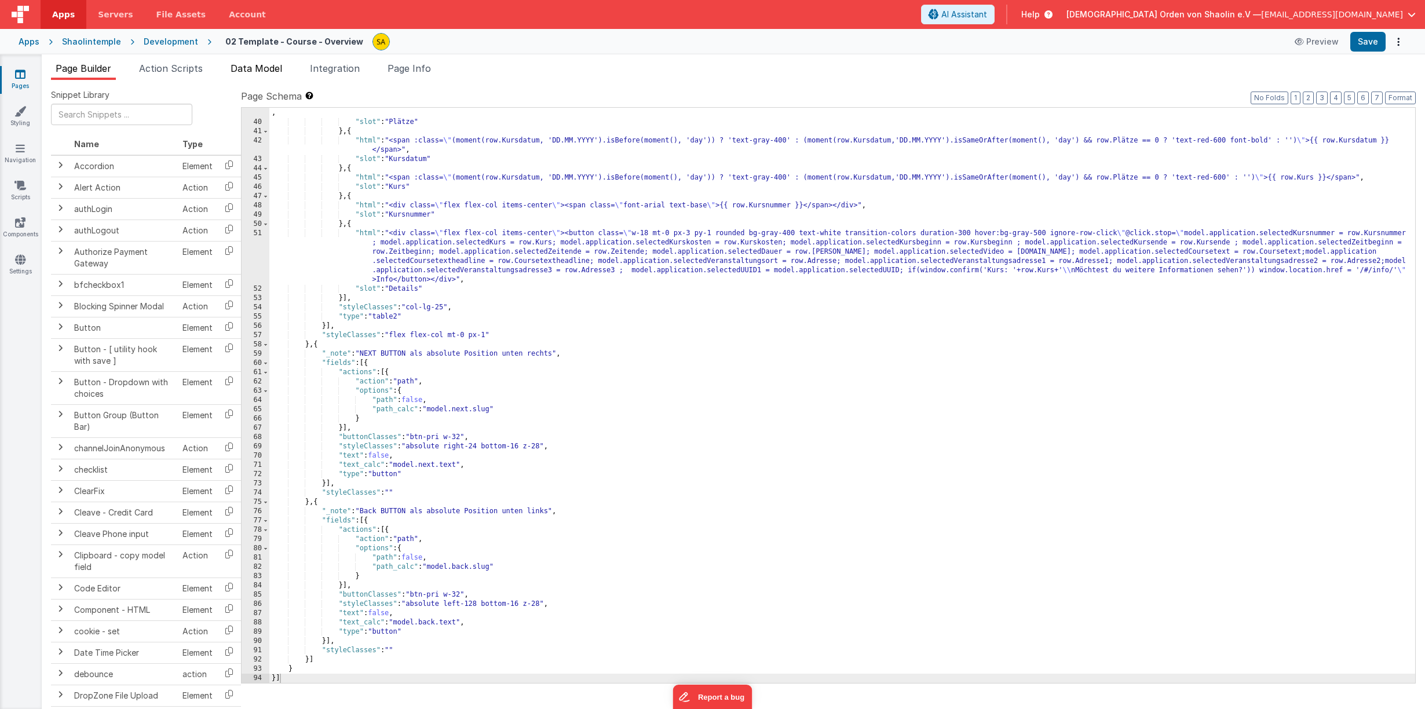
click at [249, 71] on span "Data Model" at bounding box center [257, 69] width 52 height 12
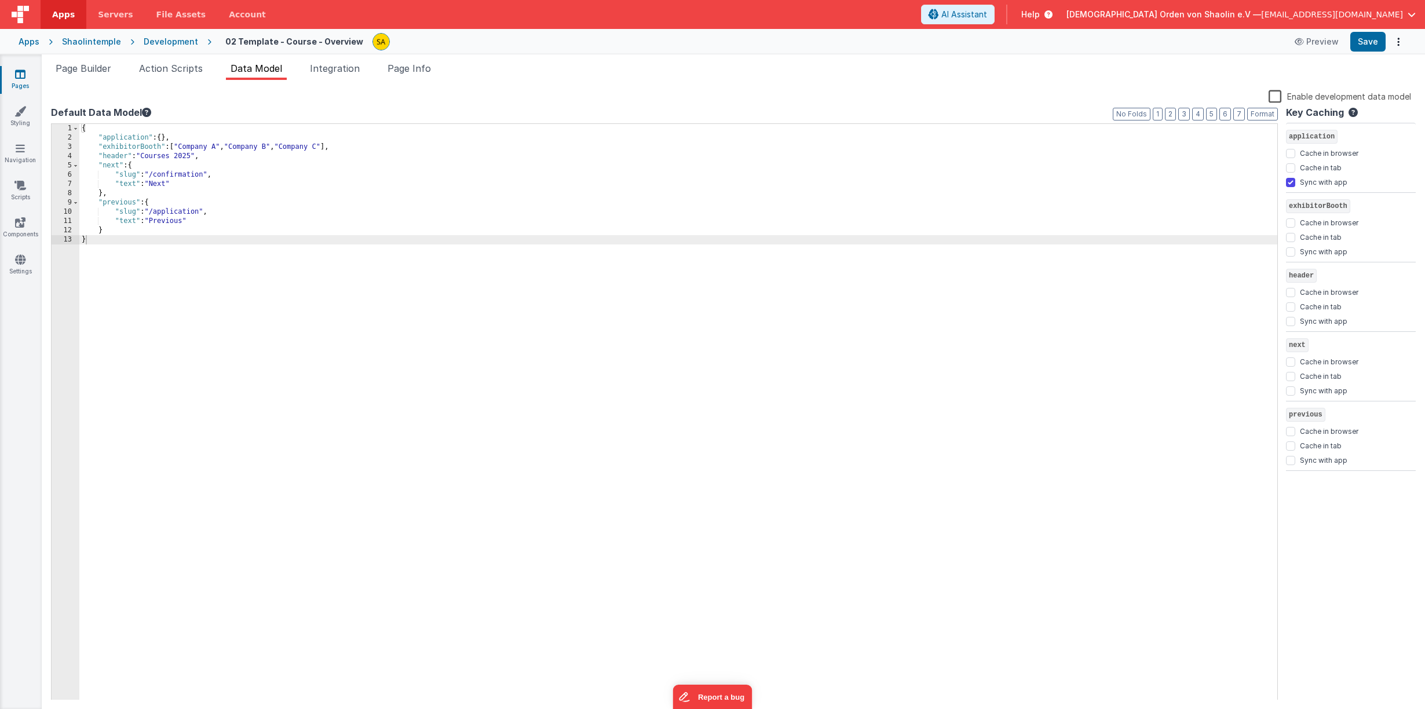
click at [24, 72] on icon at bounding box center [20, 74] width 10 height 12
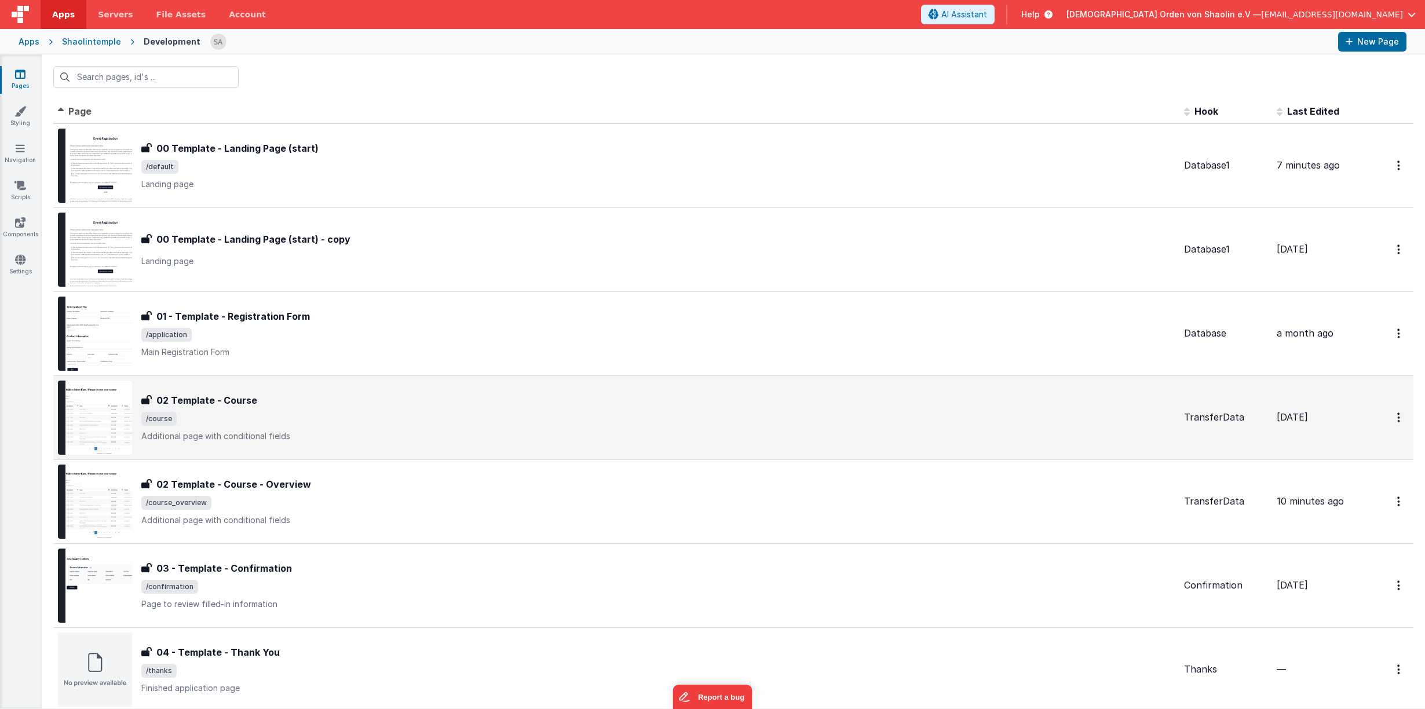
click at [390, 425] on span "/course" at bounding box center [658, 419] width 1034 height 14
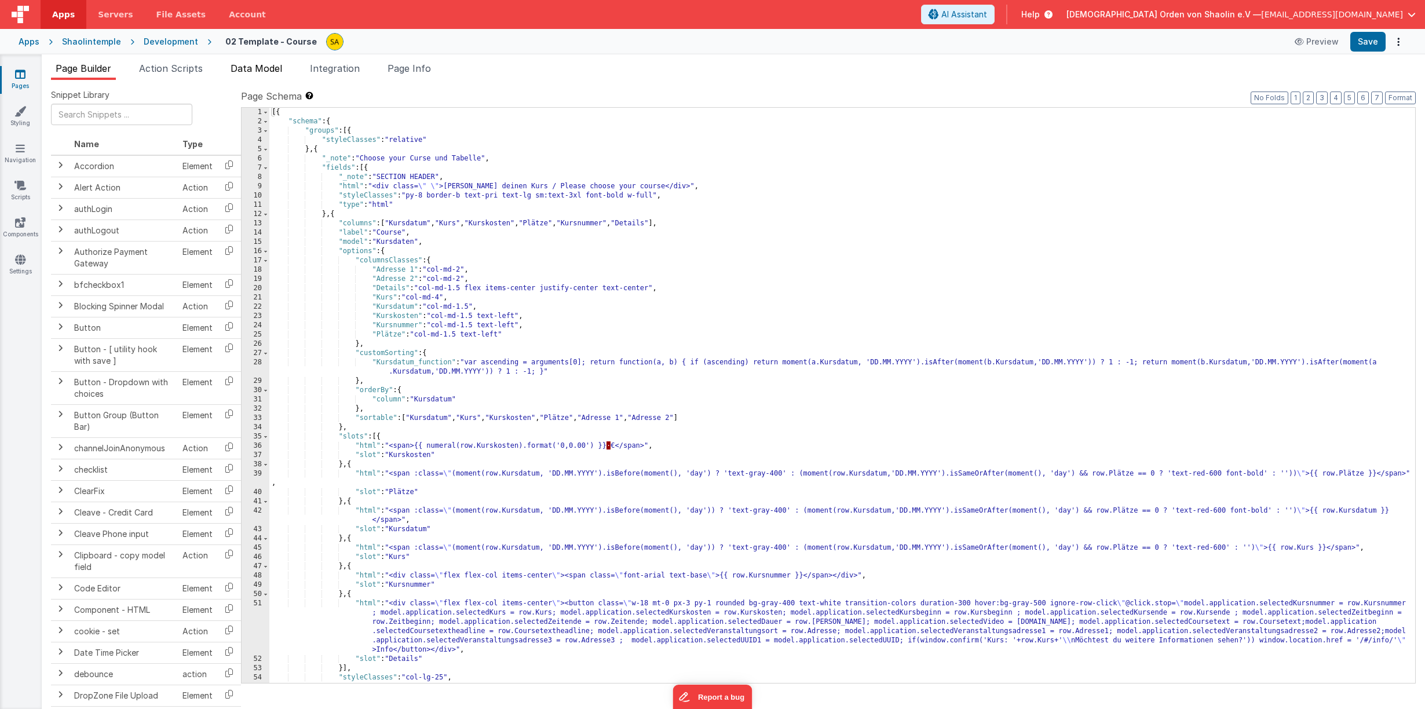
click at [267, 73] on span "Data Model" at bounding box center [257, 69] width 52 height 12
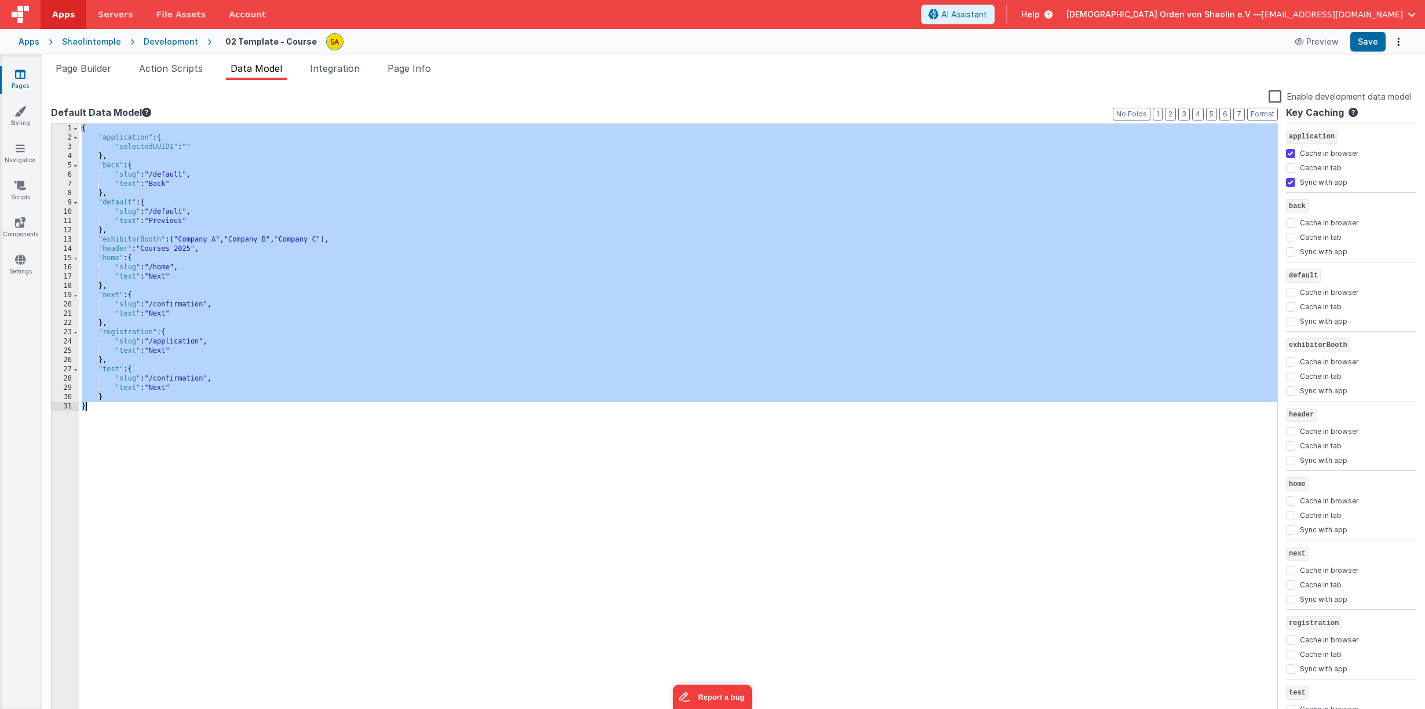
drag, startPoint x: 89, startPoint y: 158, endPoint x: 140, endPoint y: 418, distance: 265.8
click at [141, 418] on div "{ "application" : { "selectedUUID1" : "" } , "back" : { "slug" : "/default" , "…" at bounding box center [678, 431] width 1198 height 615
click at [18, 76] on icon at bounding box center [20, 74] width 10 height 12
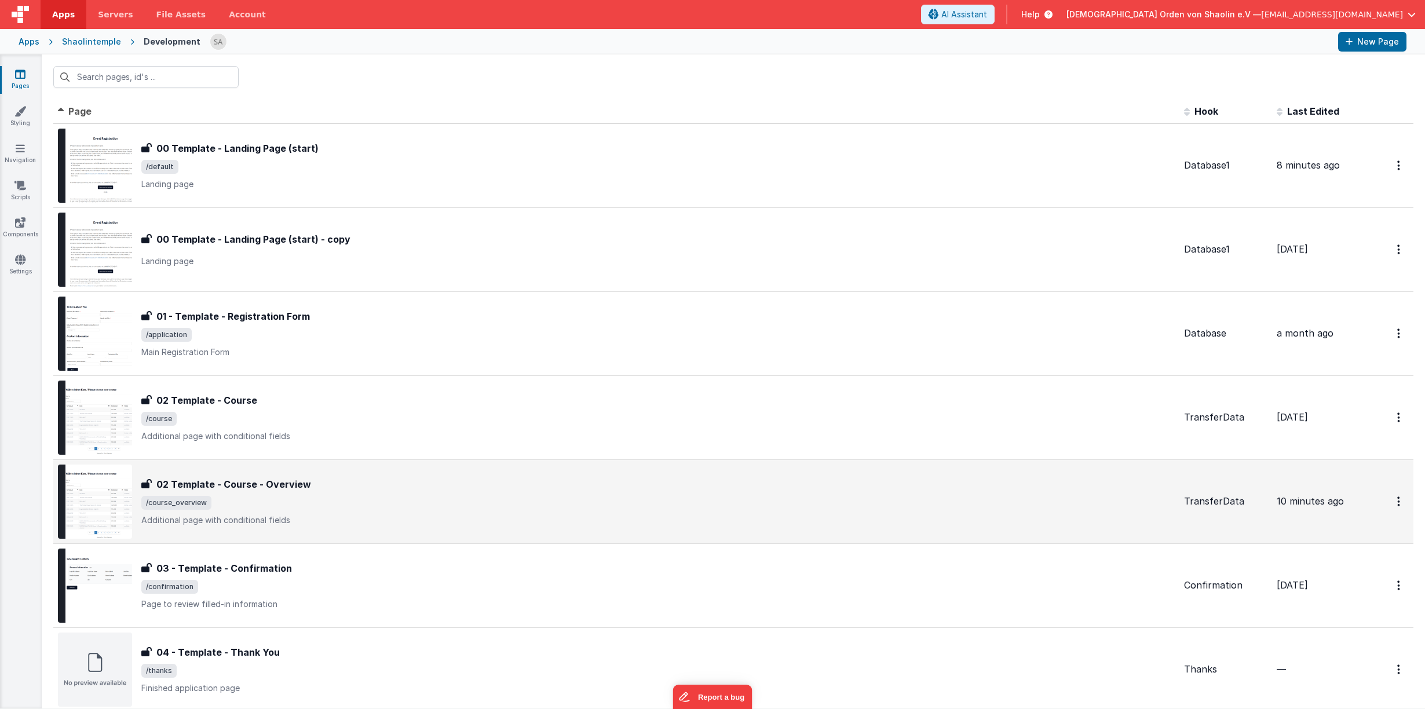
click at [318, 493] on div "02 Template - Course - Overview 02 Template - Course - Overview /course_overvie…" at bounding box center [658, 501] width 1034 height 49
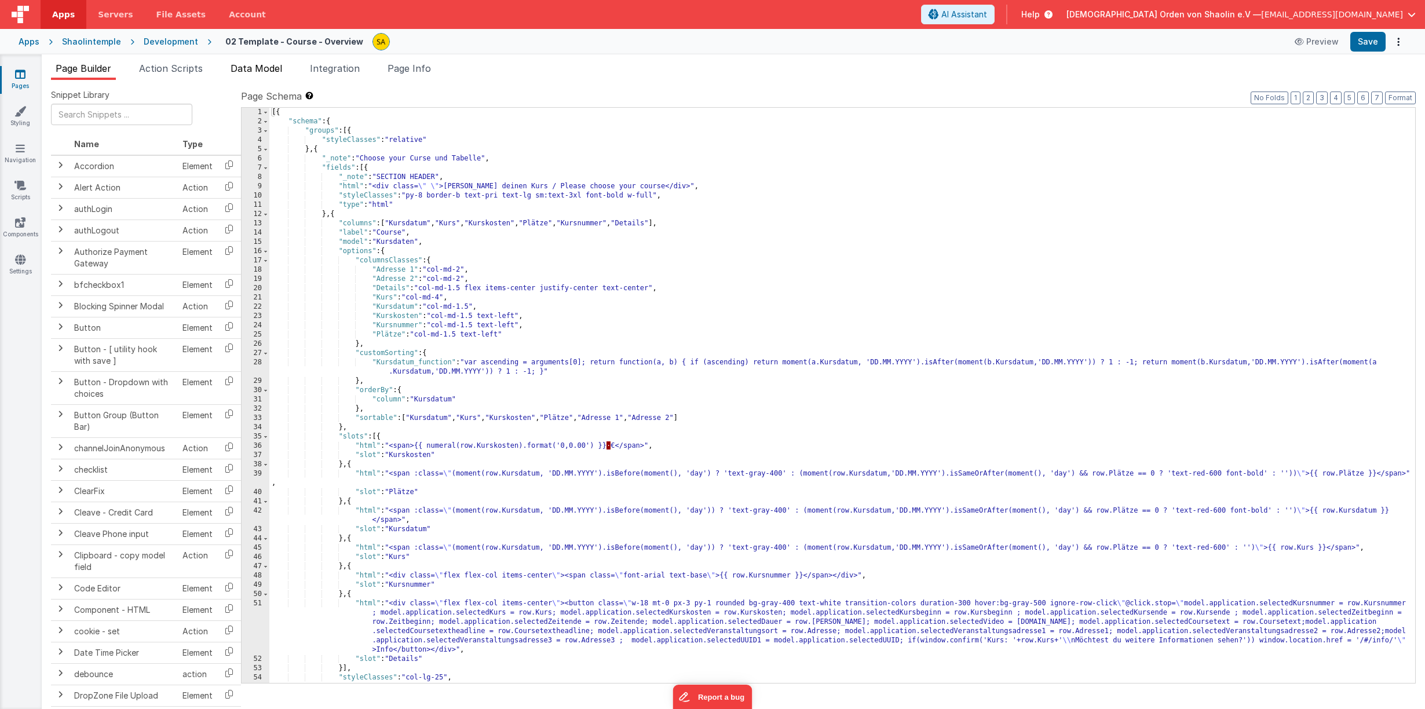
click at [254, 69] on span "Data Model" at bounding box center [257, 69] width 52 height 12
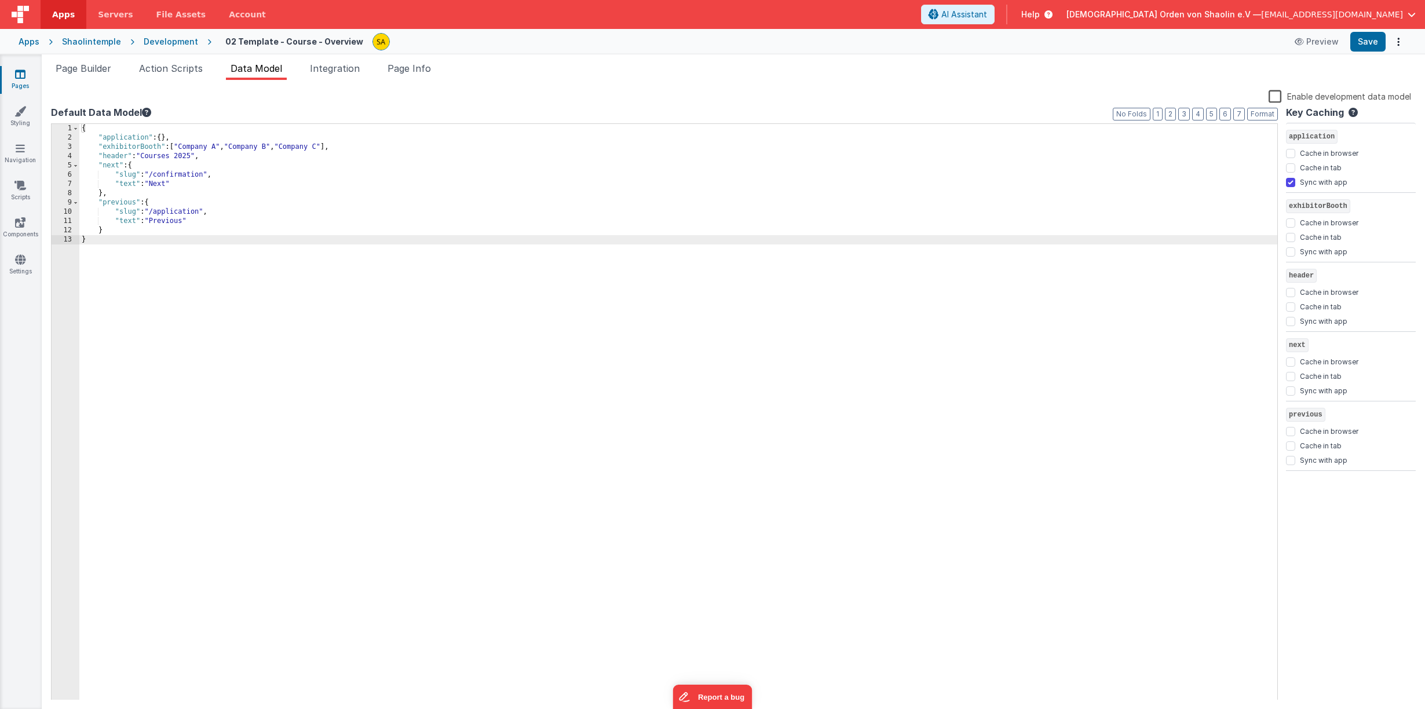
drag, startPoint x: 79, startPoint y: 126, endPoint x: 92, endPoint y: 129, distance: 13.2
click at [110, 232] on div "1 2 3 4 5 6 7 8 9 10 11 12 13 { "application" : { } , "exhibitorBooth" : [ "Com…" at bounding box center [664, 412] width 1227 height 578
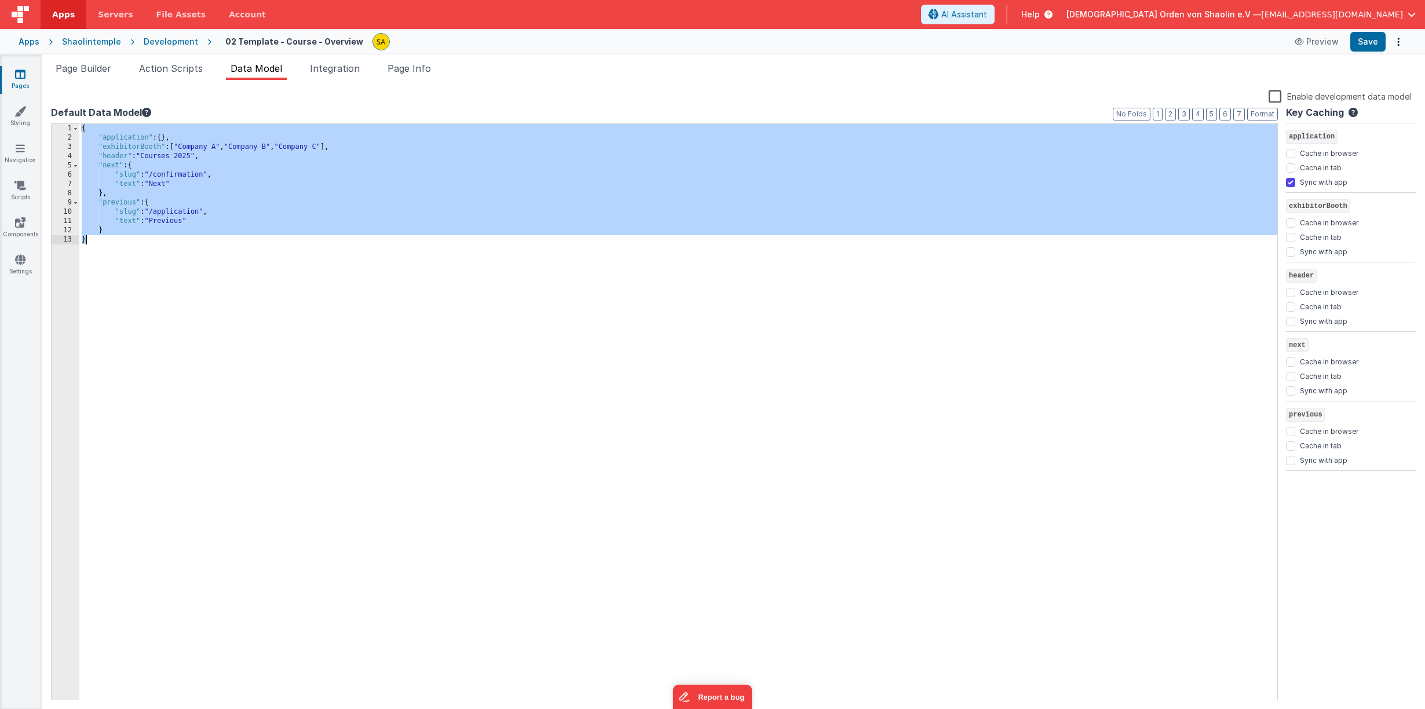
drag, startPoint x: 83, startPoint y: 128, endPoint x: 119, endPoint y: 264, distance: 141.0
click at [119, 264] on div "{ "application" : { } , "exhibitorBooth" : [ "Company A" , "Company B" , "Compa…" at bounding box center [678, 422] width 1198 height 596
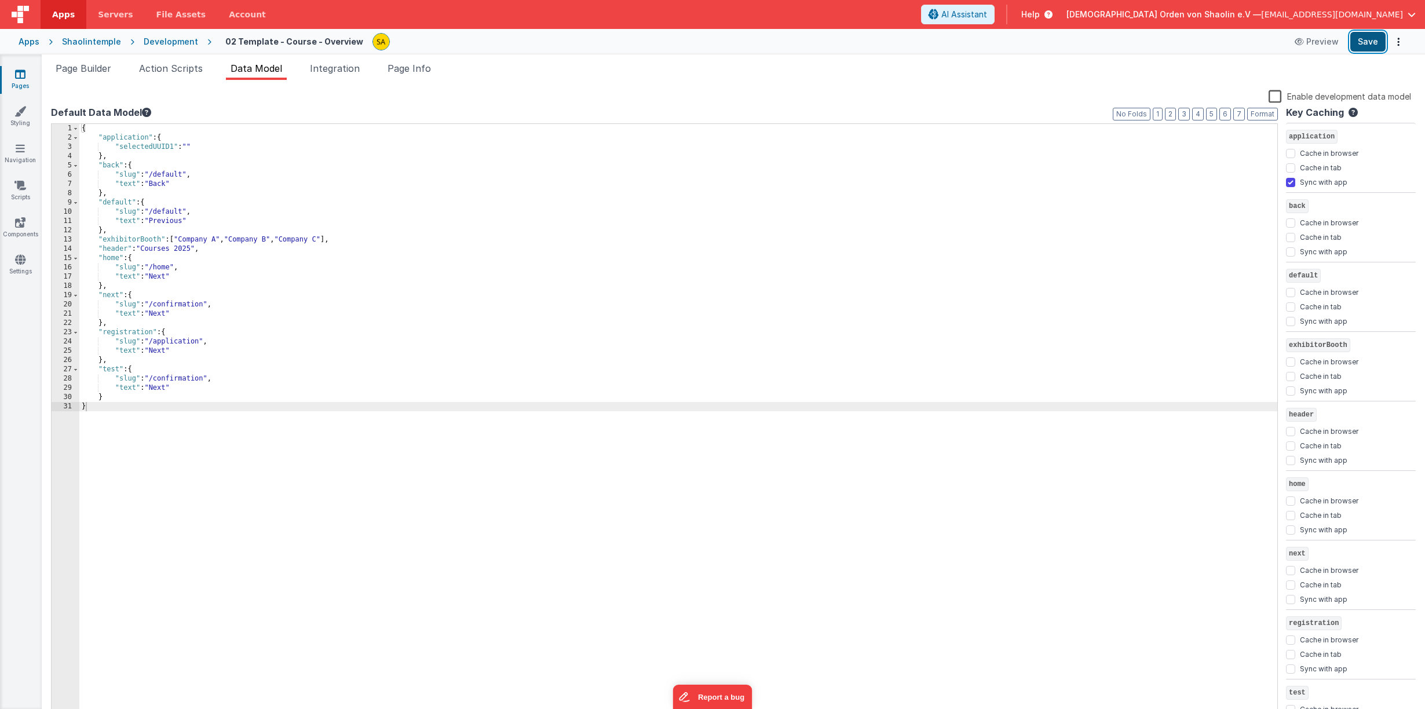
click at [1383, 46] on button "Save" at bounding box center [1368, 42] width 35 height 20
click at [17, 81] on link "Pages" at bounding box center [20, 79] width 42 height 23
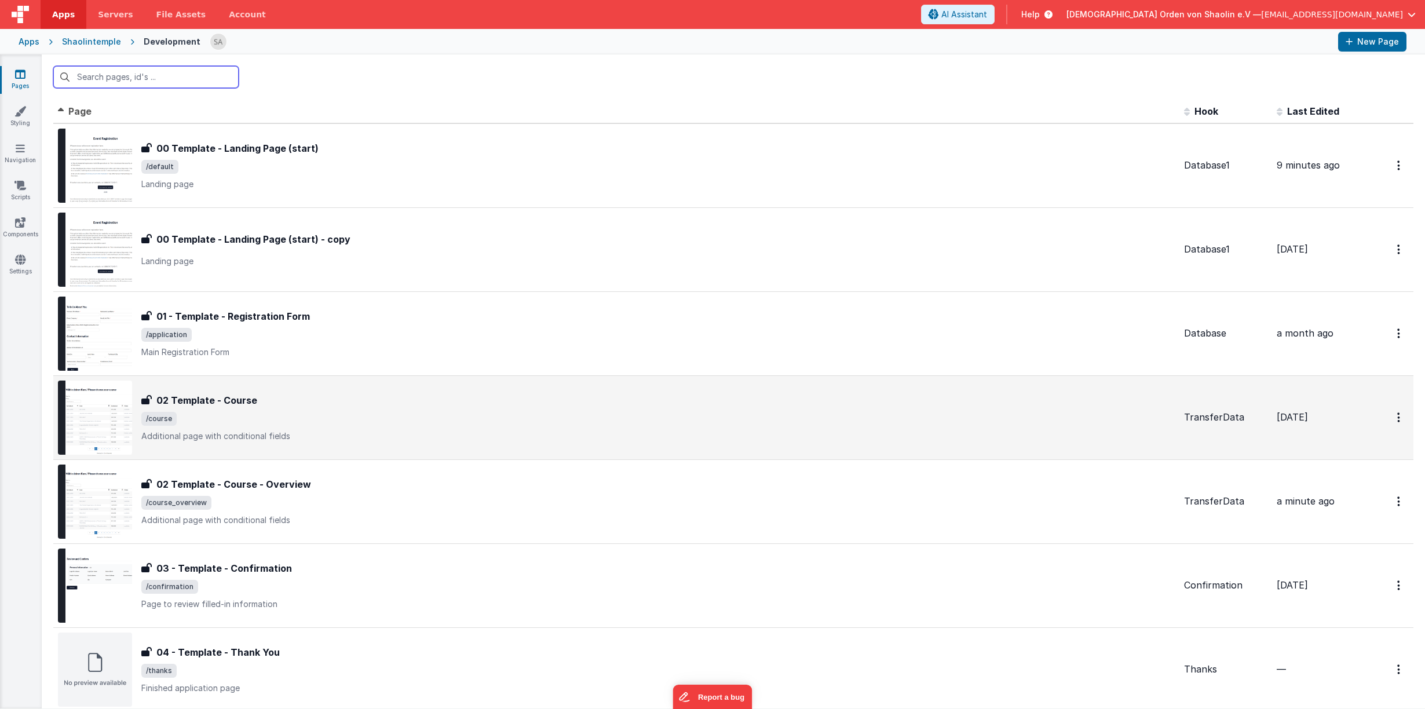
scroll to position [94, 0]
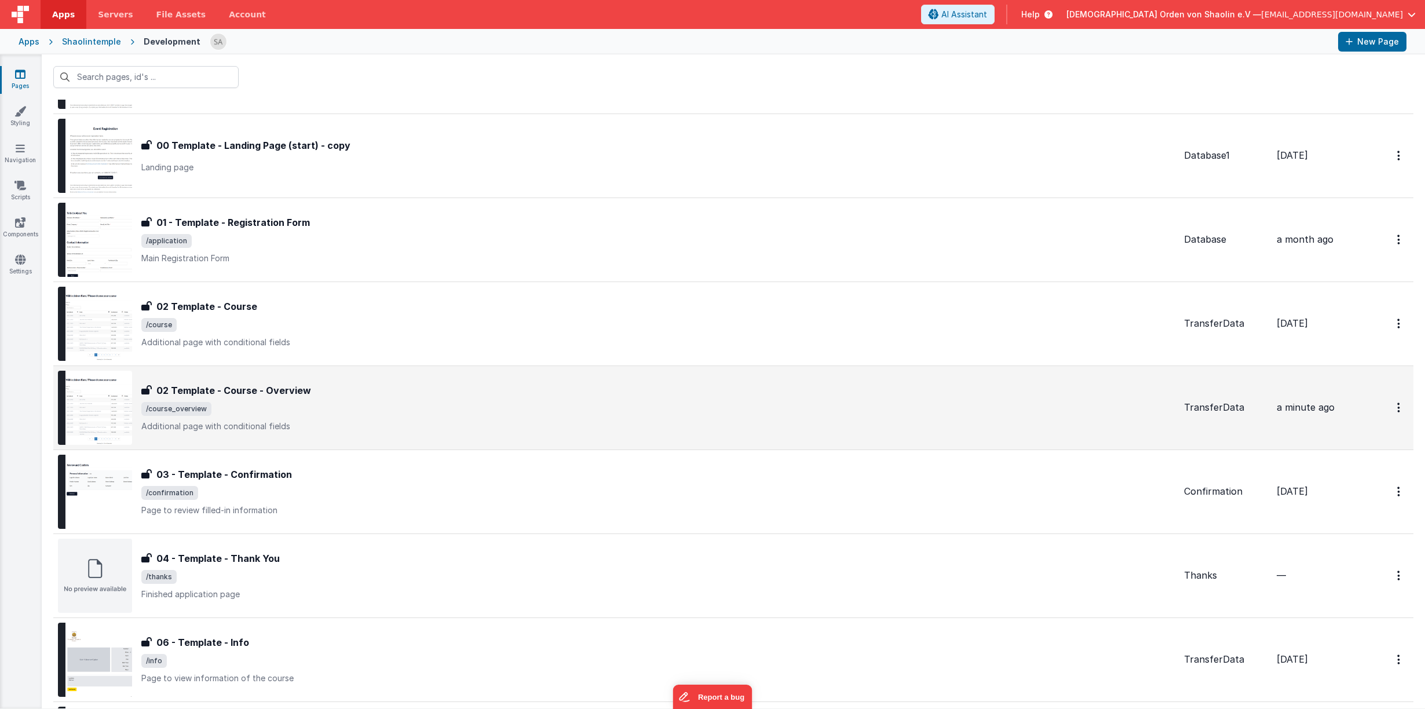
click at [363, 407] on span "/course_overview" at bounding box center [658, 409] width 1034 height 14
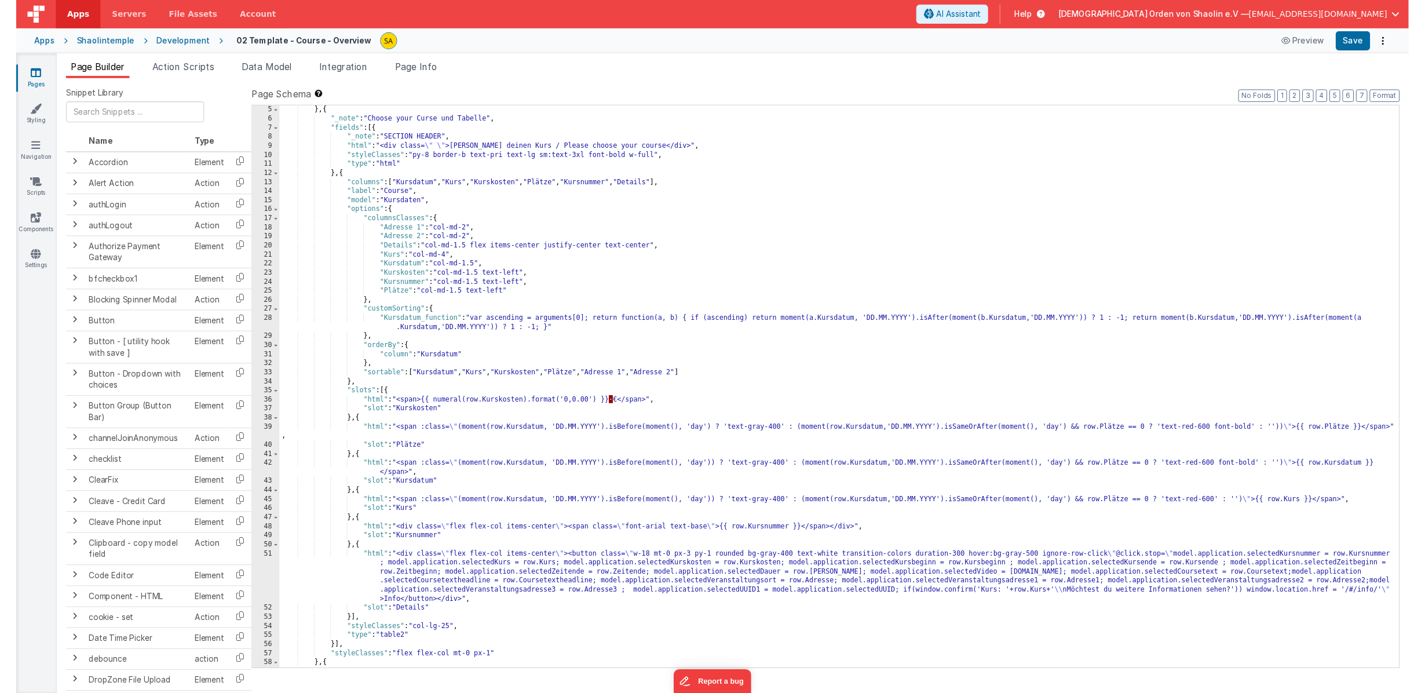
scroll to position [38, 0]
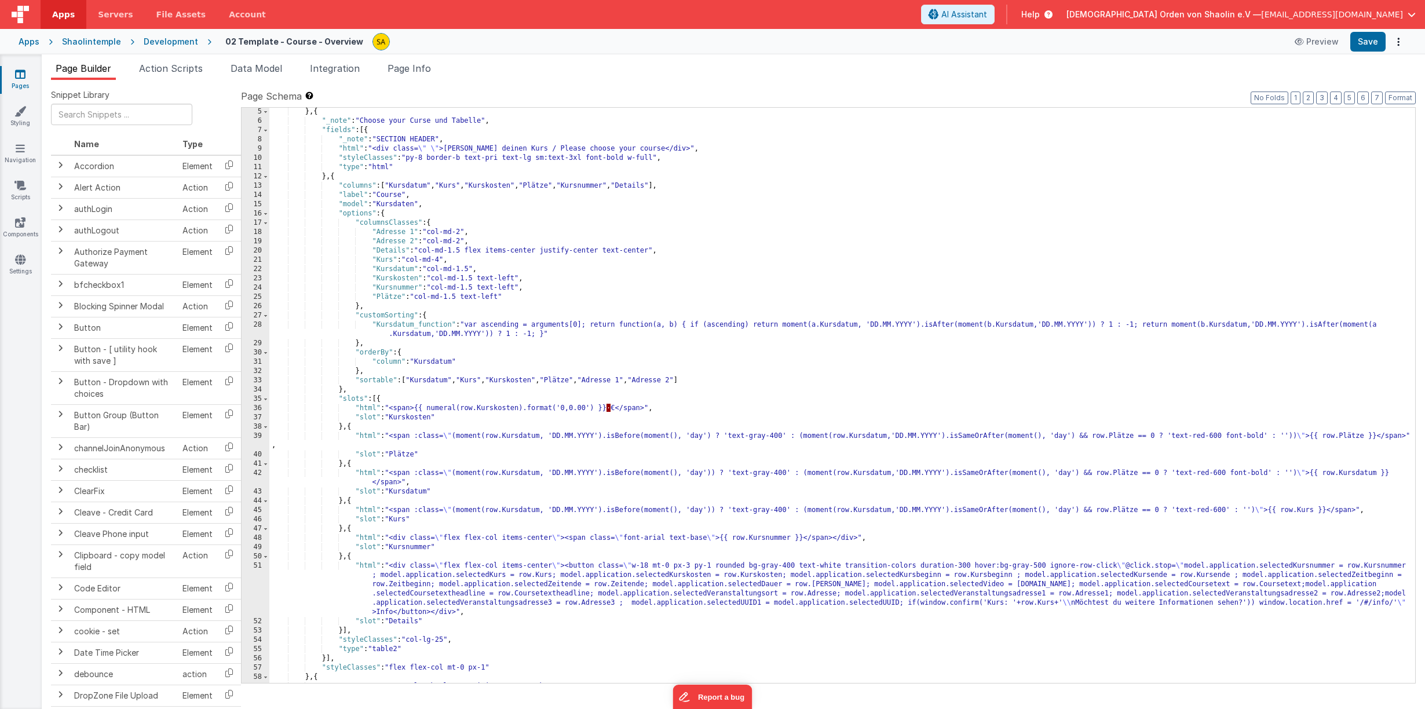
click at [1376, 604] on div "} , { "_note" : "Choose your Curse und Tabelle" , "fields" : [{ "_note" : "SECT…" at bounding box center [842, 404] width 1146 height 594
drag, startPoint x: 1385, startPoint y: 604, endPoint x: 1387, endPoint y: 611, distance: 7.6
click at [1385, 604] on div "} , { "_note" : "Choose your Curse und Tabelle" , "fields" : [{ "_note" : "SECT…" at bounding box center [842, 404] width 1146 height 594
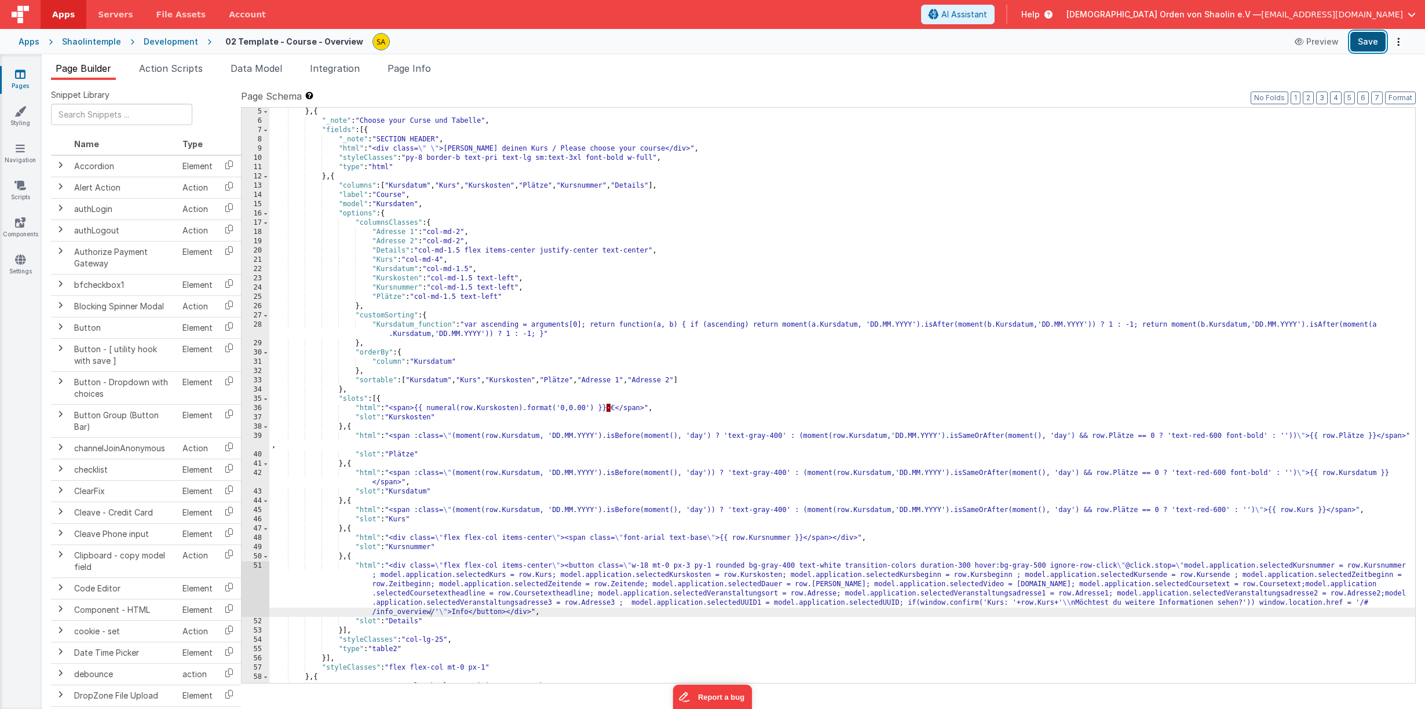
click at [1374, 41] on button "Save" at bounding box center [1368, 42] width 35 height 20
